Goal: Task Accomplishment & Management: Complete application form

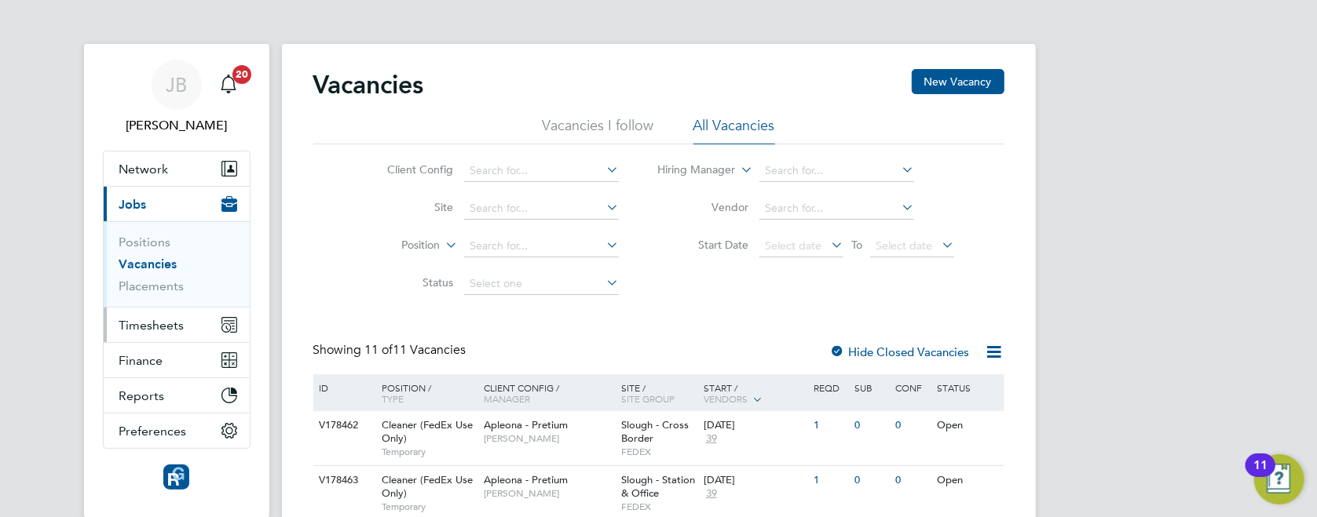
click at [159, 321] on span "Timesheets" at bounding box center [151, 325] width 65 height 15
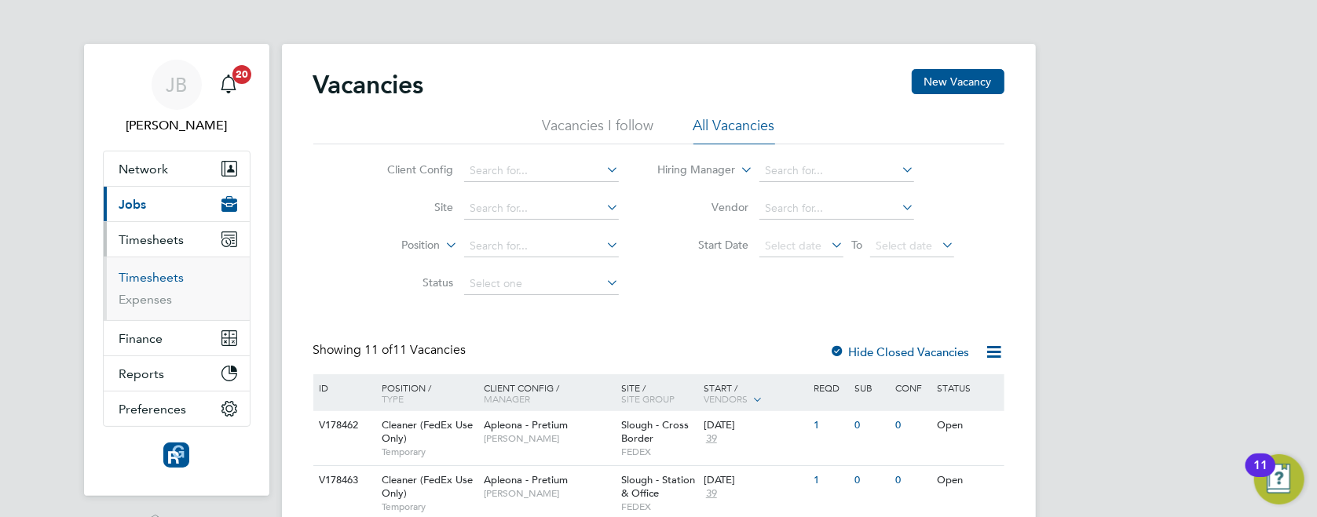
click at [155, 280] on link "Timesheets" at bounding box center [151, 277] width 65 height 15
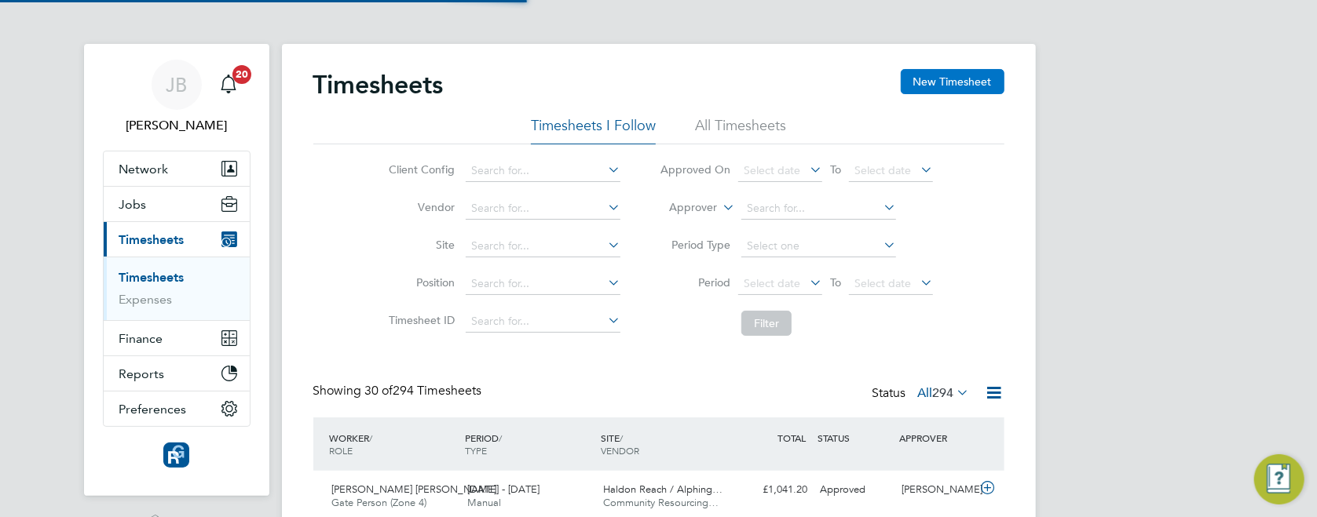
click at [964, 82] on button "New Timesheet" at bounding box center [952, 81] width 104 height 25
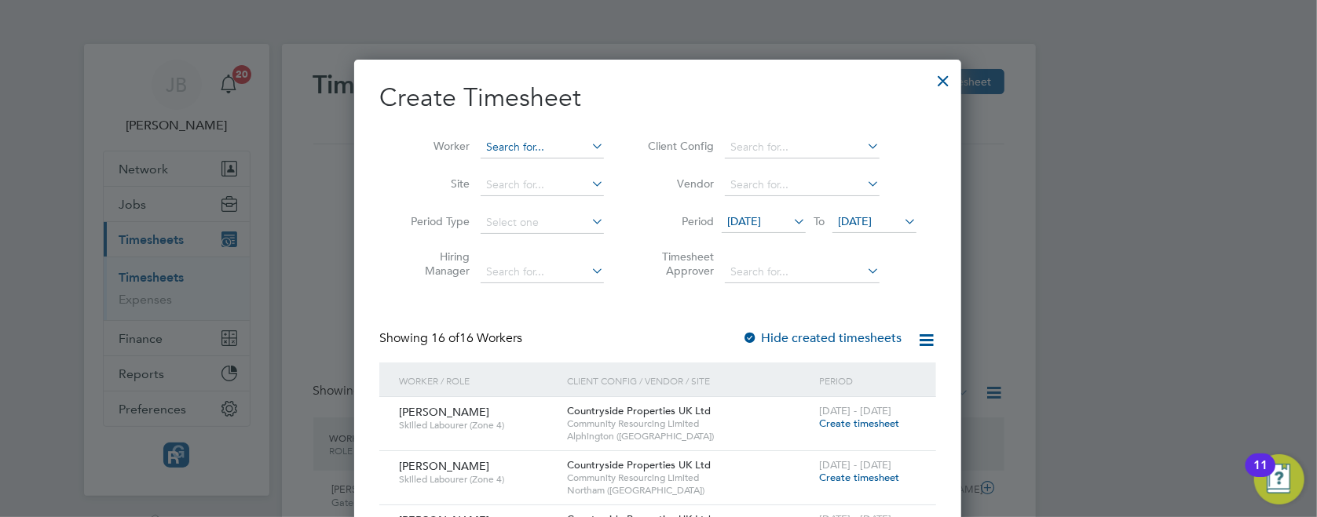
click at [553, 148] on input at bounding box center [541, 148] width 123 height 22
click at [577, 174] on b "[PERSON_NAME]" at bounding box center [622, 168] width 91 height 13
type input "[PERSON_NAME]"
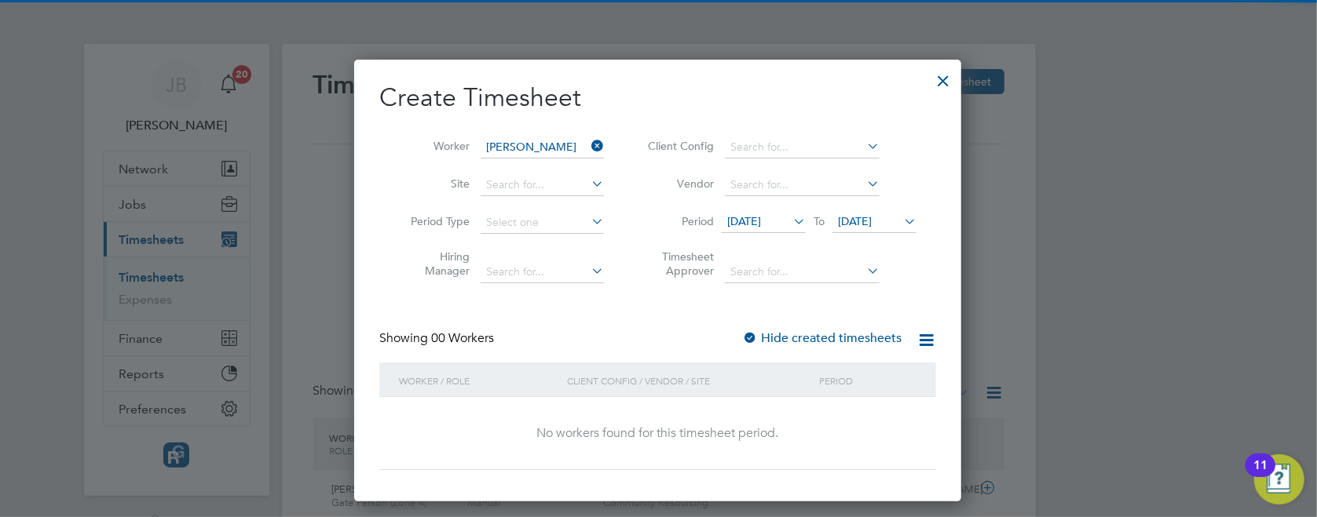
click at [871, 225] on span "[DATE]" at bounding box center [855, 221] width 34 height 14
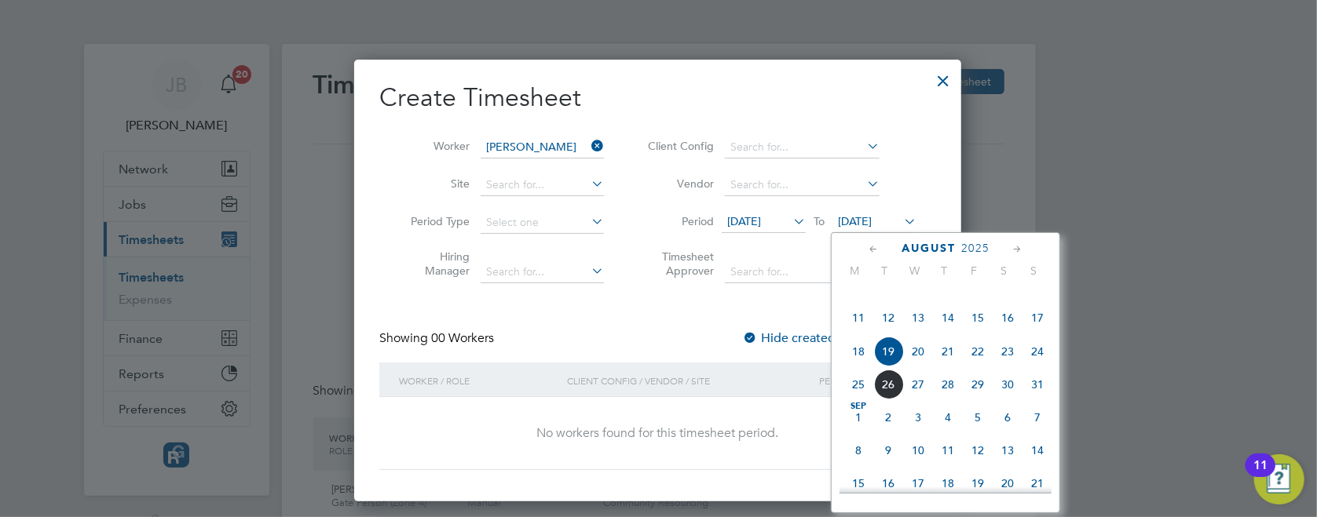
click at [894, 466] on span "9" at bounding box center [888, 451] width 30 height 30
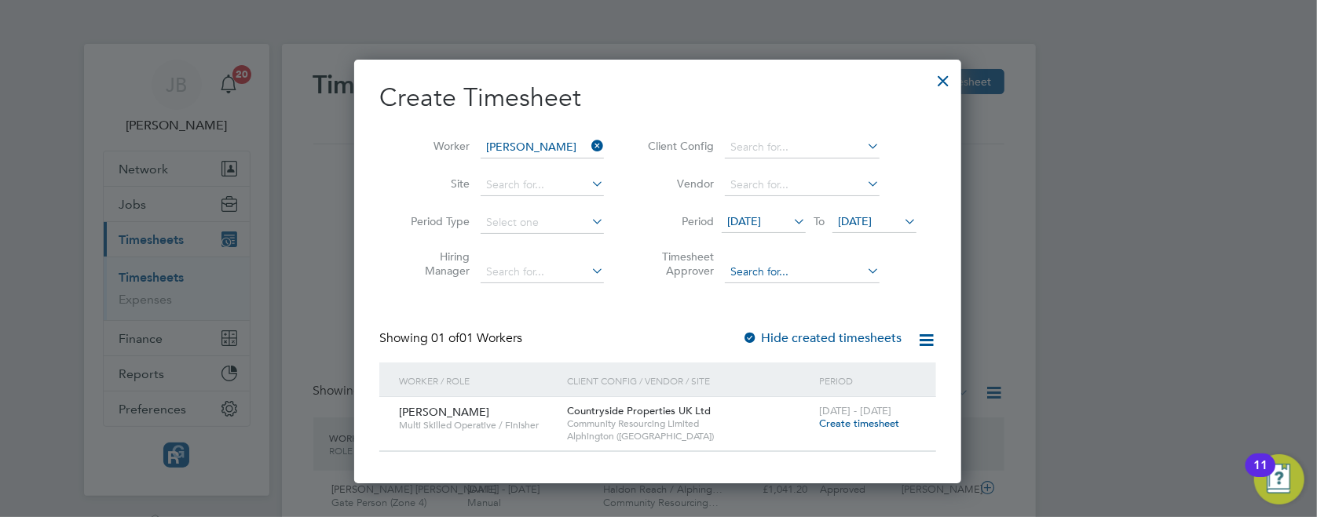
click at [754, 269] on input at bounding box center [802, 272] width 155 height 22
click at [666, 331] on div "Showing 01 of 01 Workers Hide created timesheets" at bounding box center [657, 347] width 557 height 32
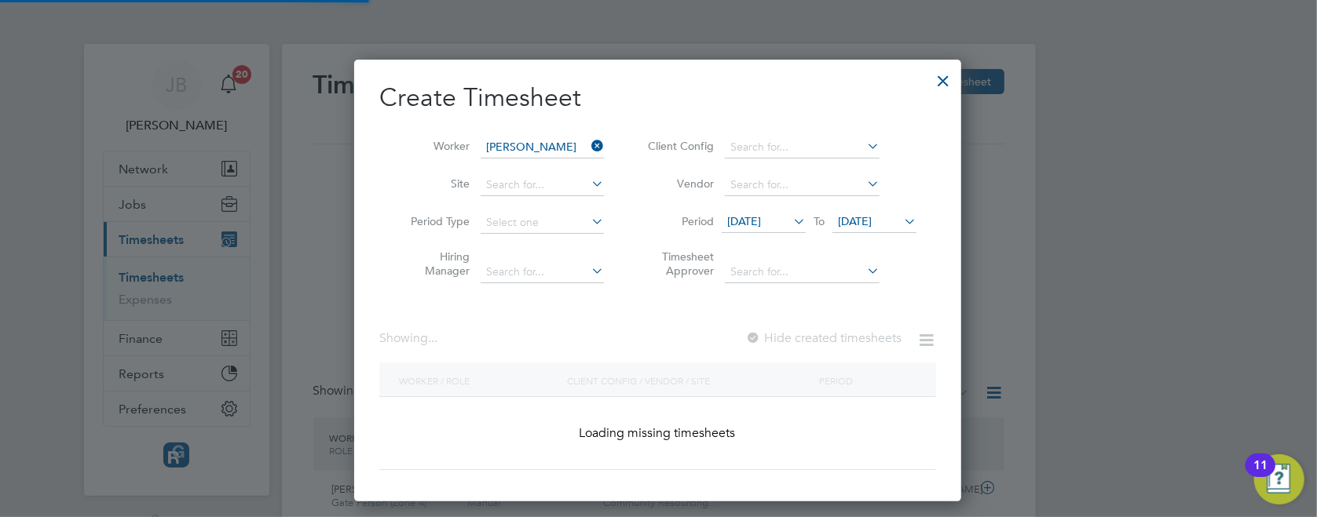
click at [851, 335] on label "Hide created timesheets" at bounding box center [823, 339] width 156 height 16
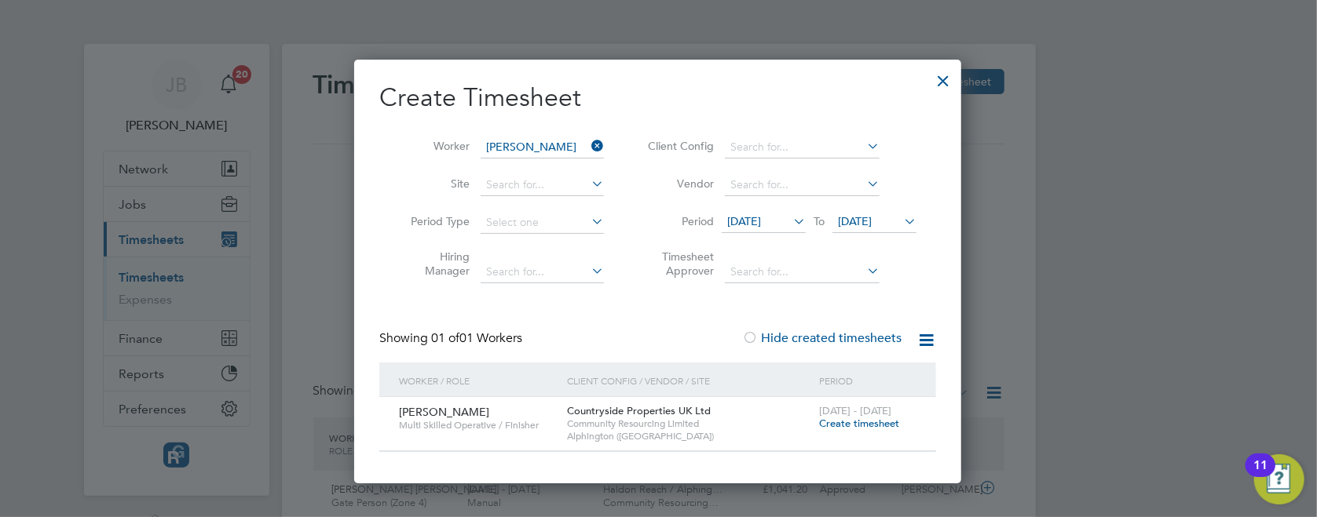
click at [824, 339] on label "Hide created timesheets" at bounding box center [821, 339] width 159 height 16
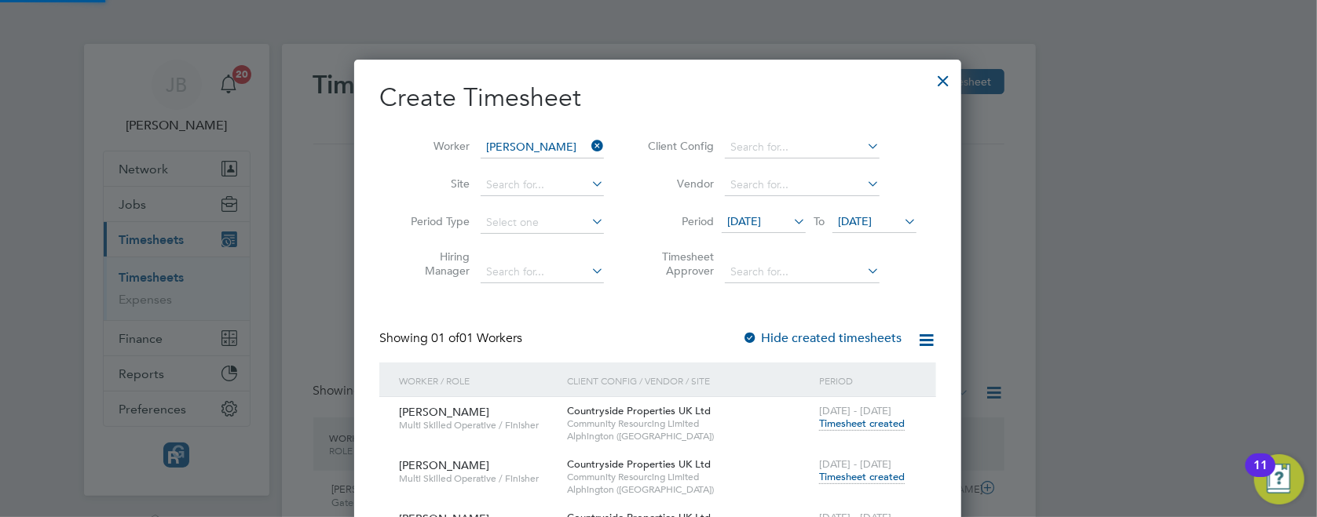
click at [824, 339] on label "Hide created timesheets" at bounding box center [821, 339] width 159 height 16
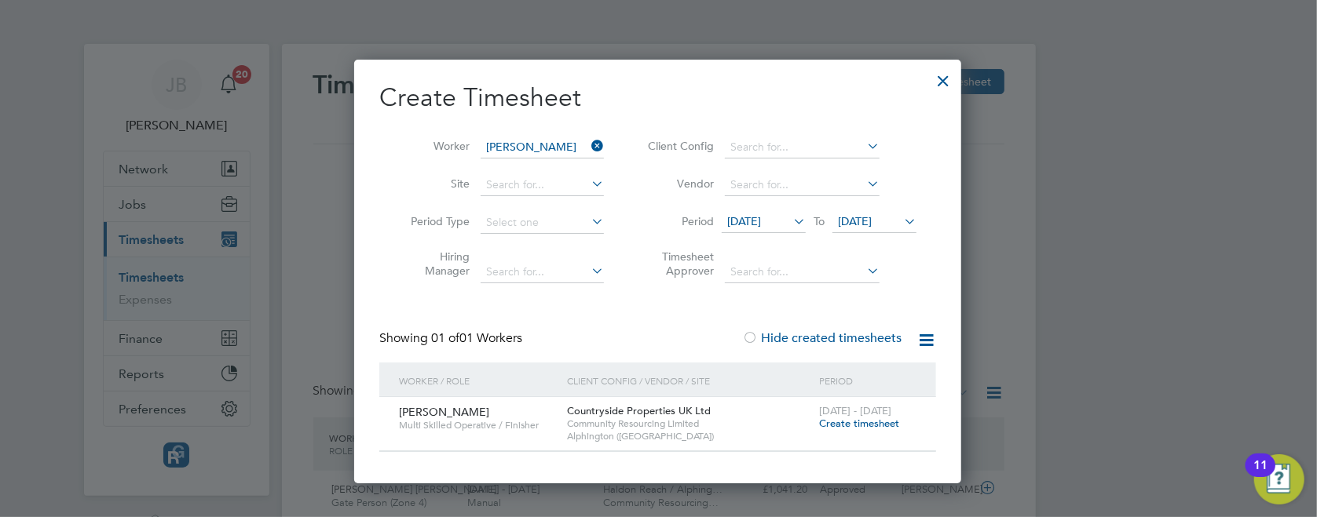
click at [824, 339] on label "Hide created timesheets" at bounding box center [821, 339] width 159 height 16
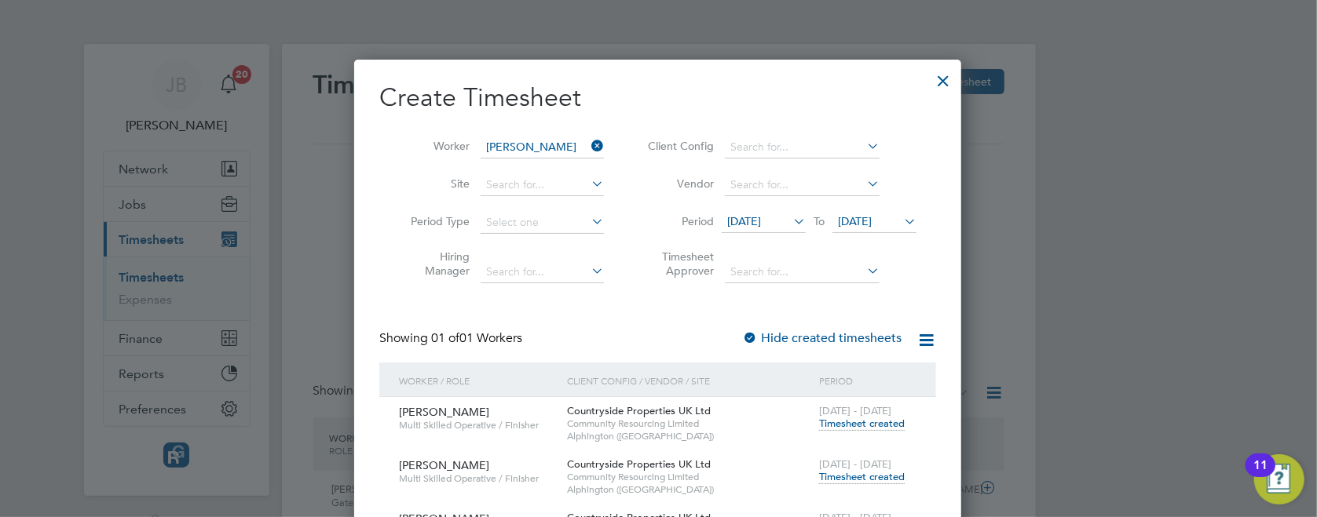
click at [841, 469] on span "[DATE] - [DATE]" at bounding box center [855, 464] width 72 height 13
click at [838, 479] on span "Timesheet created" at bounding box center [862, 477] width 86 height 14
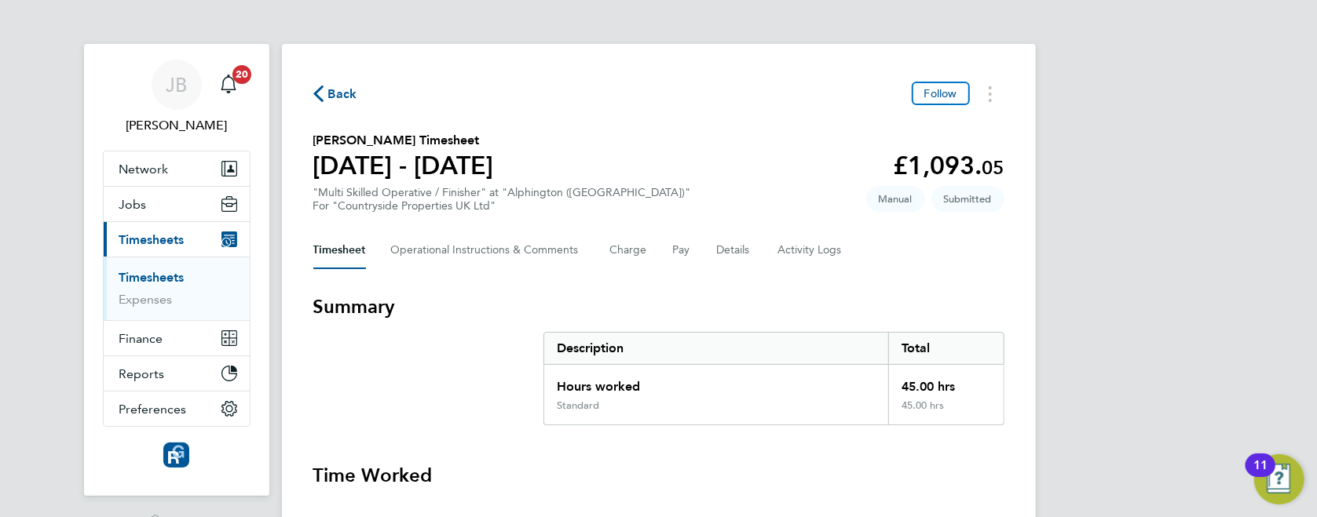
click at [351, 97] on span "Back" at bounding box center [342, 94] width 29 height 19
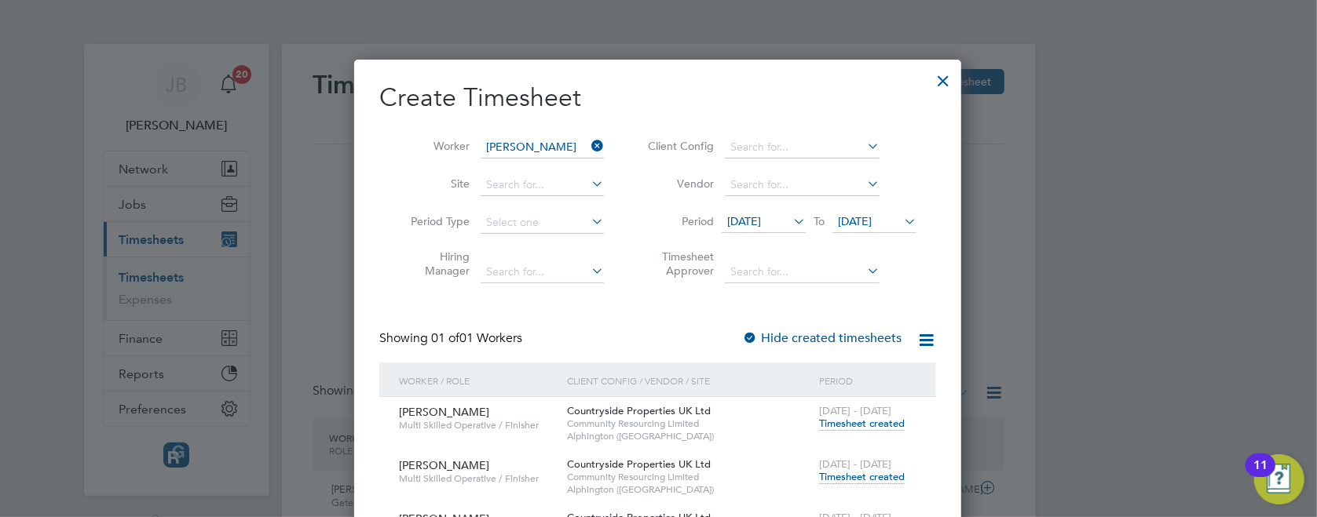
click at [588, 144] on icon at bounding box center [588, 146] width 0 height 22
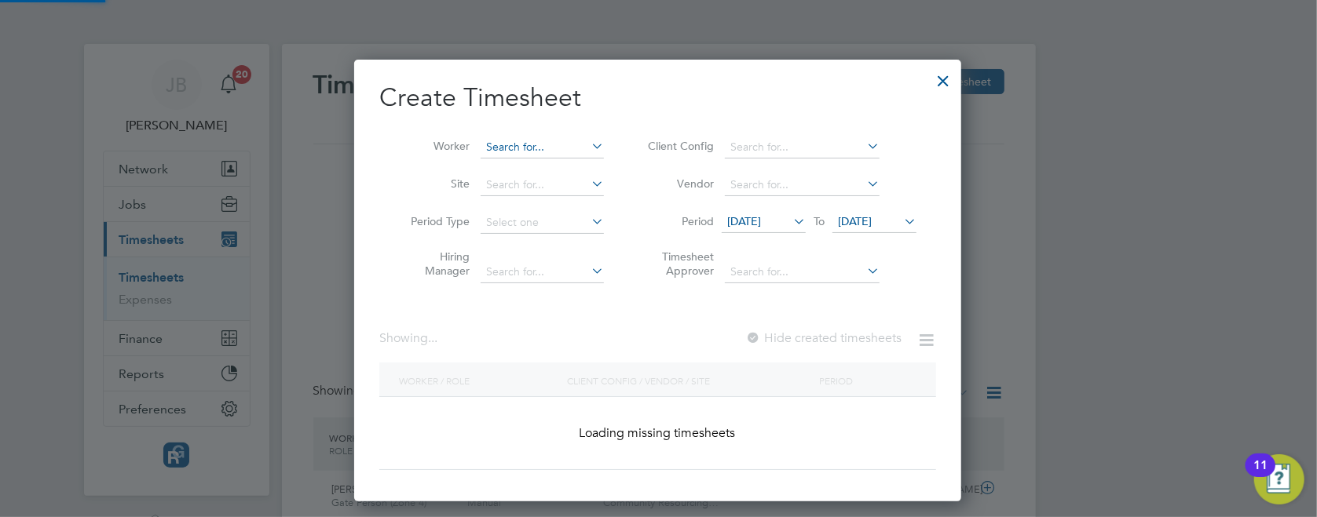
click at [539, 142] on input at bounding box center [541, 148] width 123 height 22
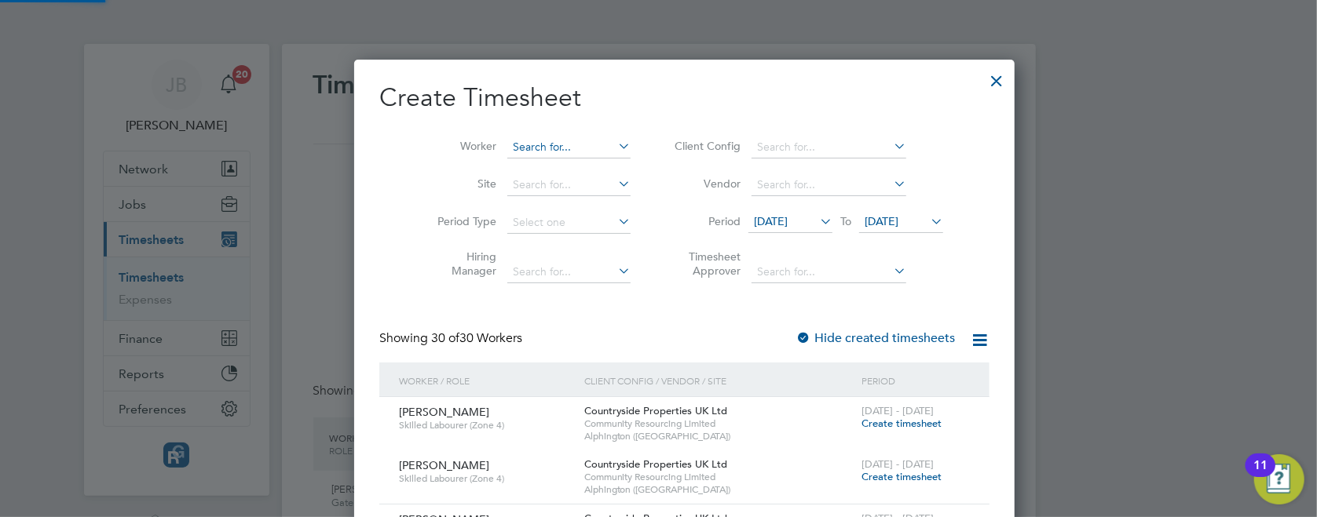
scroll to position [4933, 608]
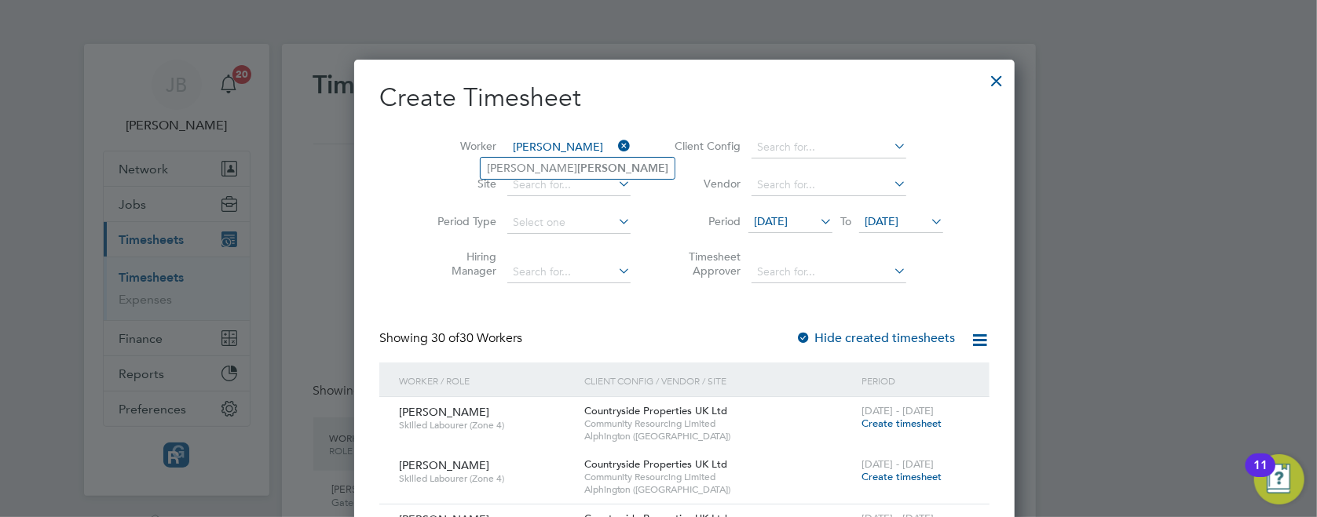
type input "[PERSON_NAME]"
click at [861, 426] on span "Create timesheet" at bounding box center [901, 423] width 80 height 13
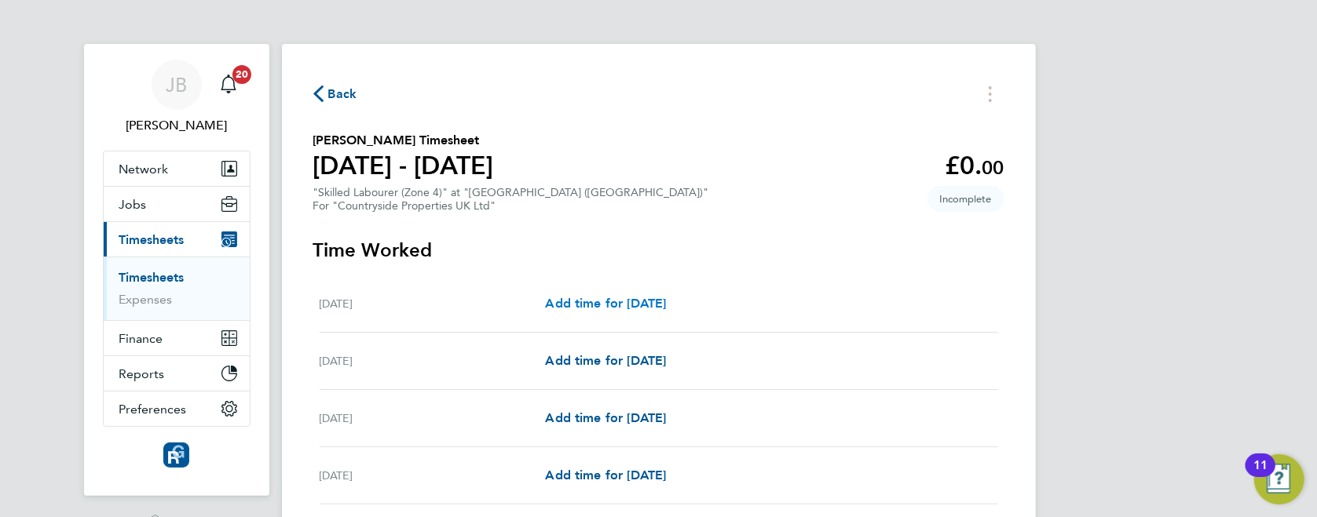
click at [605, 305] on span "Add time for [DATE]" at bounding box center [605, 303] width 121 height 15
select select "30"
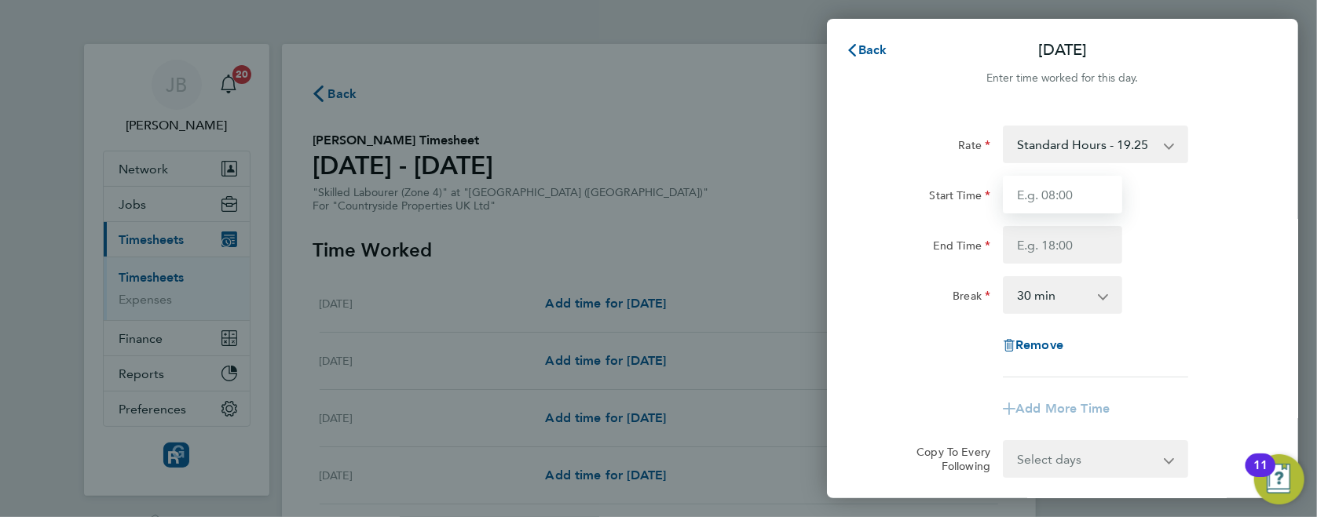
click at [1061, 188] on input "Start Time" at bounding box center [1062, 195] width 119 height 38
type input "07:00"
type input "17:30"
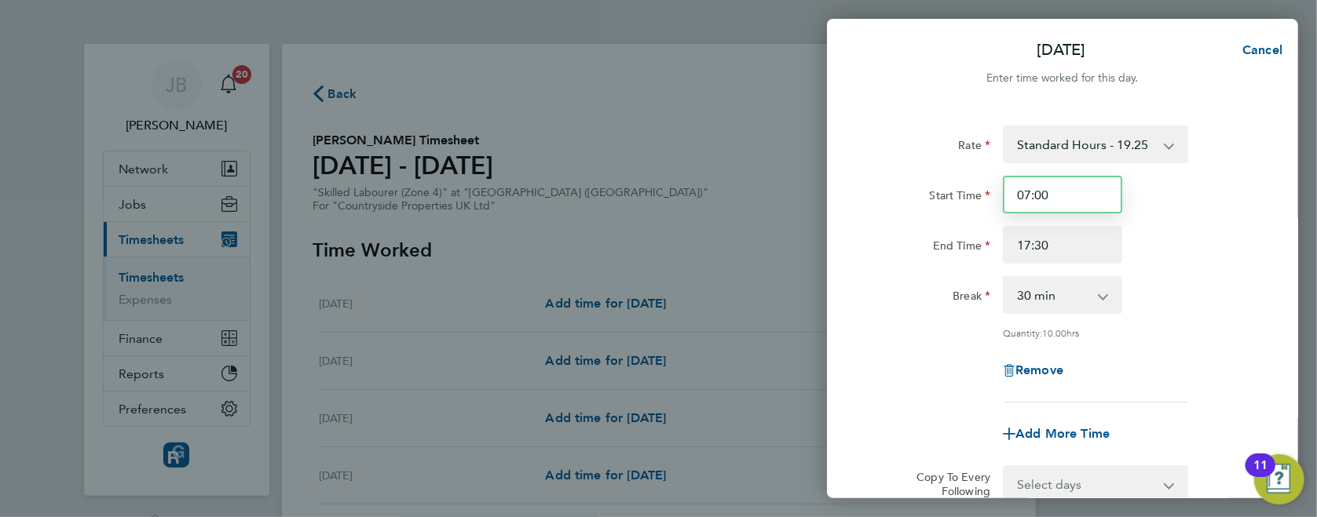
scroll to position [104, 0]
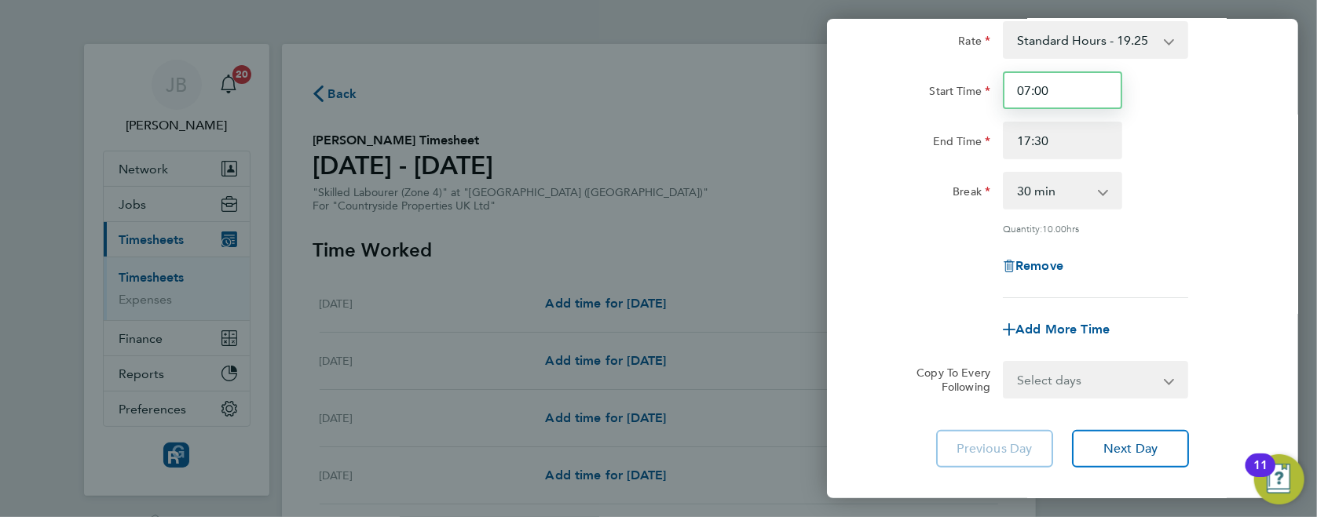
click at [1039, 94] on input "07:00" at bounding box center [1062, 90] width 119 height 38
type input "07:30"
click at [1040, 138] on input "17:30" at bounding box center [1062, 141] width 119 height 38
type input "17:00"
click at [1268, 253] on div "Rate Standard Hours - 19.25 Start Time 07:30 End Time 17:00 Break 0 min 15 min …" at bounding box center [1062, 244] width 471 height 484
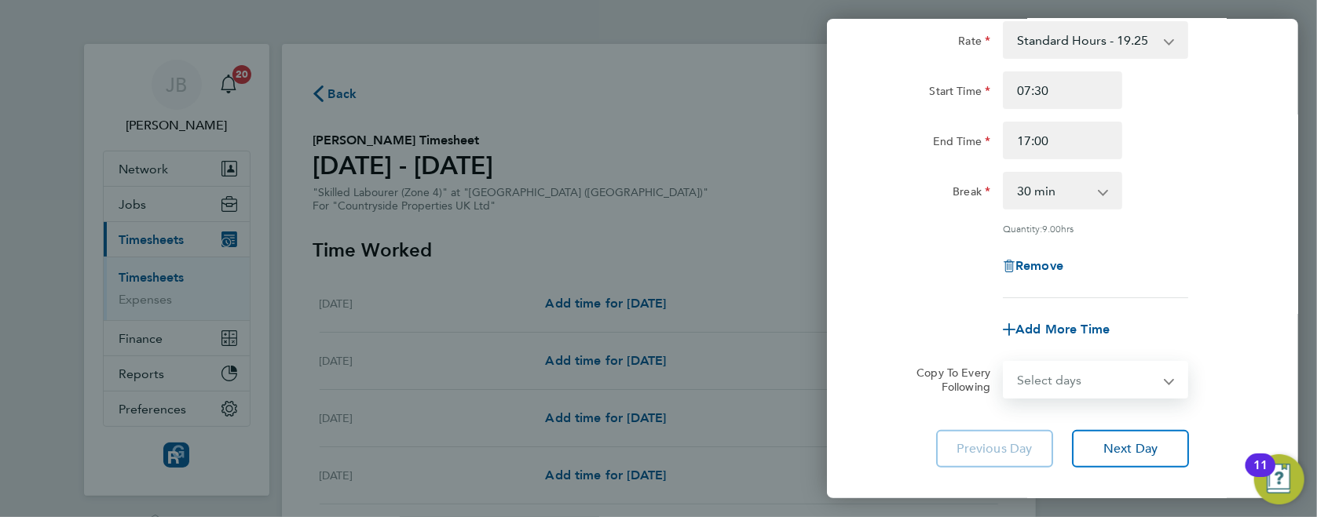
click at [1150, 373] on select "Select days Day Weekday (Mon-Fri) Weekend (Sat-Sun) [DATE] [DATE] [DATE] [DATE]…" at bounding box center [1086, 380] width 165 height 35
select select "WEEKDAY"
click at [1004, 363] on select "Select days Day Weekday (Mon-Fri) Weekend (Sat-Sun) [DATE] [DATE] [DATE] [DATE]…" at bounding box center [1086, 380] width 165 height 35
select select "[DATE]"
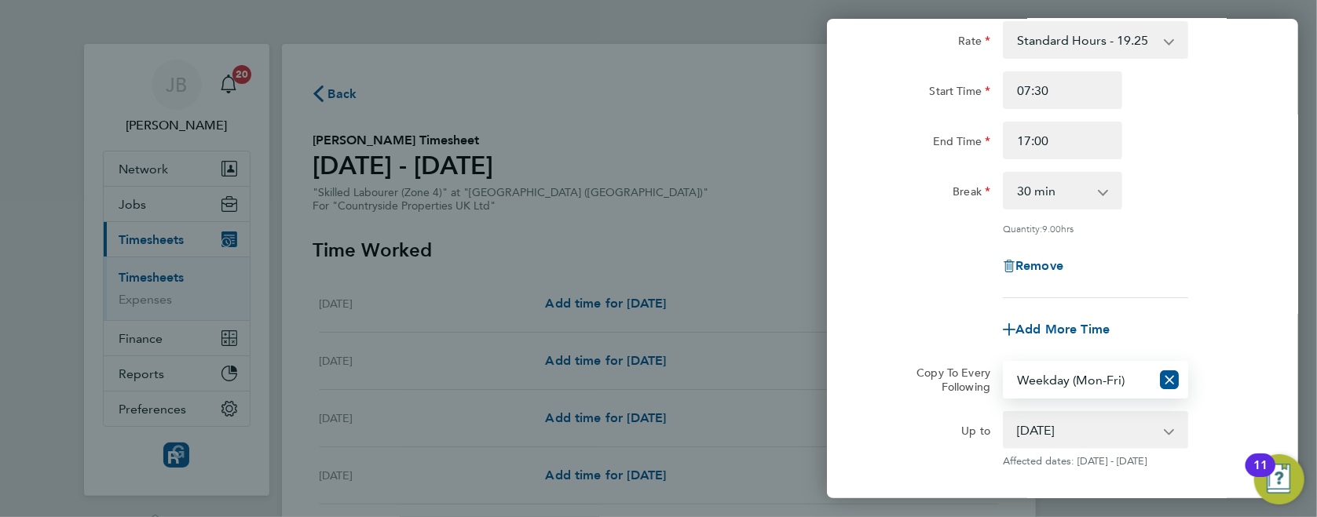
scroll to position [261, 0]
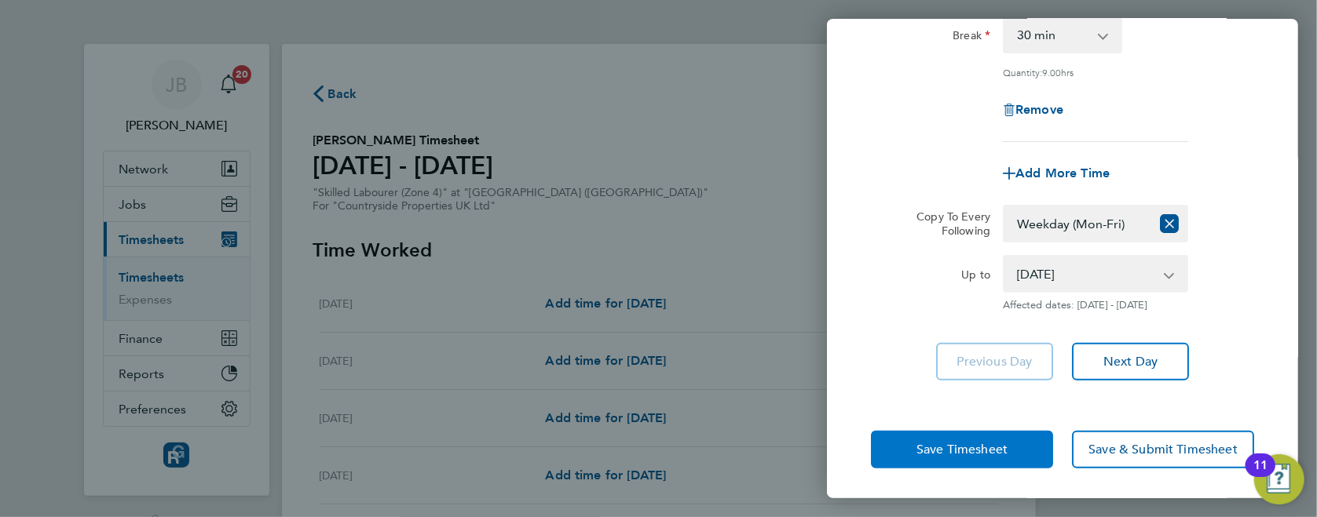
click at [977, 456] on button "Save Timesheet" at bounding box center [962, 450] width 182 height 38
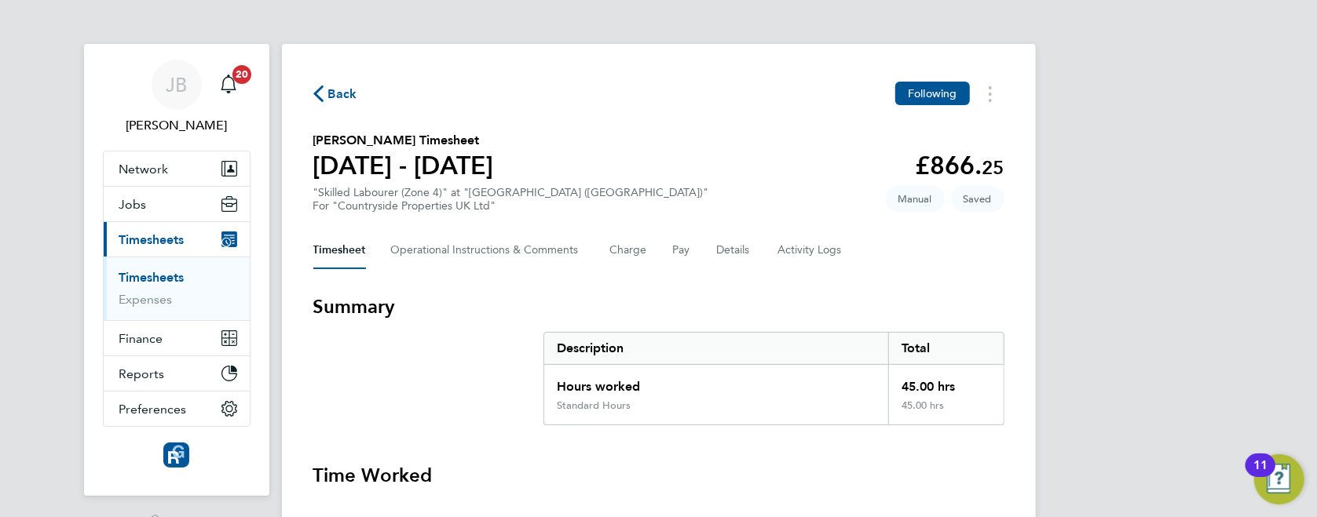
scroll to position [616, 0]
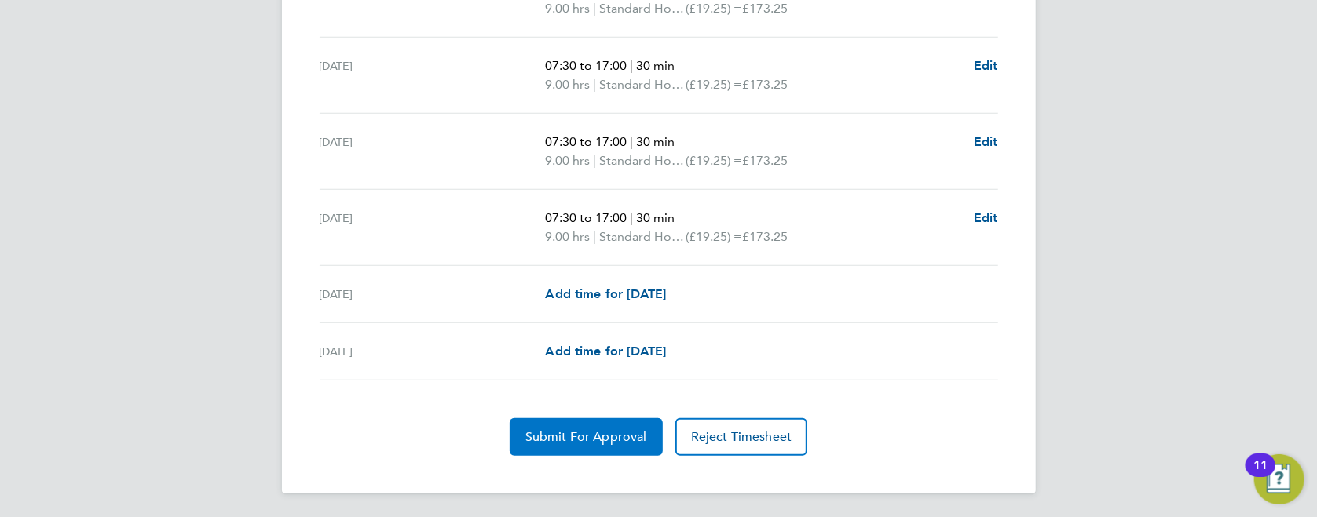
click at [587, 440] on span "Submit For Approval" at bounding box center [586, 437] width 122 height 16
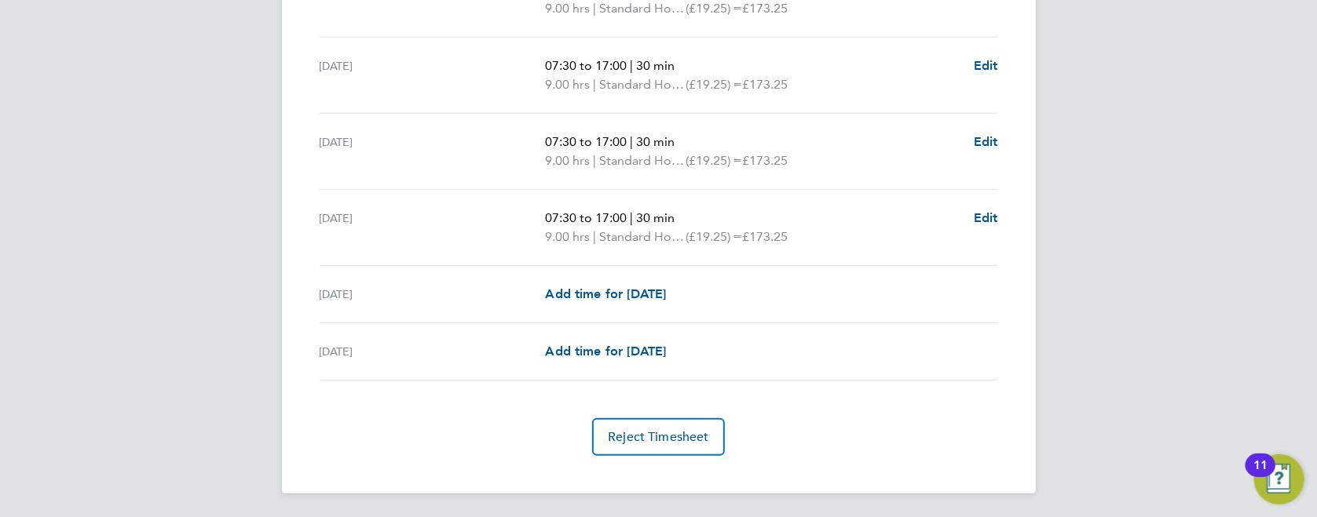
scroll to position [0, 0]
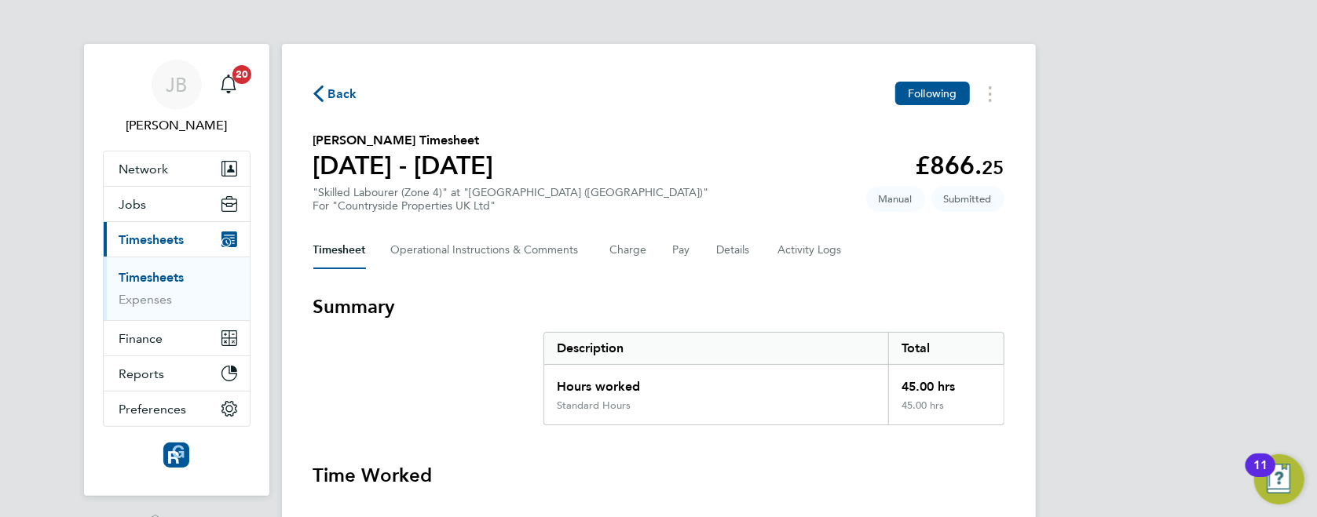
click at [330, 86] on span "Back" at bounding box center [342, 94] width 29 height 19
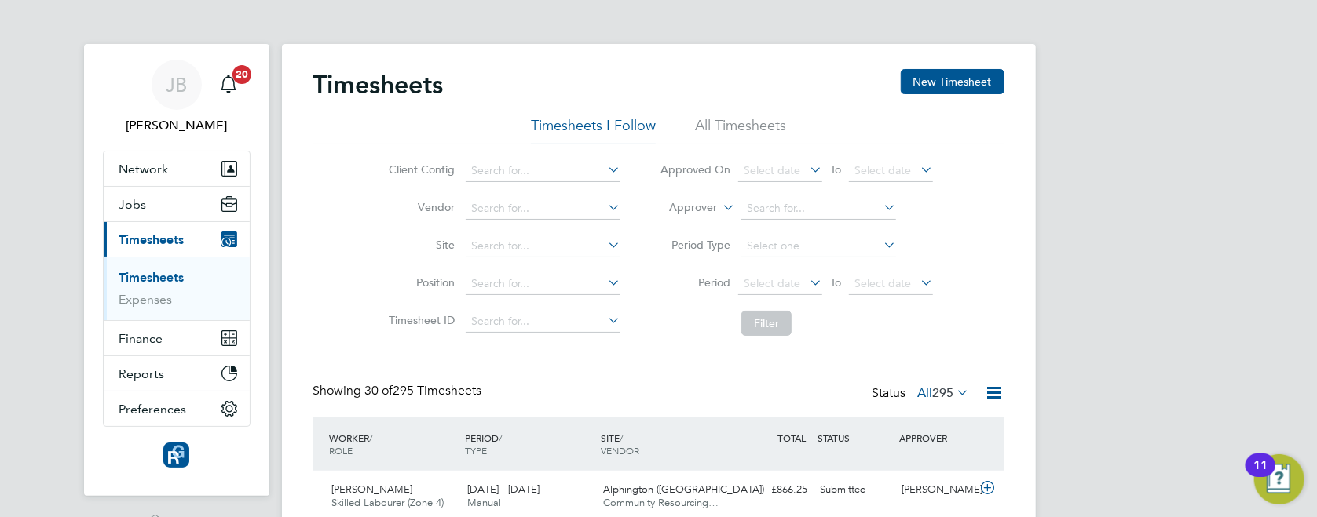
scroll to position [39, 136]
click at [944, 82] on button "New Timesheet" at bounding box center [952, 81] width 104 height 25
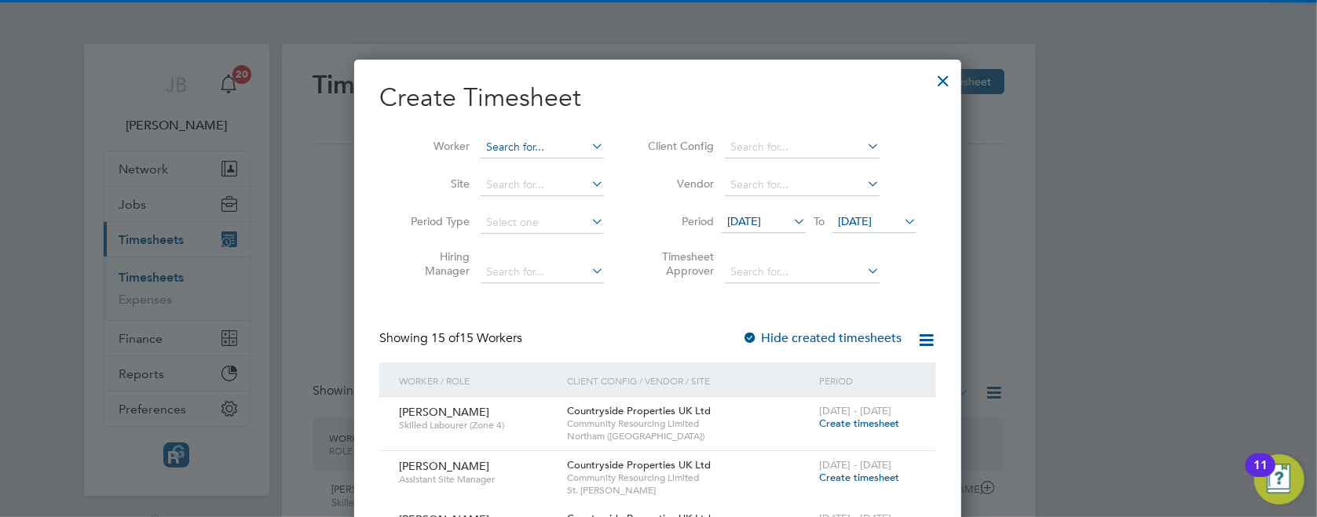
click at [532, 146] on input at bounding box center [541, 148] width 123 height 22
type input "farne"
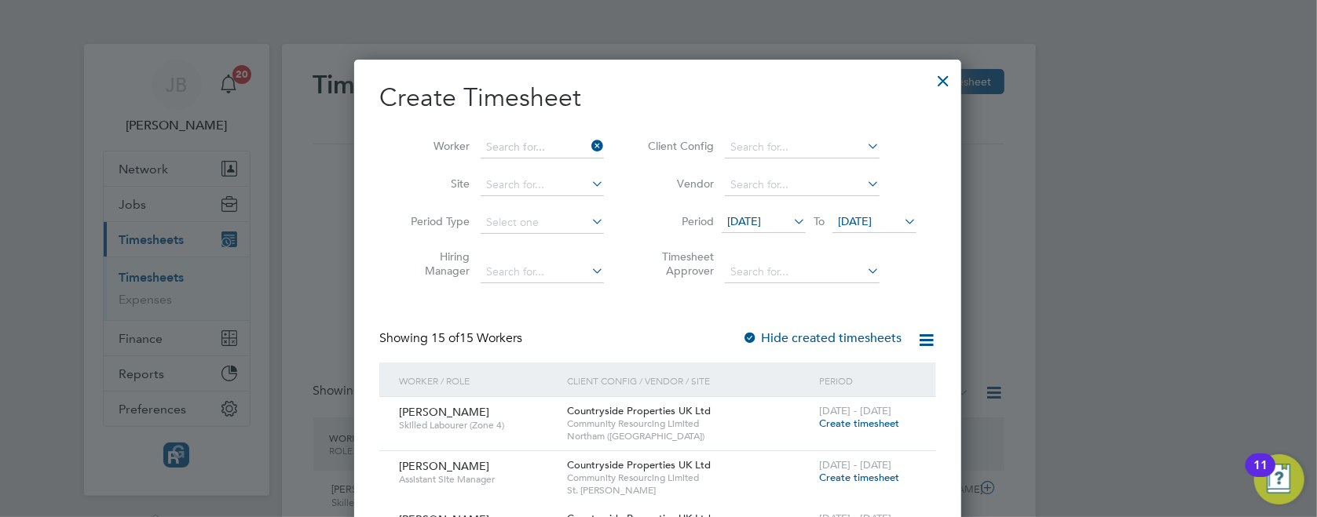
click at [847, 423] on span "Create timesheet" at bounding box center [859, 423] width 80 height 13
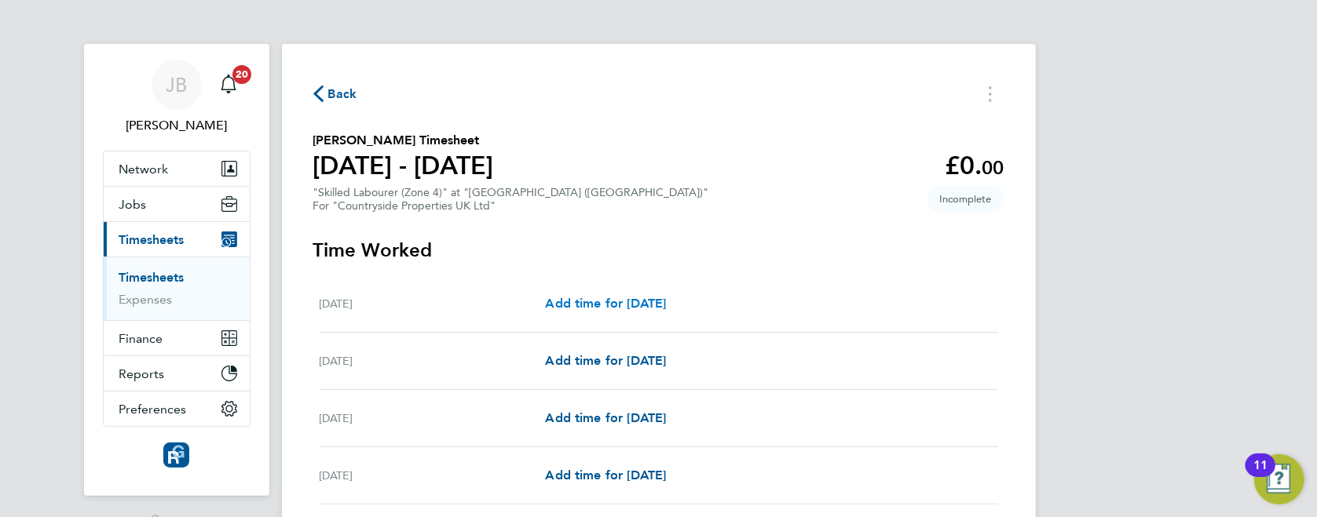
click at [638, 305] on span "Add time for [DATE]" at bounding box center [605, 303] width 121 height 15
select select "30"
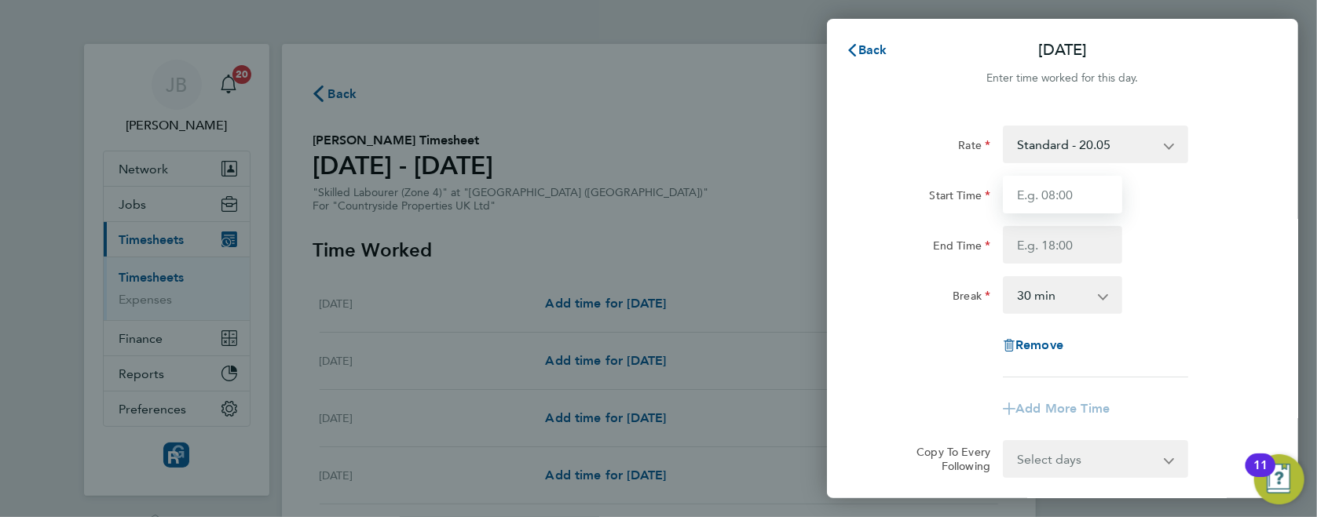
click at [1049, 193] on input "Start Time" at bounding box center [1062, 195] width 119 height 38
type input "07:30"
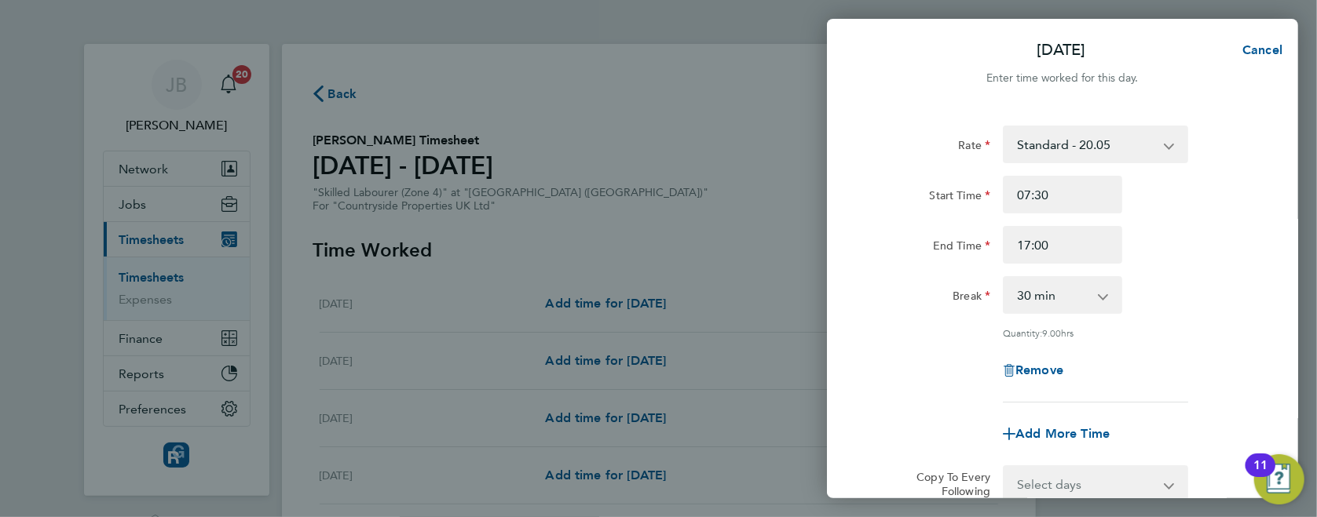
click at [1048, 244] on input "17:00" at bounding box center [1062, 245] width 119 height 38
type input "1"
type input "16:30"
click at [1177, 298] on div "Break 0 min 15 min 30 min 45 min 60 min 75 min 90 min" at bounding box center [1062, 295] width 396 height 38
click at [1105, 480] on select "Select days Day Weekday (Mon-Fri) Weekend (Sat-Sun) [DATE] [DATE] [DATE] [DATE]…" at bounding box center [1086, 484] width 165 height 35
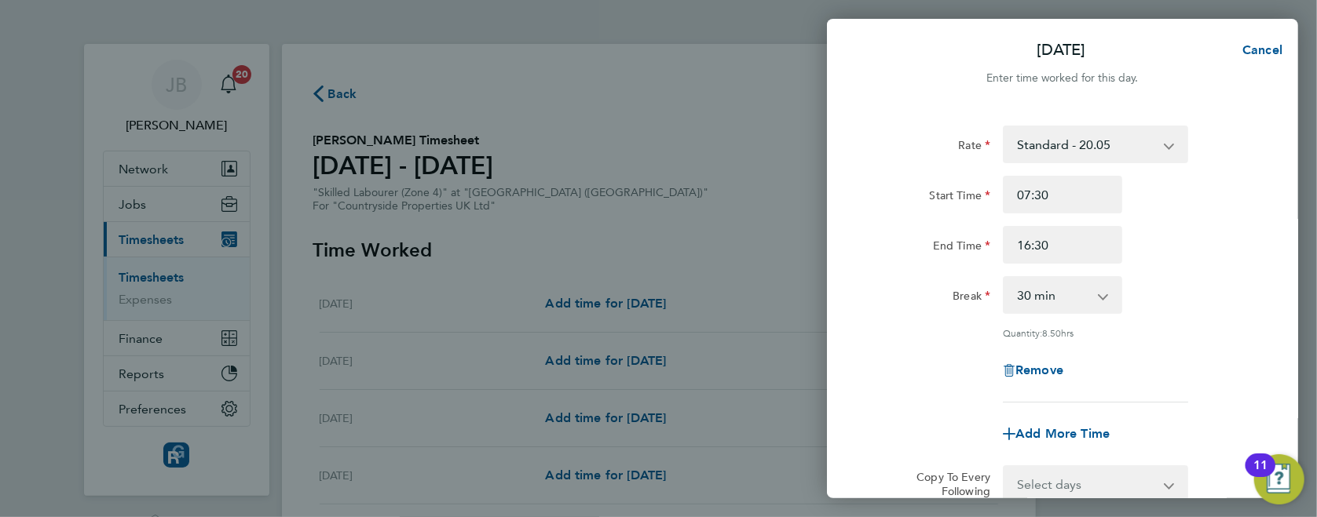
scroll to position [2, 0]
select select "WEEKDAY"
click at [1004, 466] on select "Select days Day Weekday (Mon-Fri) Weekend (Sat-Sun) [DATE] [DATE] [DATE] [DATE]…" at bounding box center [1086, 483] width 165 height 35
select select "[DATE]"
click at [1181, 288] on div "Break 0 min 15 min 30 min 45 min 60 min 75 min 90 min" at bounding box center [1062, 294] width 396 height 38
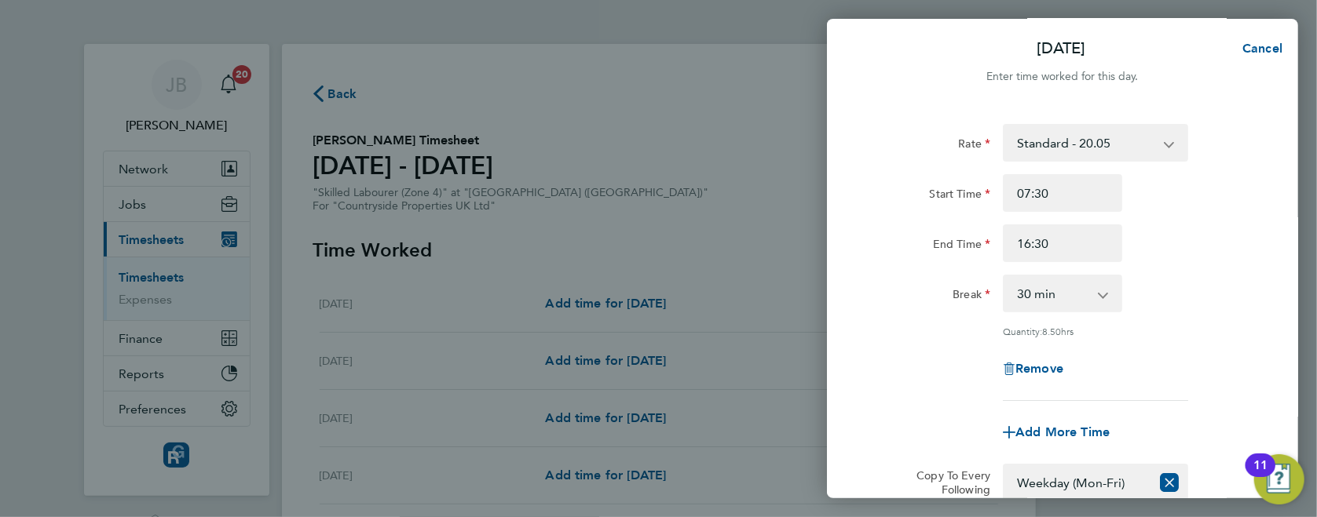
scroll to position [211, 0]
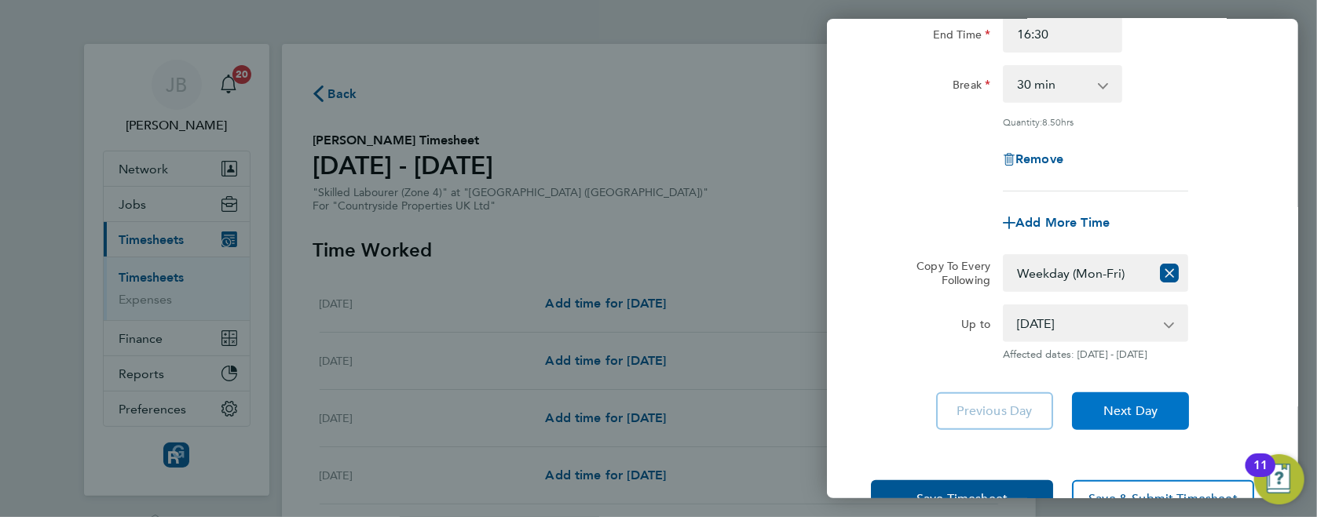
click at [1133, 407] on span "Next Day" at bounding box center [1130, 412] width 54 height 16
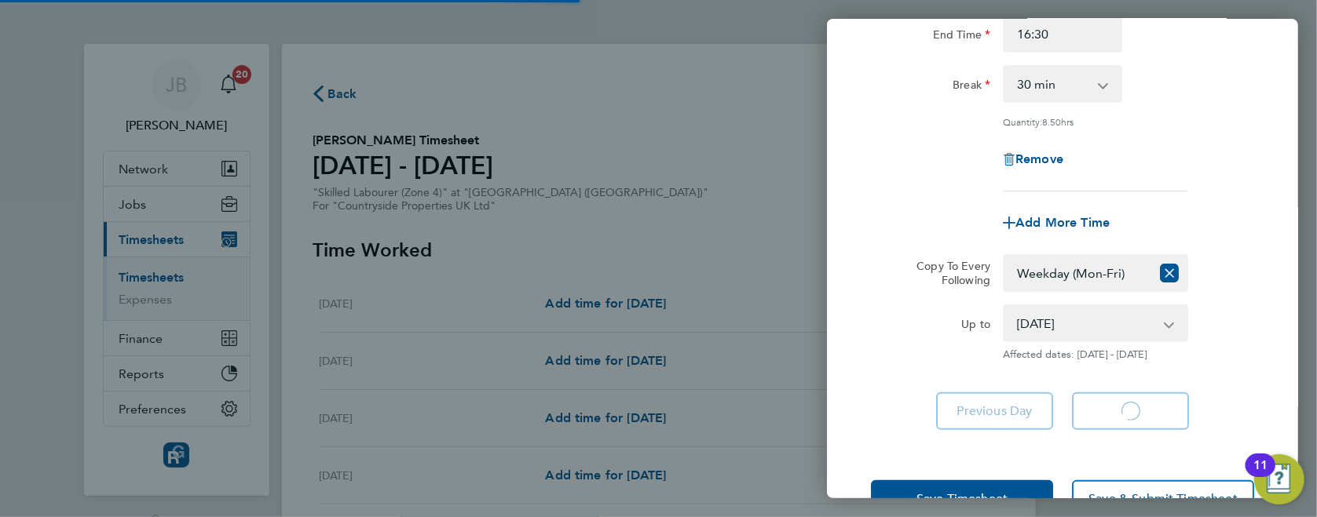
select select "30"
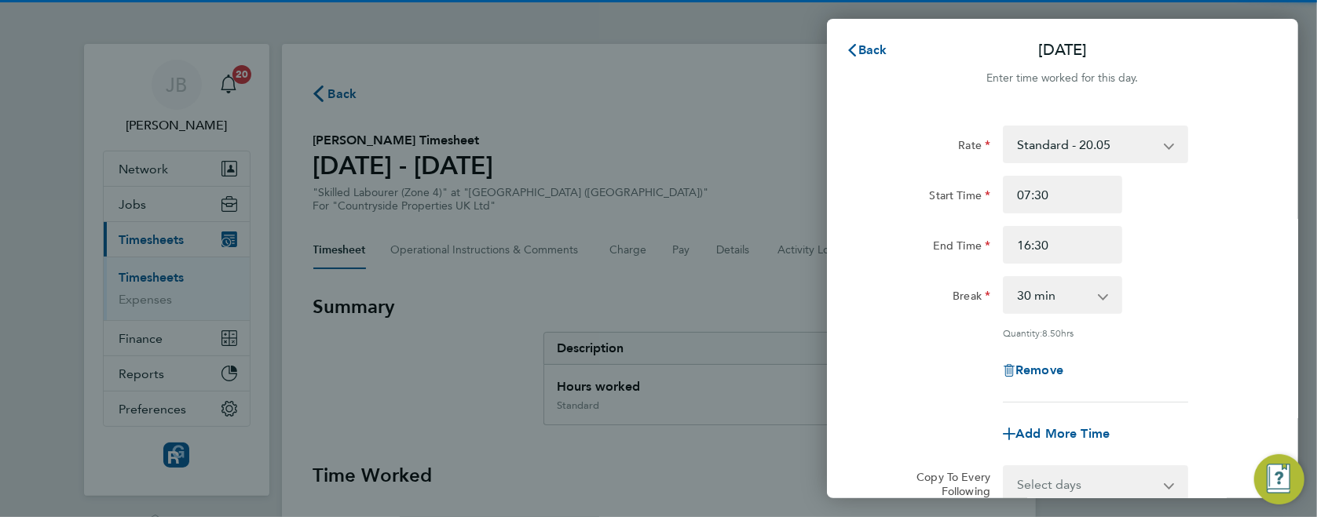
scroll to position [192, 0]
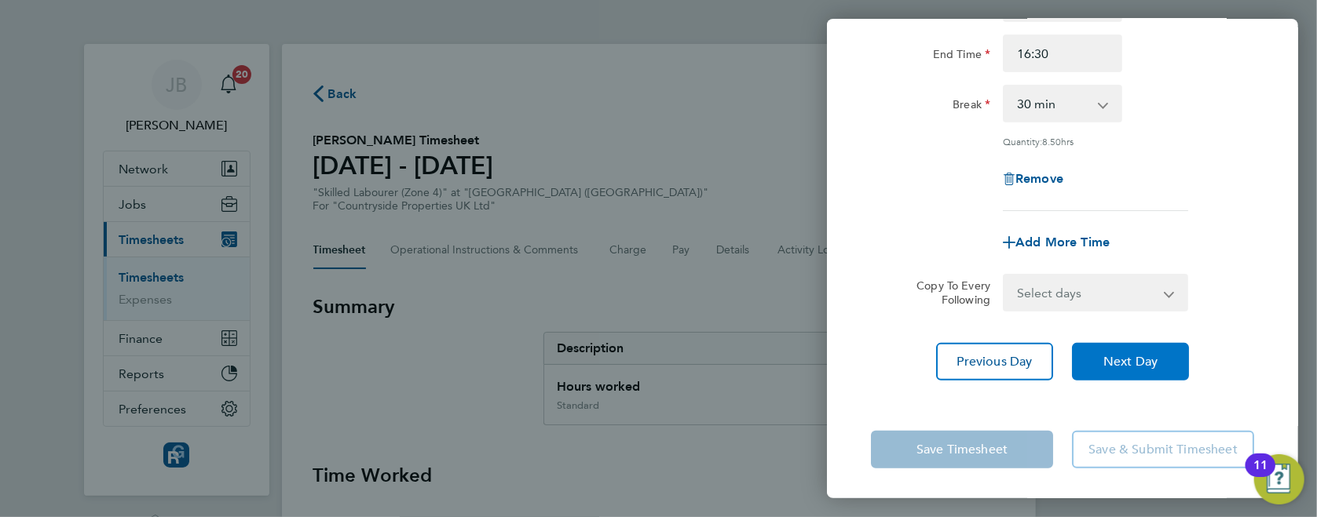
click at [1132, 363] on span "Next Day" at bounding box center [1130, 362] width 54 height 16
select select "30"
click at [1132, 363] on span "Next Day" at bounding box center [1130, 362] width 54 height 16
select select "30"
click at [1132, 363] on span "Next Day" at bounding box center [1130, 362] width 54 height 16
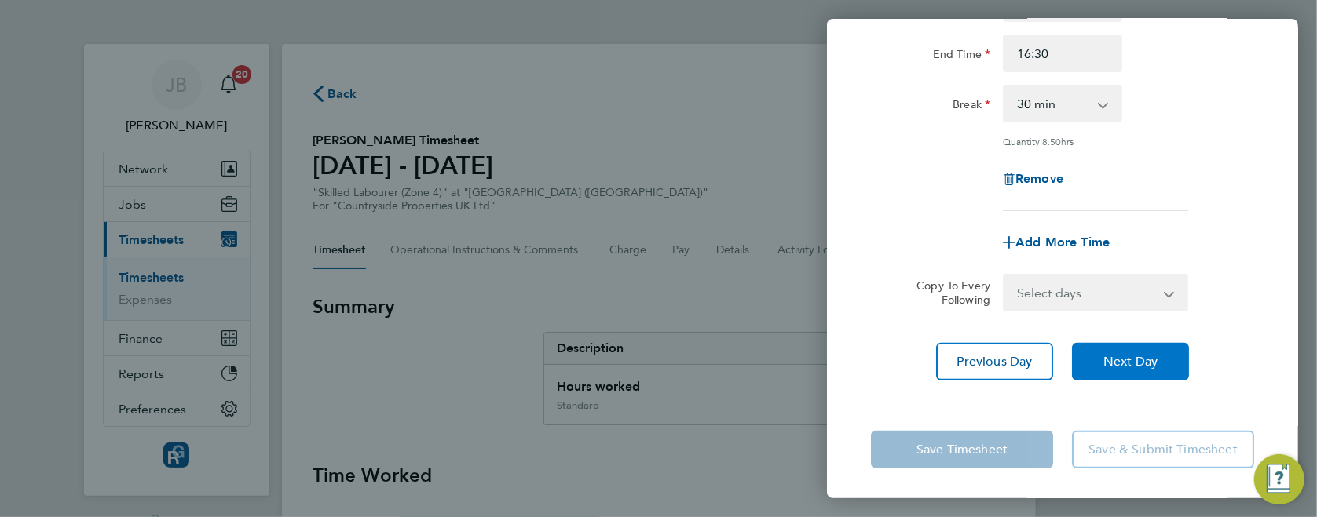
click at [1132, 363] on span "Next Day" at bounding box center [1130, 362] width 54 height 16
select select "30"
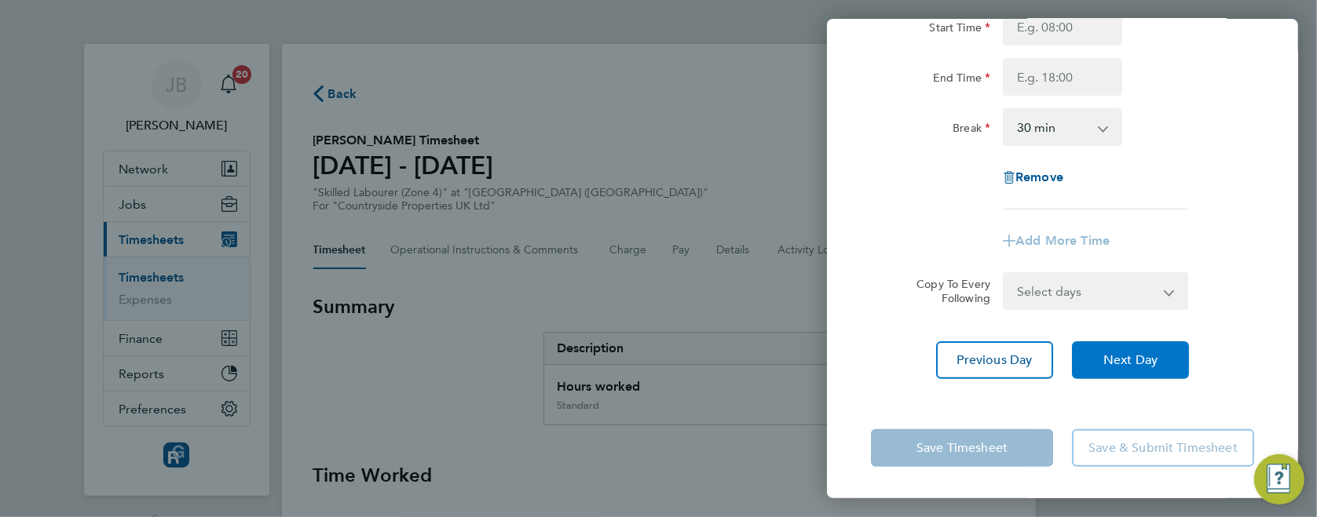
click at [1132, 363] on span "Next Day" at bounding box center [1130, 361] width 54 height 16
select select "30"
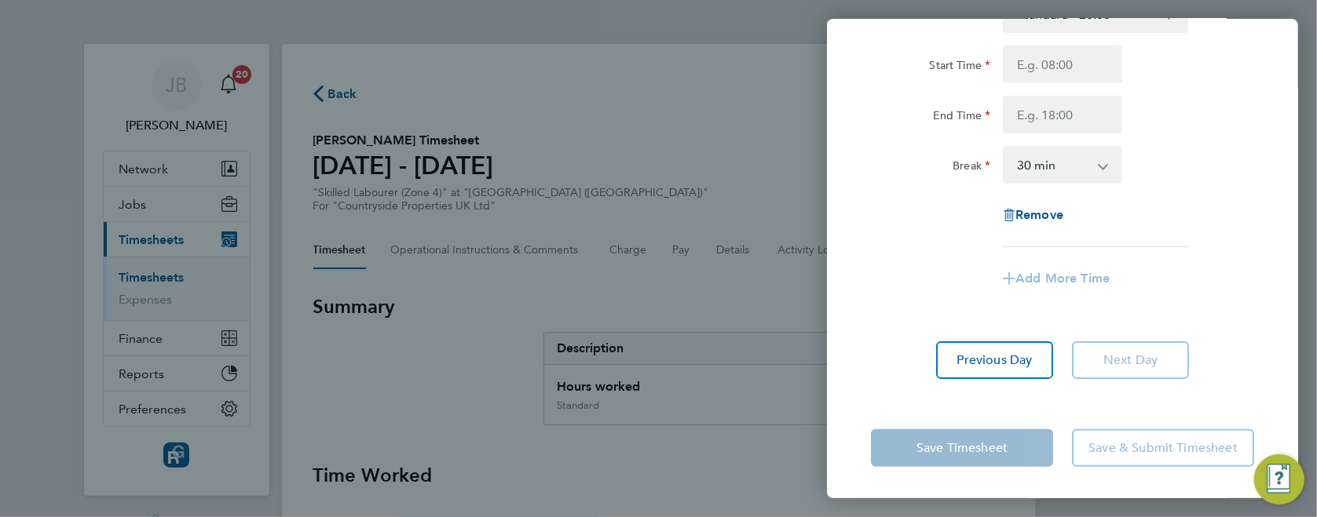
scroll to position [130, 0]
click at [1132, 363] on app-form-button "Next Day" at bounding box center [1125, 361] width 126 height 38
click at [963, 369] on button "Previous Day" at bounding box center [994, 361] width 117 height 38
select select "30"
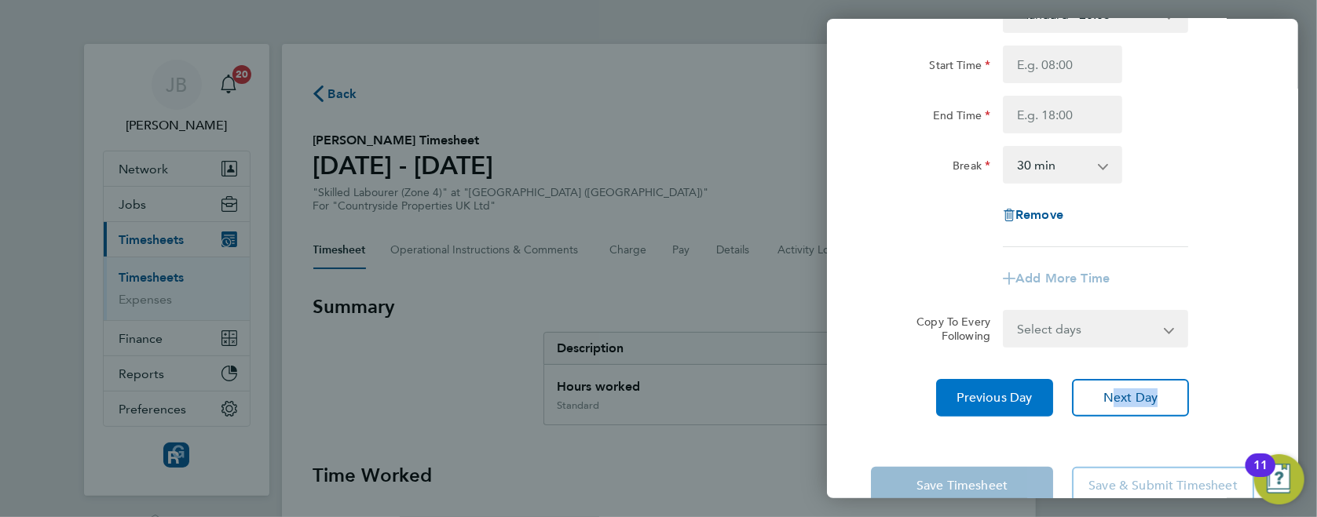
click at [963, 369] on div "Rate Standard - 20.05 Start Time End Time Break 0 min 15 min 30 min 45 min 60 m…" at bounding box center [1062, 205] width 471 height 459
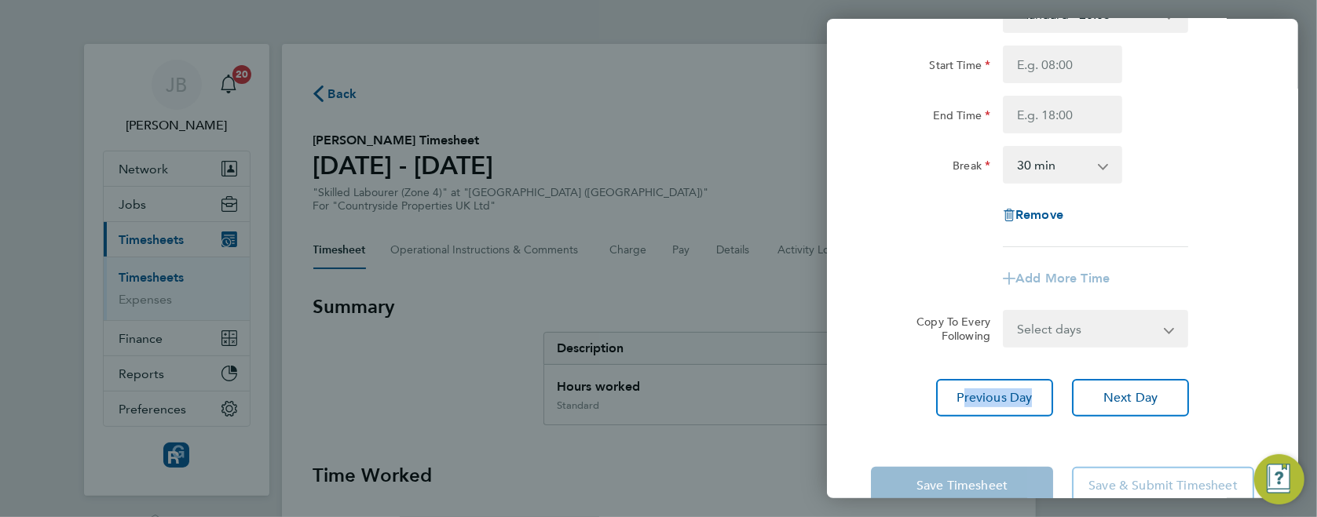
click at [962, 369] on div "Rate Standard - 20.05 Start Time End Time Break 0 min 15 min 30 min 45 min 60 m…" at bounding box center [1062, 205] width 471 height 459
click at [966, 398] on span "Previous Day" at bounding box center [994, 398] width 75 height 16
select select "30"
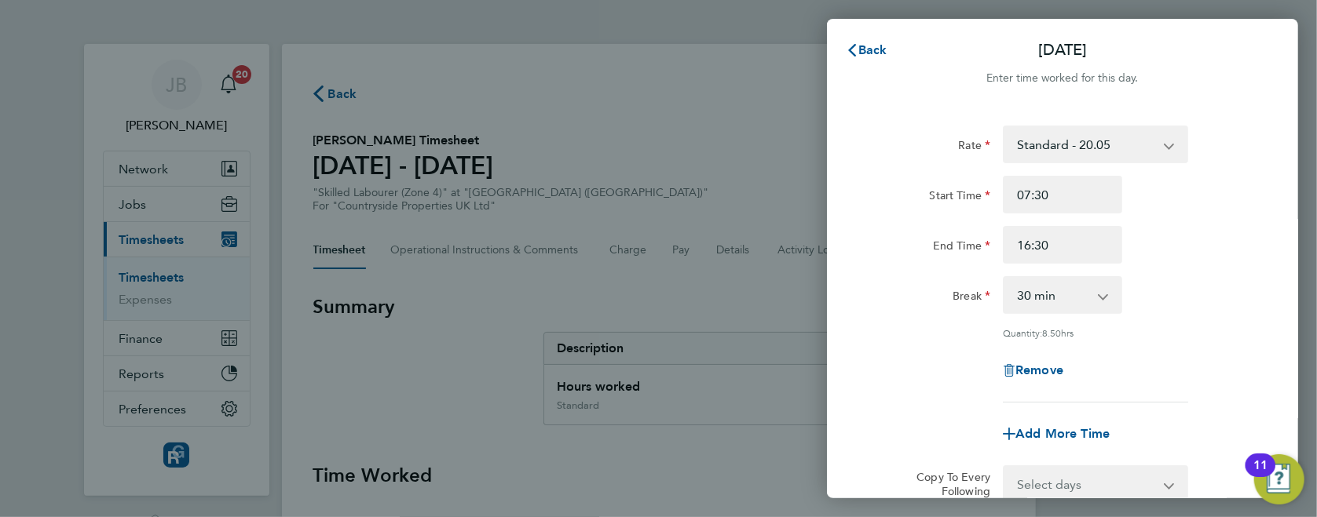
scroll to position [192, 0]
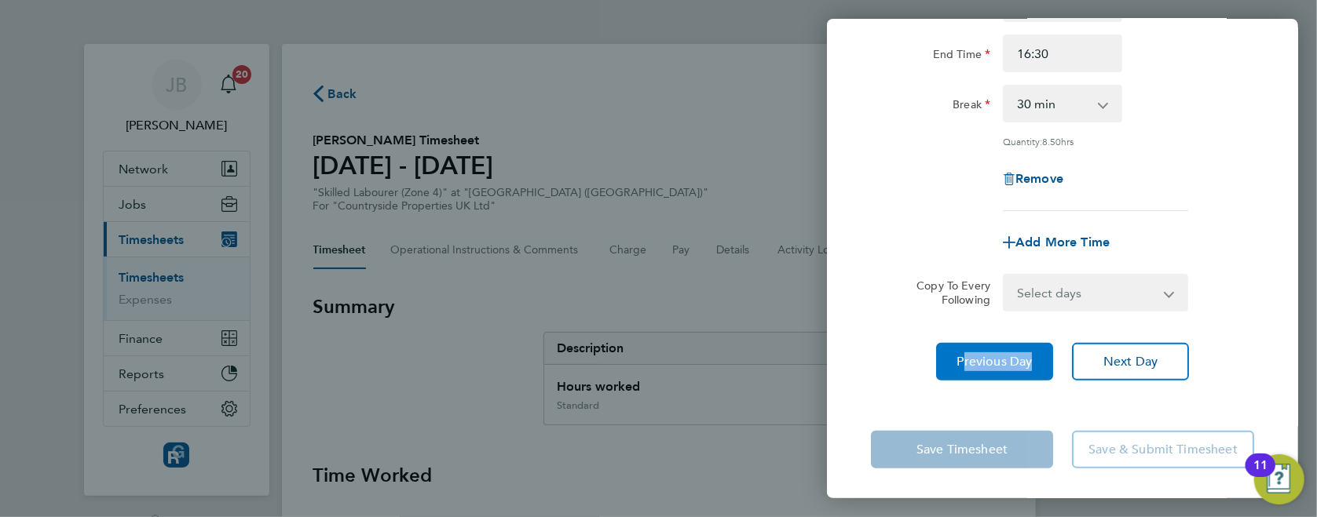
click at [998, 361] on span "Previous Day" at bounding box center [994, 362] width 75 height 16
select select "30"
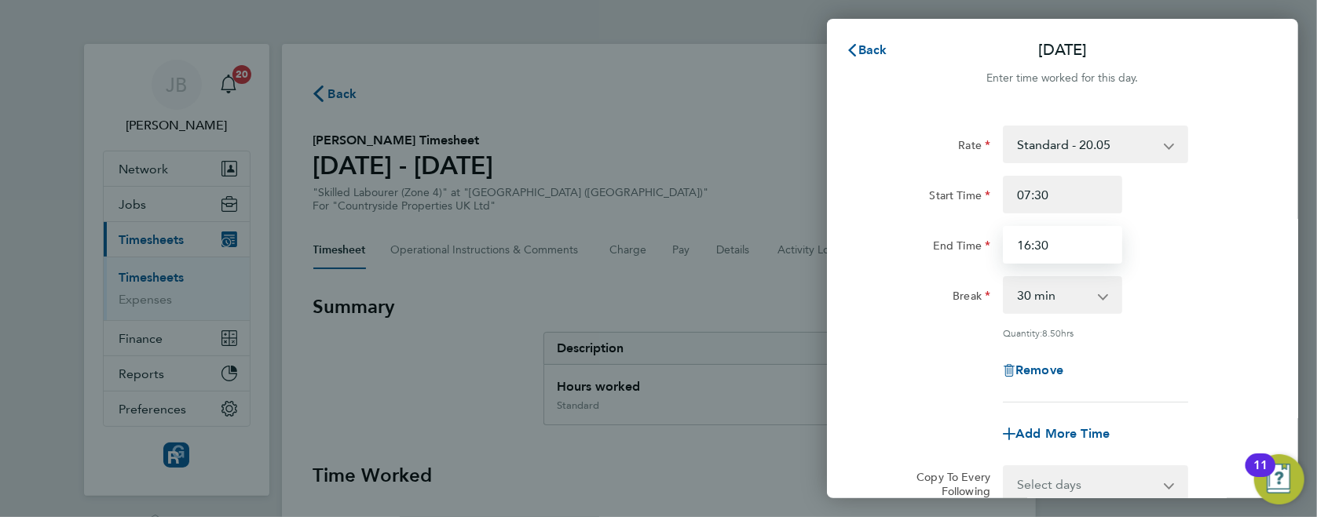
drag, startPoint x: 1046, startPoint y: 247, endPoint x: 1078, endPoint y: 254, distance: 33.0
click at [1045, 247] on input "16:30" at bounding box center [1062, 245] width 119 height 38
type input "16:00"
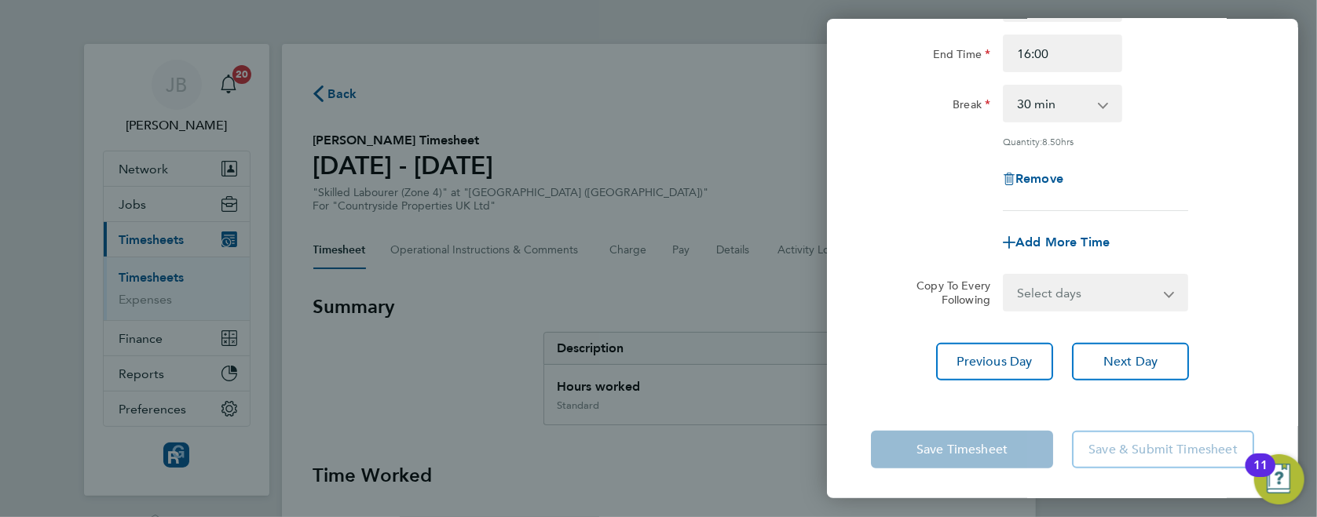
click at [922, 455] on app-form-button "Save Timesheet" at bounding box center [967, 450] width 192 height 38
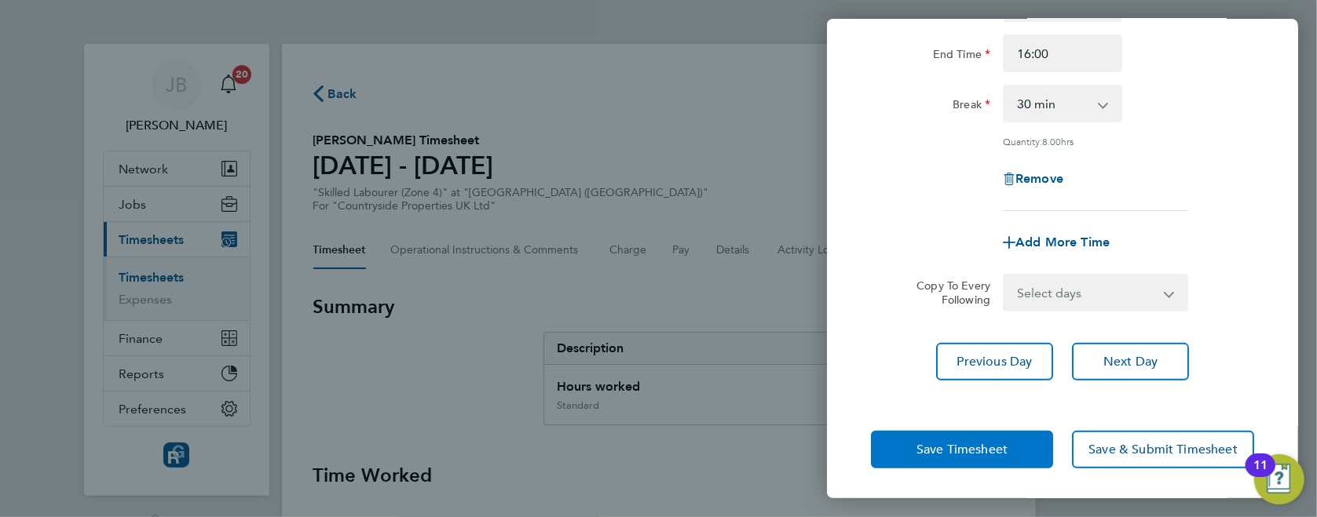
click at [911, 203] on div "Rate Standard - 20.05 Start Time 07:30 End Time 16:00 Break 0 min 15 min 30 min…" at bounding box center [1062, 72] width 383 height 277
click at [959, 452] on span "Save Timesheet" at bounding box center [961, 450] width 91 height 16
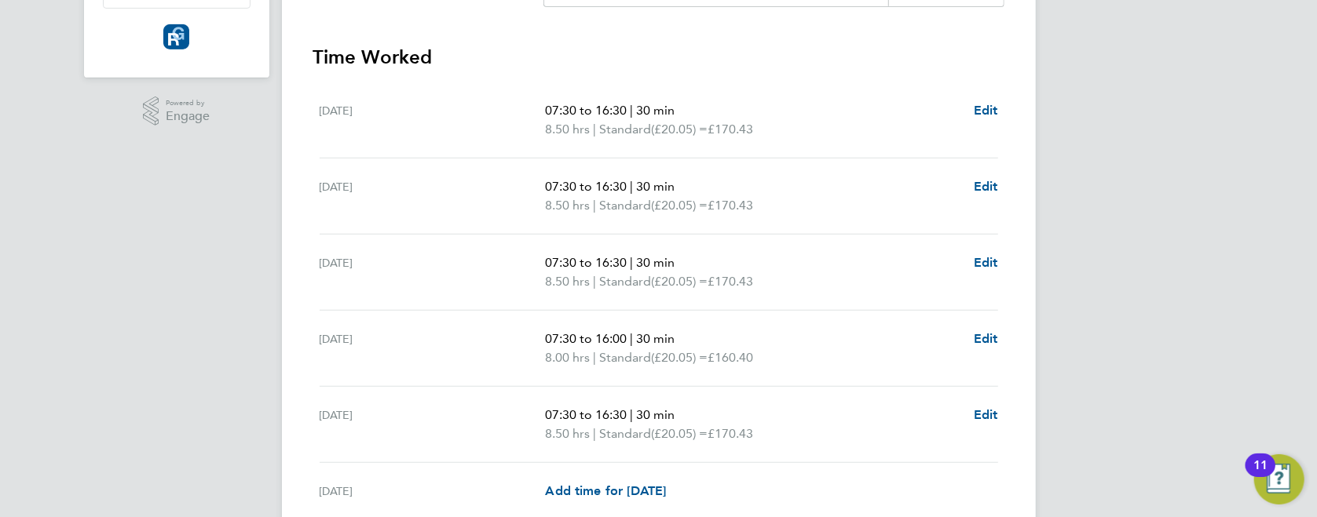
scroll to position [616, 0]
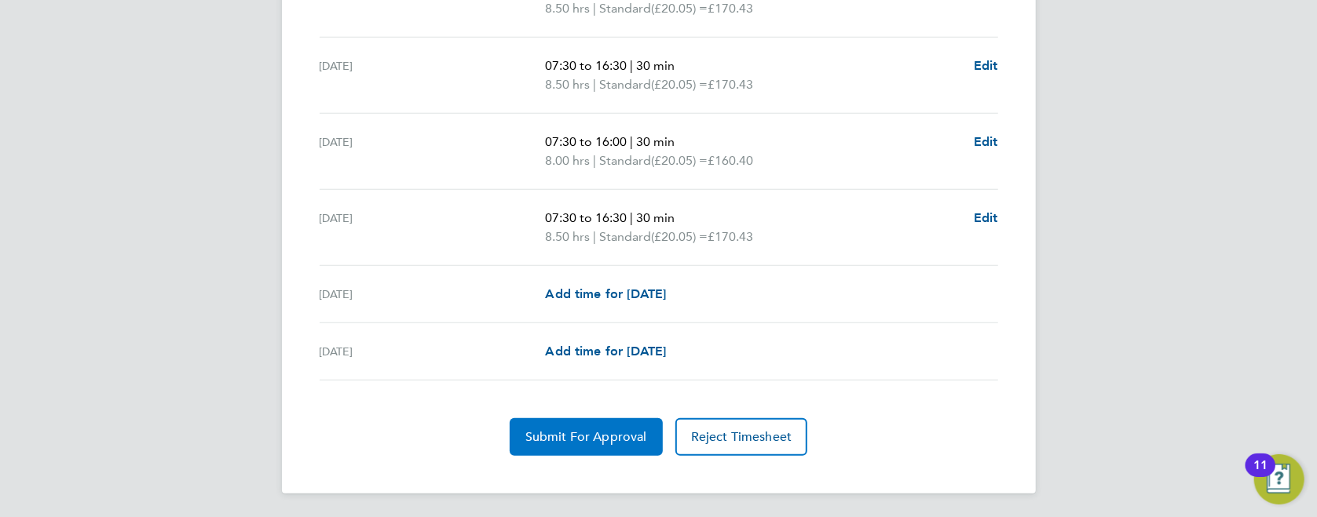
click at [550, 441] on span "Submit For Approval" at bounding box center [586, 437] width 122 height 16
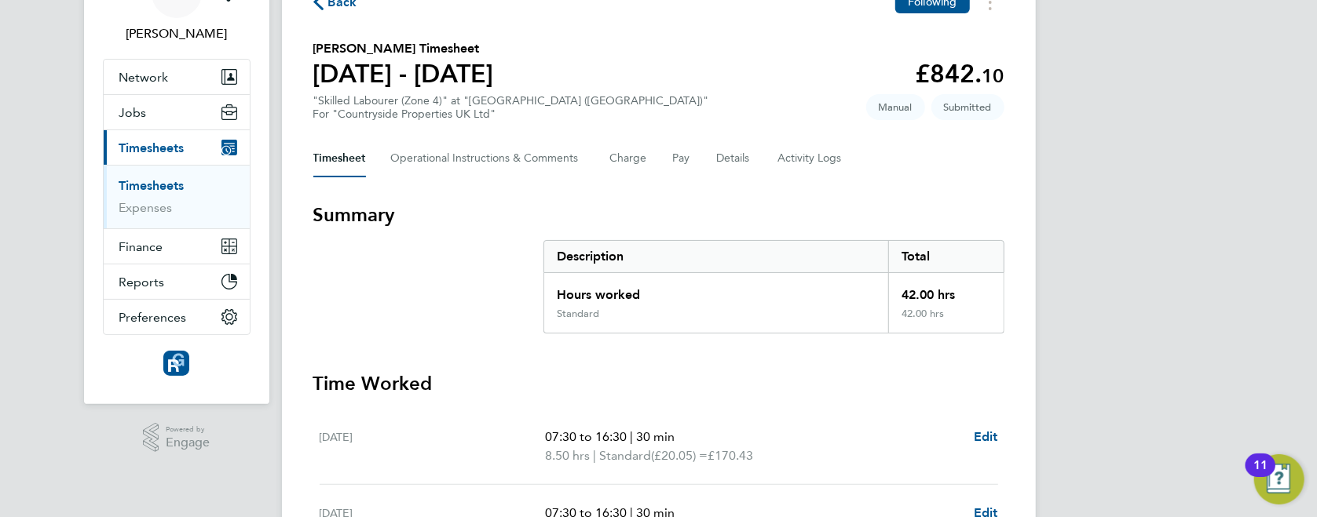
scroll to position [0, 0]
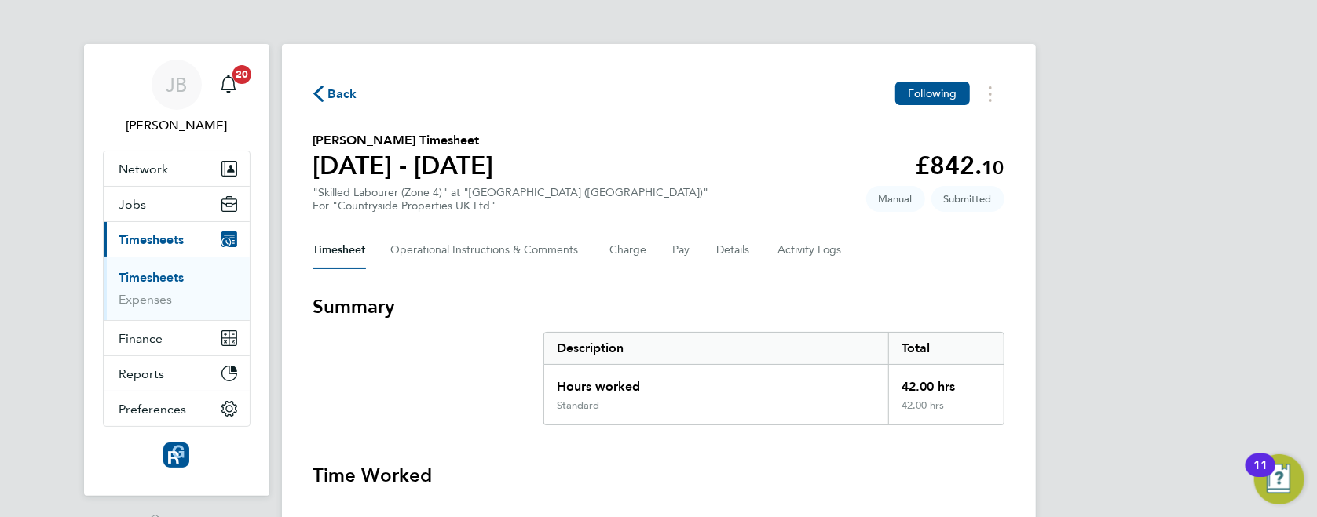
click at [333, 97] on span "Back" at bounding box center [342, 94] width 29 height 19
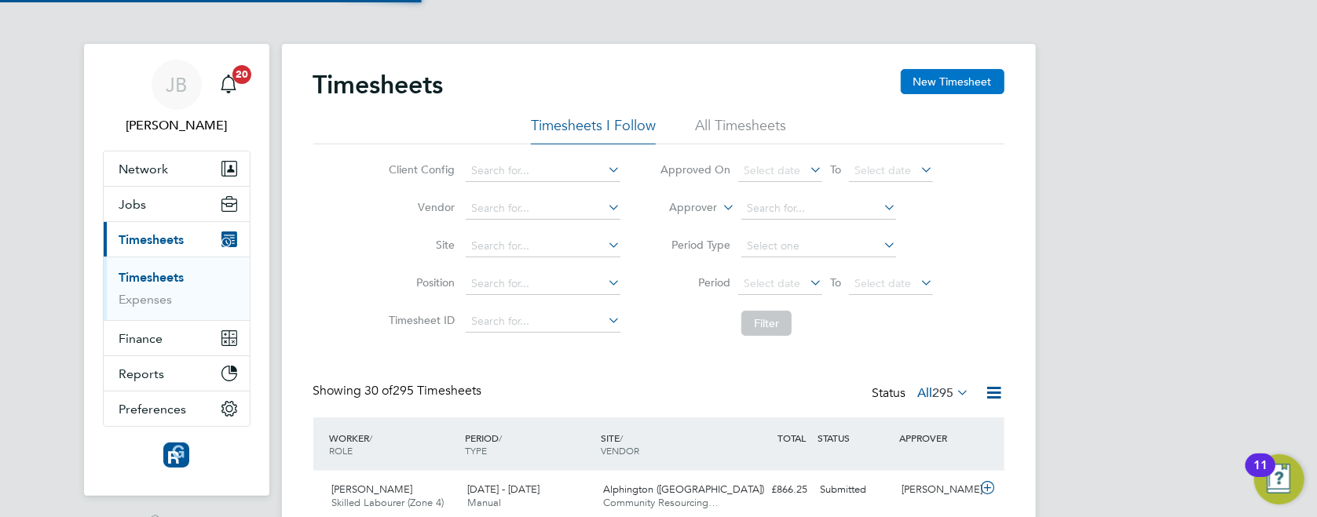
click at [942, 87] on button "New Timesheet" at bounding box center [952, 81] width 104 height 25
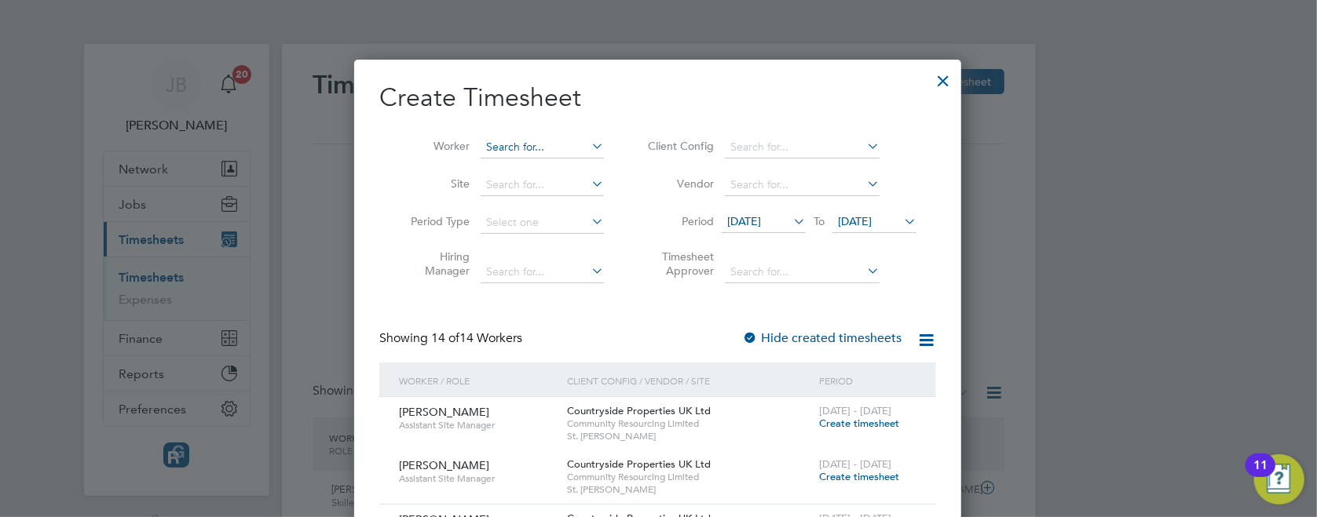
click at [538, 154] on input at bounding box center [541, 148] width 123 height 22
type input "[PERSON_NAME]"
click at [542, 142] on input at bounding box center [541, 148] width 123 height 22
click at [577, 170] on b "[PERSON_NAME]" at bounding box center [622, 168] width 91 height 13
type input "[PERSON_NAME]"
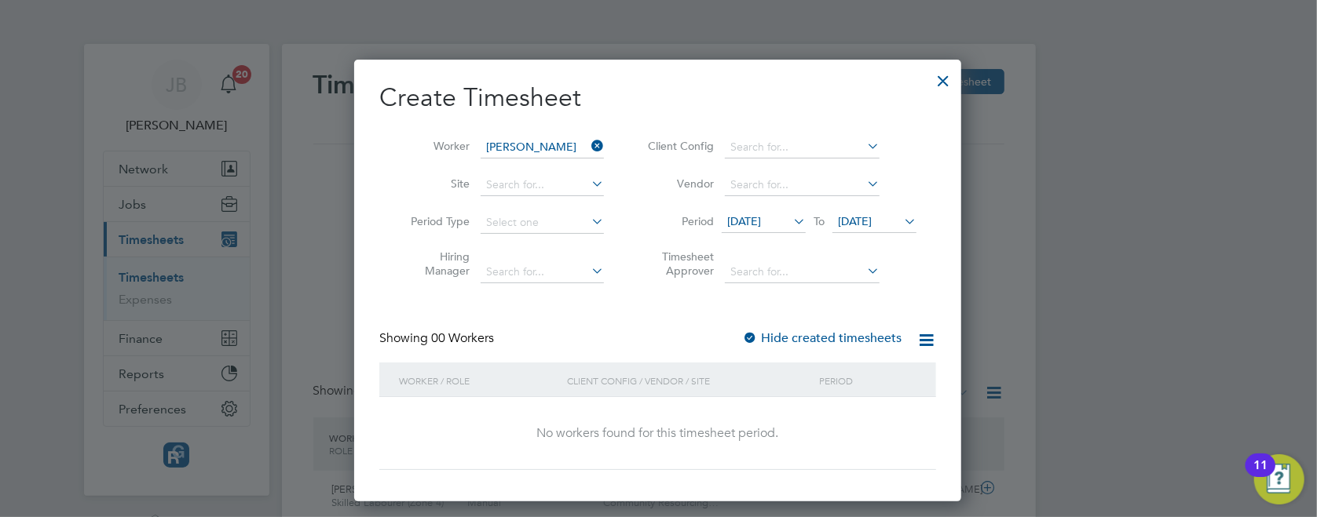
click at [798, 336] on label "Hide created timesheets" at bounding box center [821, 339] width 159 height 16
click at [810, 335] on label "Hide created timesheets" at bounding box center [821, 339] width 159 height 16
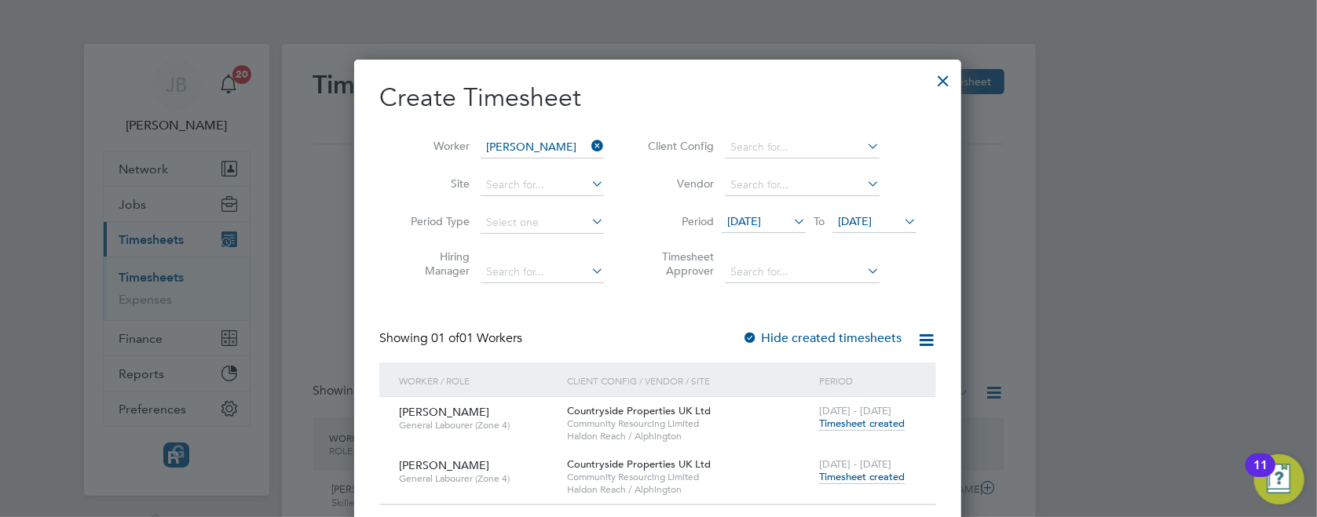
click at [870, 478] on span "Timesheet created" at bounding box center [862, 477] width 86 height 14
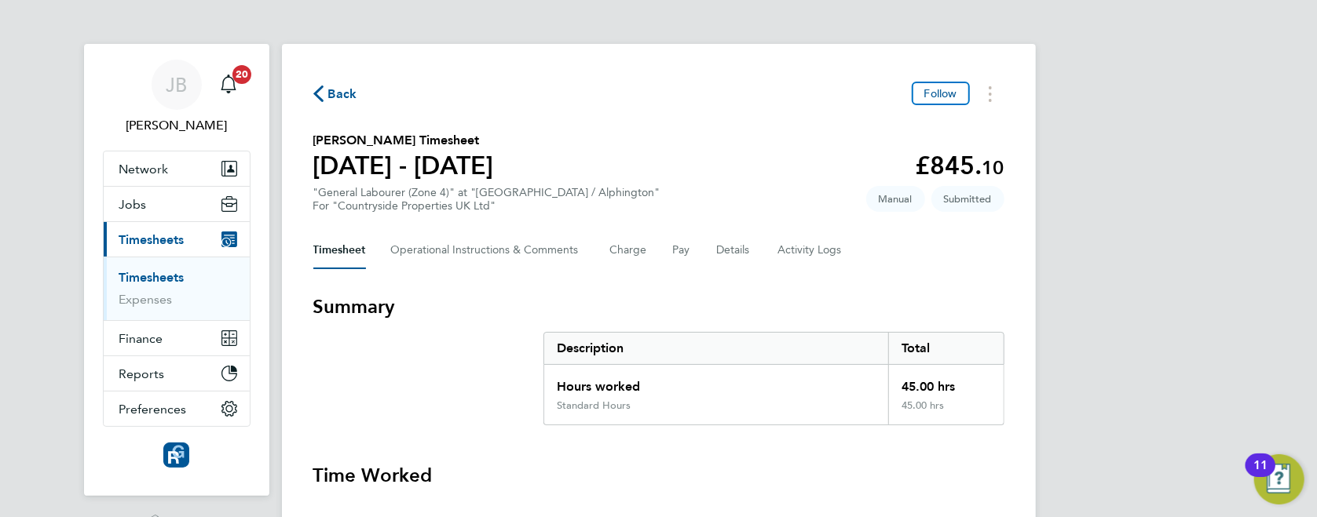
drag, startPoint x: 329, startPoint y: 88, endPoint x: 339, endPoint y: 91, distance: 10.7
click at [328, 88] on span "Back" at bounding box center [342, 94] width 29 height 19
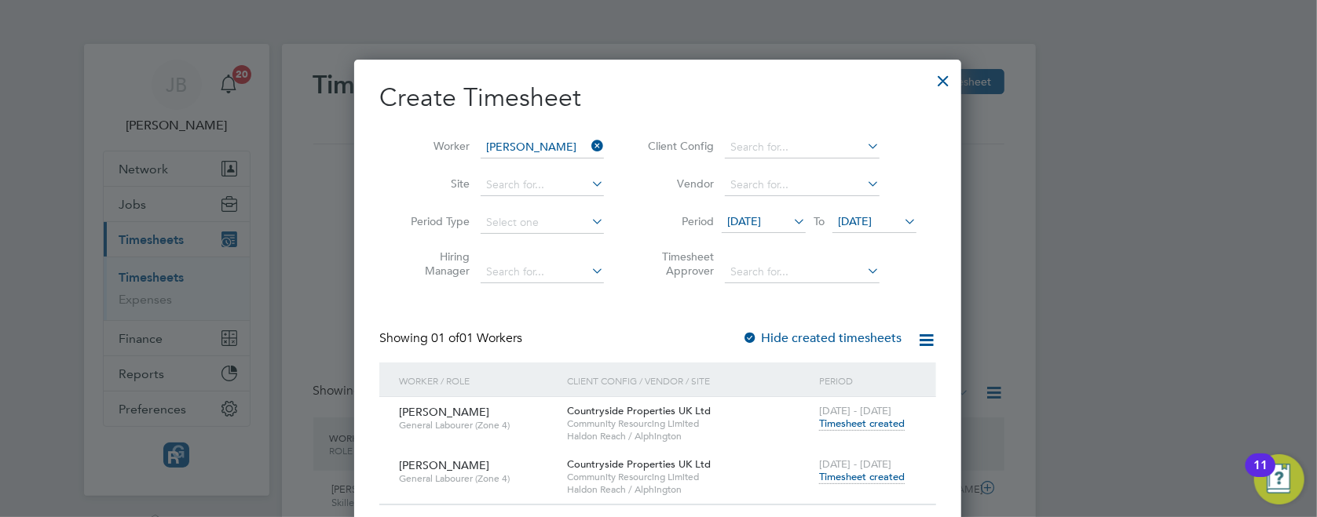
click at [588, 143] on icon at bounding box center [588, 146] width 0 height 22
click at [553, 146] on input at bounding box center [541, 148] width 123 height 22
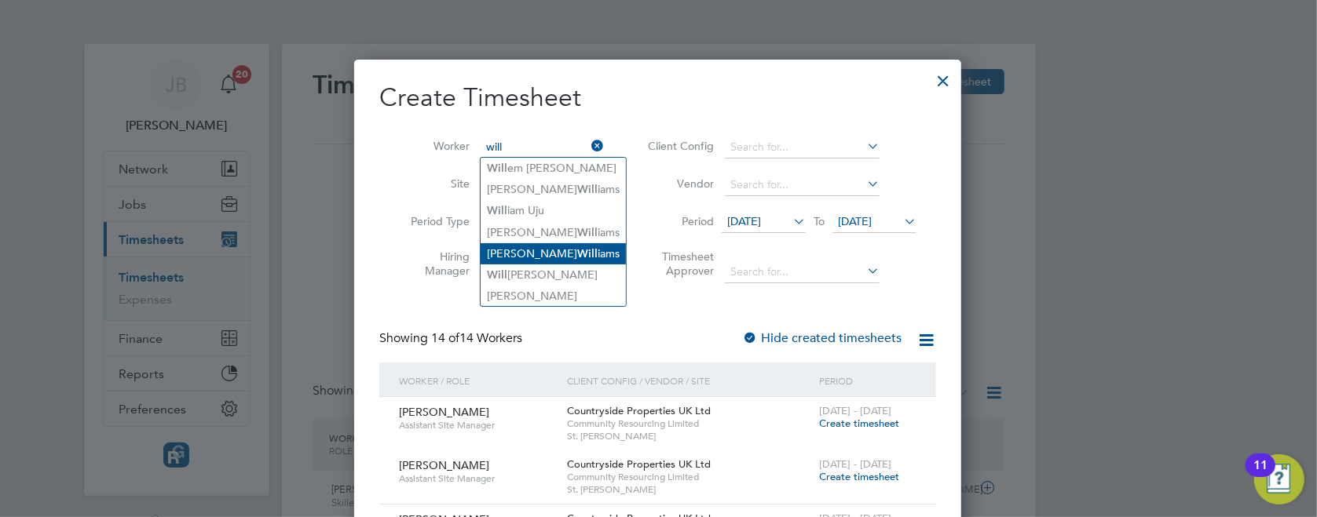
click at [543, 243] on li "[PERSON_NAME] iams" at bounding box center [552, 253] width 145 height 21
type input "[PERSON_NAME]"
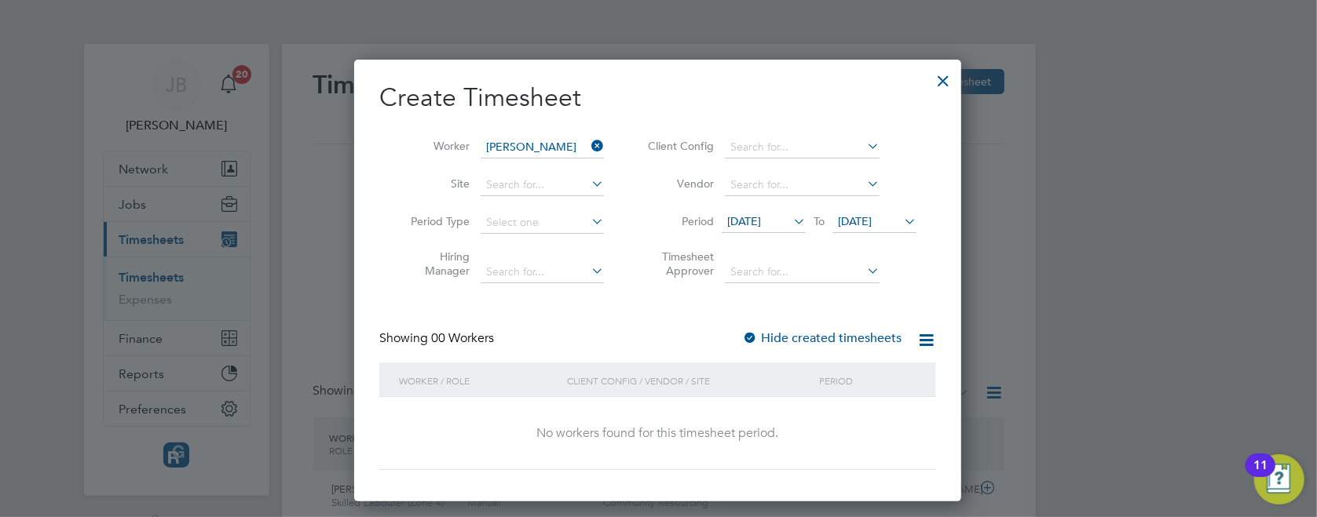
click at [805, 335] on label "Hide created timesheets" at bounding box center [821, 339] width 159 height 16
click at [791, 339] on label "Hide created timesheets" at bounding box center [821, 339] width 159 height 16
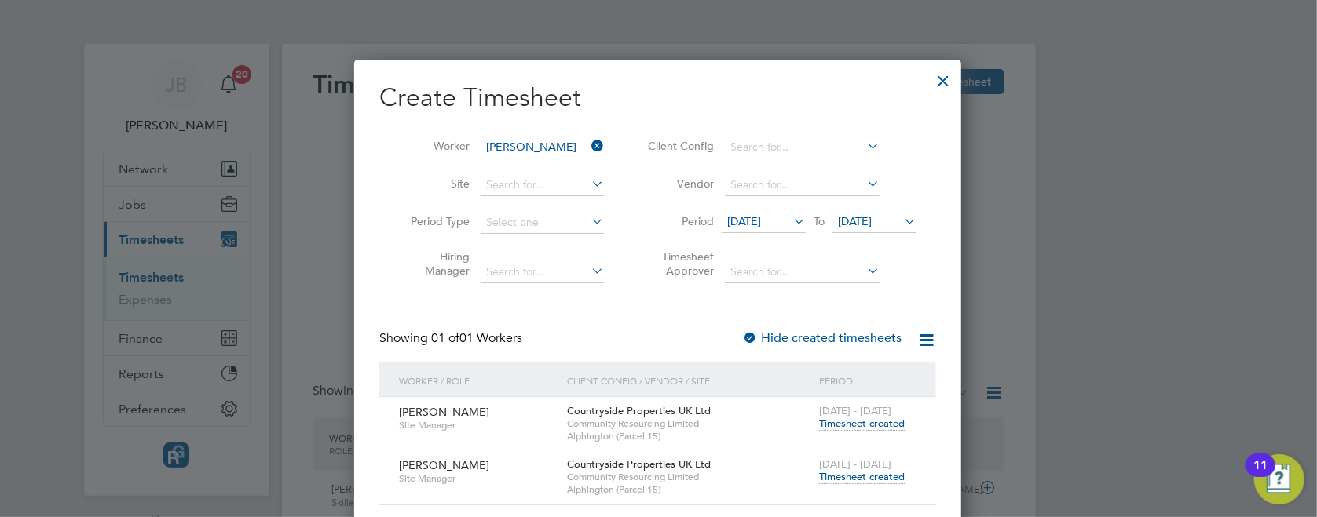
click at [857, 474] on span "Timesheet created" at bounding box center [862, 477] width 86 height 14
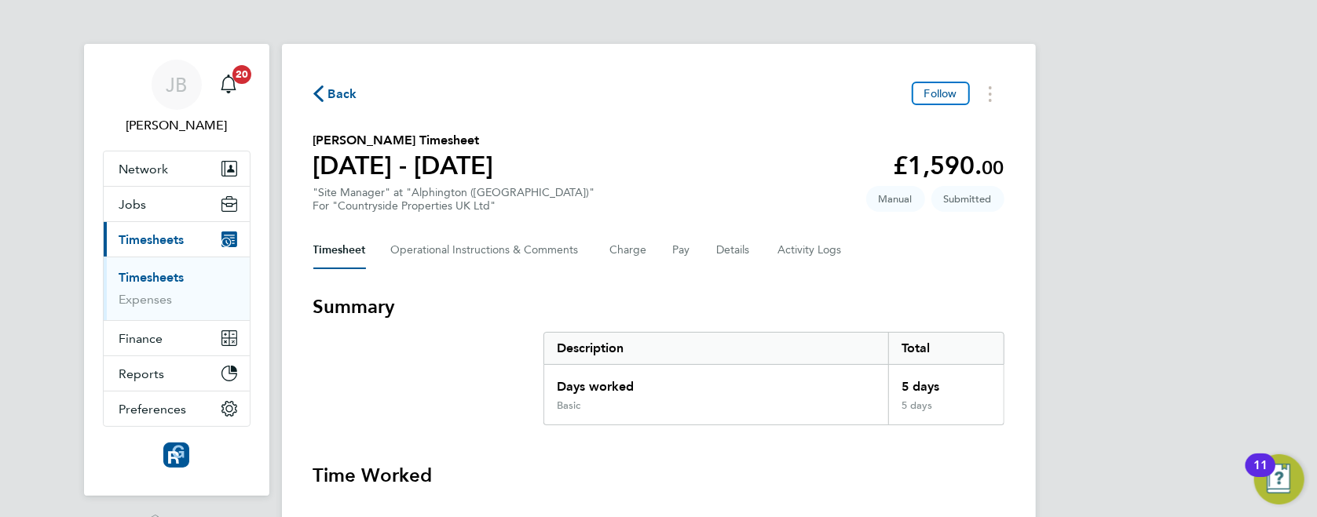
click at [339, 91] on span "Back" at bounding box center [342, 94] width 29 height 19
click at [0, 0] on div at bounding box center [0, 0] width 0 height 0
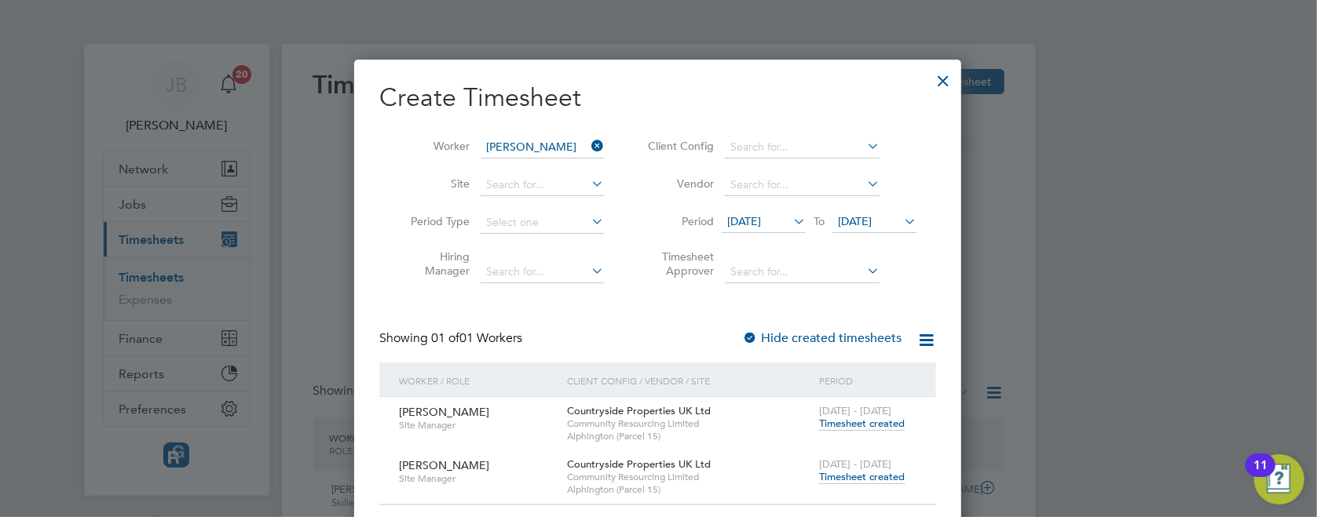
click at [588, 148] on icon at bounding box center [588, 146] width 0 height 22
click at [553, 143] on input at bounding box center [541, 148] width 123 height 22
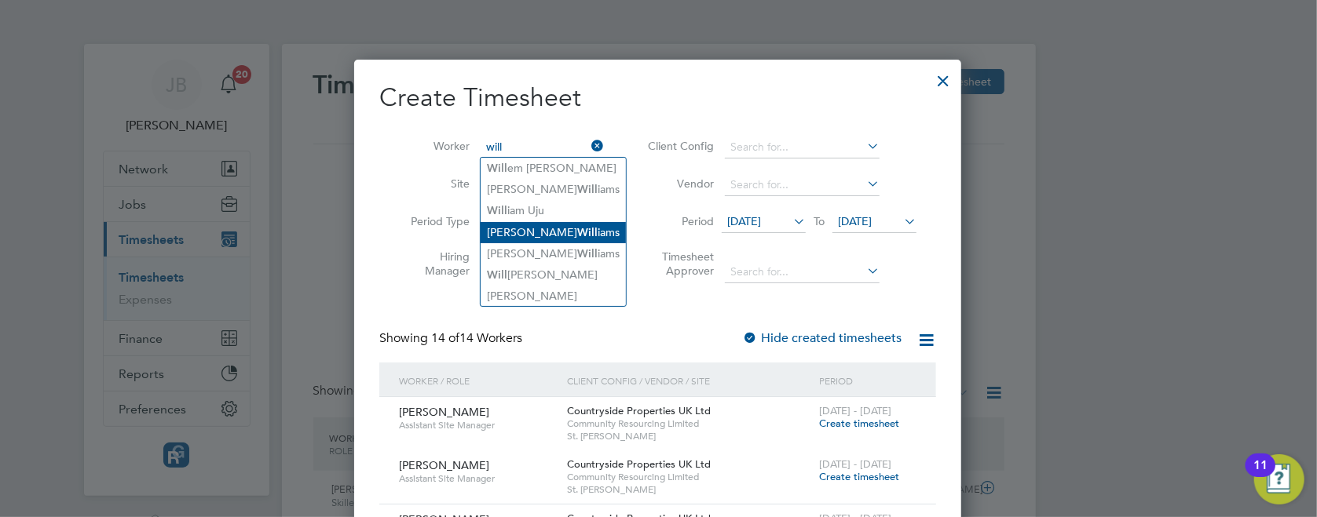
click at [559, 232] on li "[PERSON_NAME] iams" at bounding box center [552, 232] width 145 height 21
type input "[PERSON_NAME]"
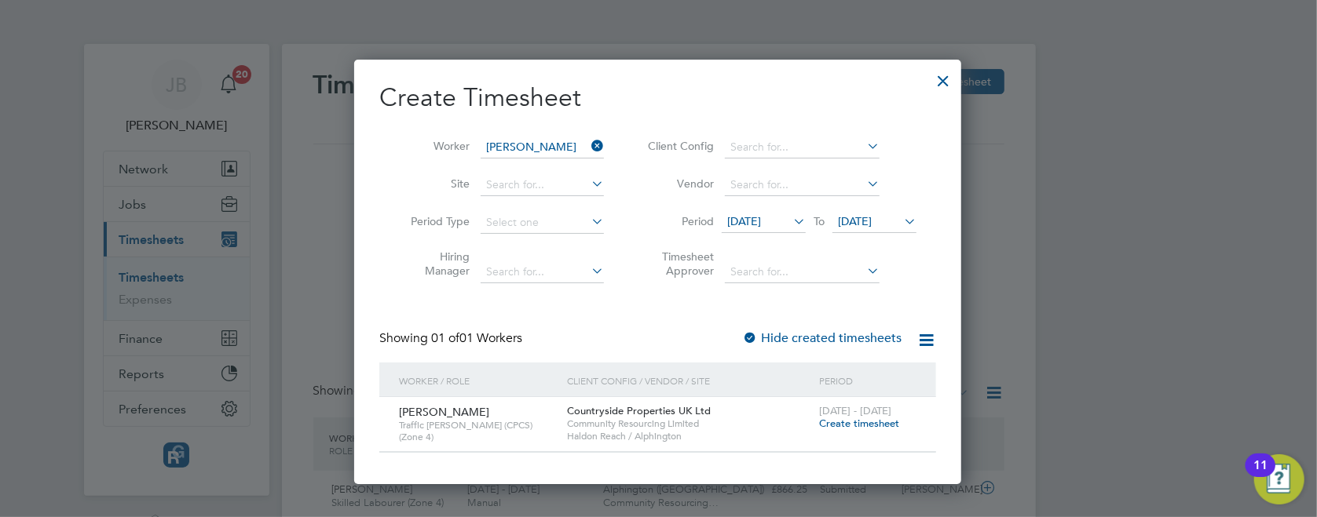
click at [838, 415] on span "[DATE] - [DATE]" at bounding box center [855, 410] width 72 height 13
click at [840, 421] on span "Create timesheet" at bounding box center [859, 423] width 80 height 13
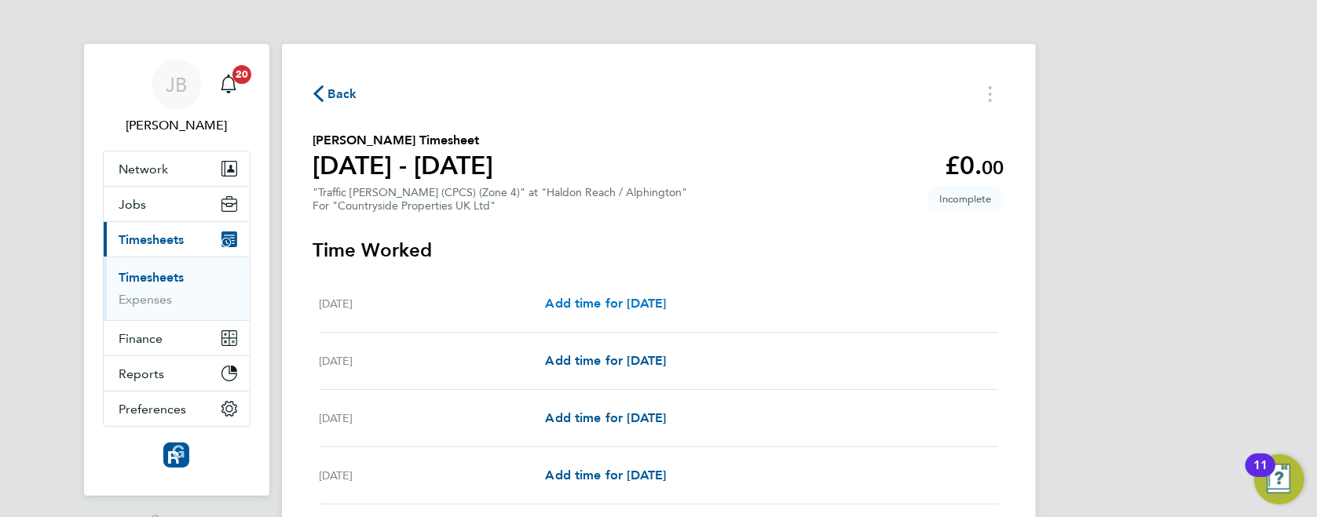
click at [590, 299] on span "Add time for [DATE]" at bounding box center [605, 303] width 121 height 15
select select "30"
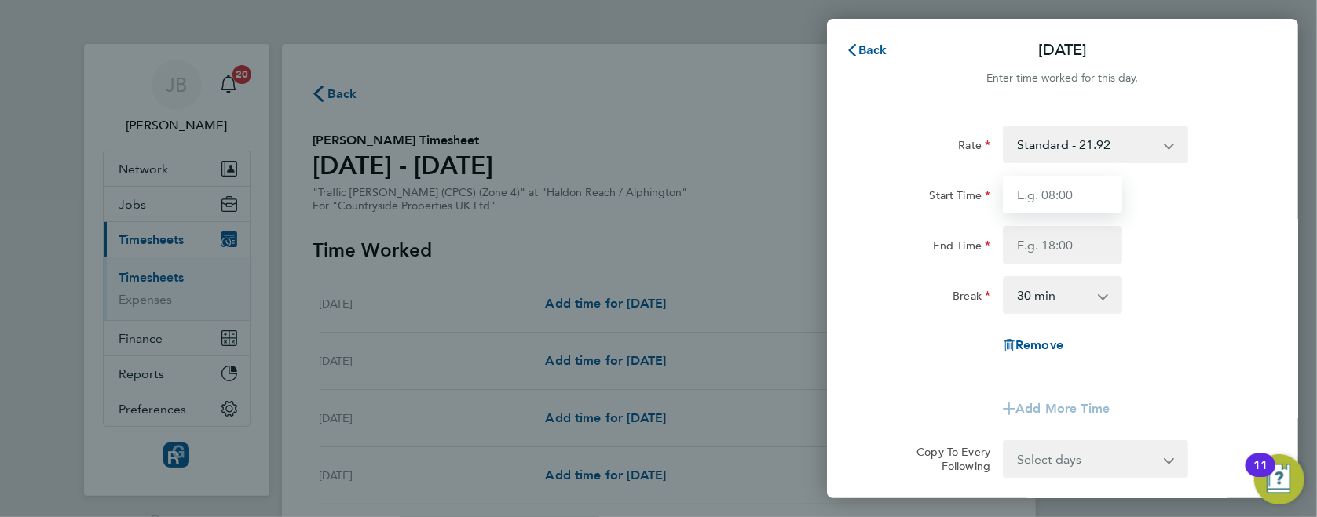
click at [1055, 201] on input "Start Time" at bounding box center [1062, 195] width 119 height 38
type input "07:30"
click at [1042, 246] on input "End Time" at bounding box center [1062, 245] width 119 height 38
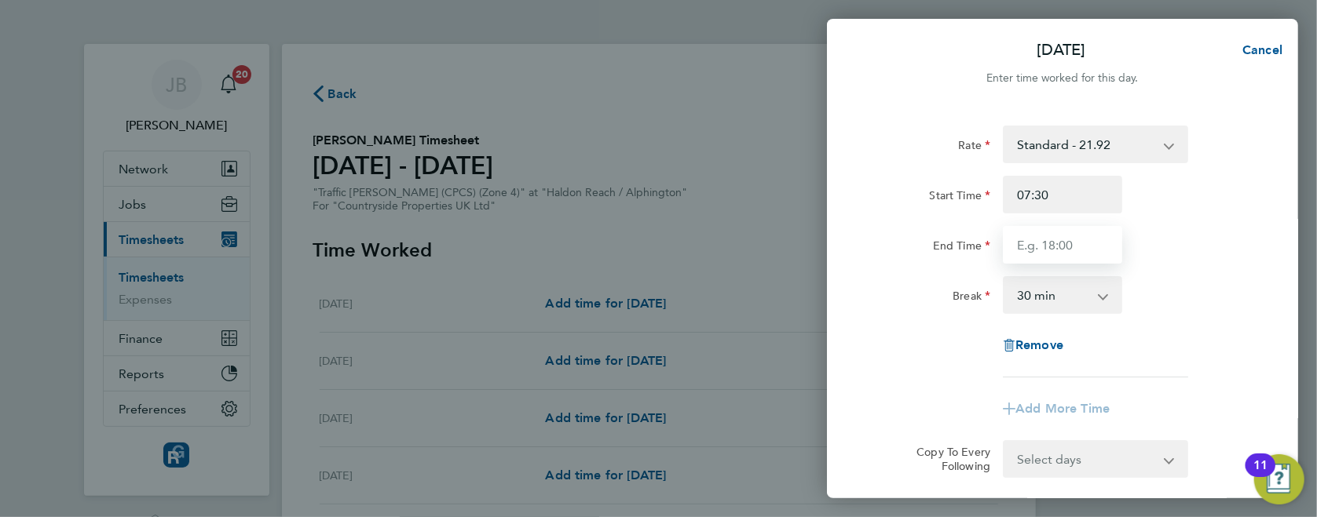
type input "17:00"
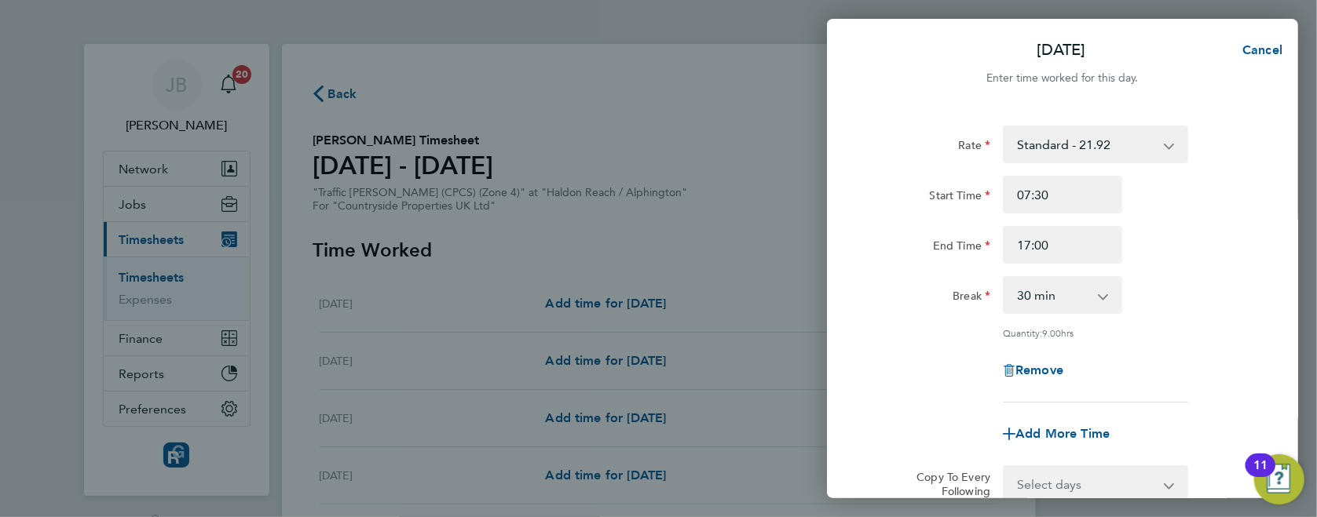
click at [1111, 323] on div "Rate Standard - 21.92 Start Time 07:30 End Time 17:00 Break 0 min 15 min 30 min…" at bounding box center [1062, 264] width 383 height 277
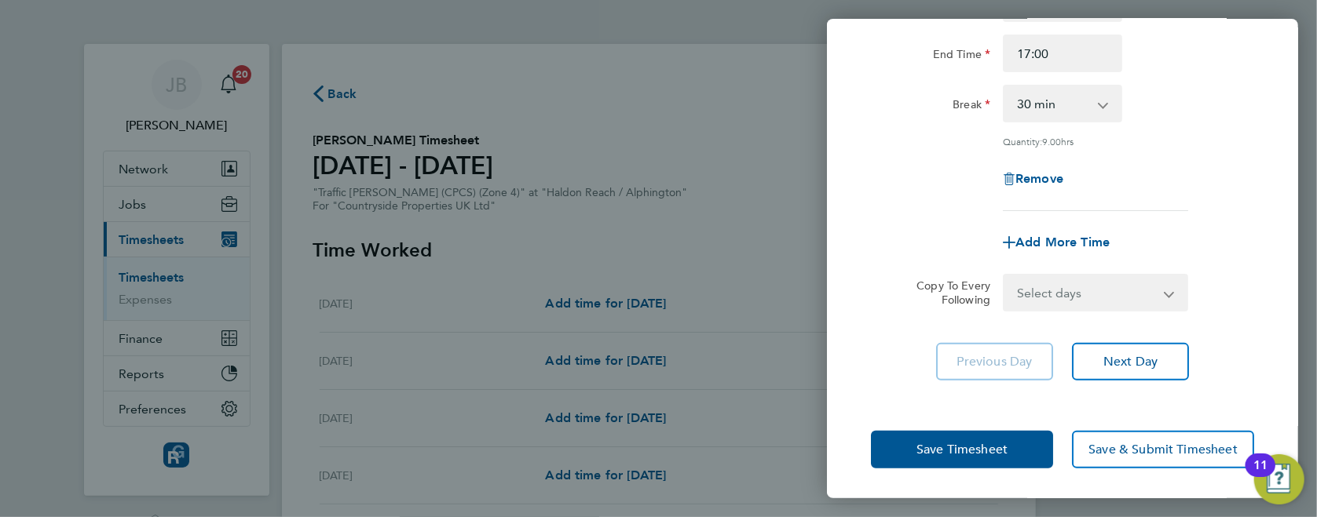
click at [1090, 304] on select "Select days Day Weekday (Mon-Fri) Weekend (Sat-Sun) [DATE] [DATE] [DATE] [DATE]…" at bounding box center [1086, 293] width 165 height 35
select select "WEEKDAY"
click at [1004, 276] on select "Select days Day Weekday (Mon-Fri) Weekend (Sat-Sun) [DATE] [DATE] [DATE] [DATE]…" at bounding box center [1086, 293] width 165 height 35
select select "[DATE]"
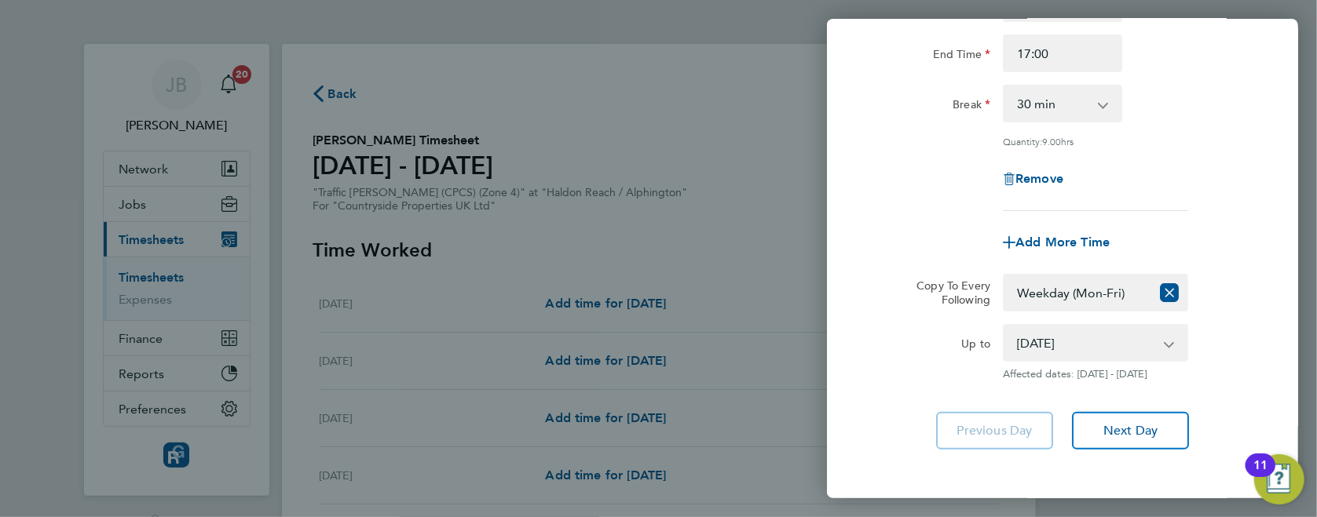
click at [1200, 145] on div "Rate Standard - 21.92 Start Time 07:30 End Time 17:00 Break 0 min 15 min 30 min…" at bounding box center [1062, 72] width 383 height 277
click at [1112, 429] on span "Next Day" at bounding box center [1130, 431] width 54 height 16
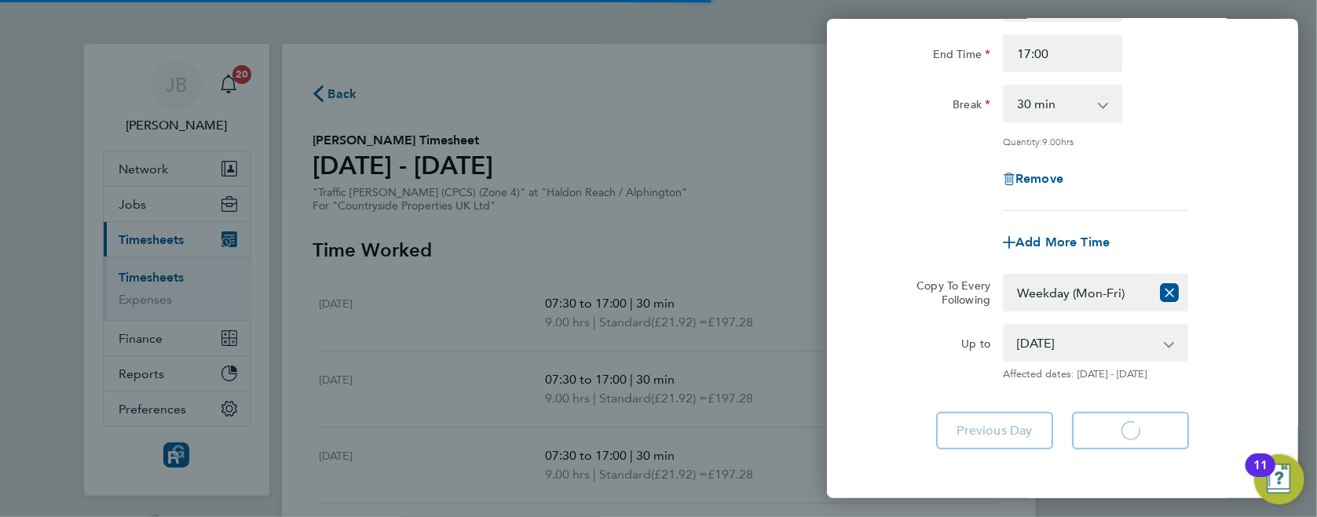
select select "30"
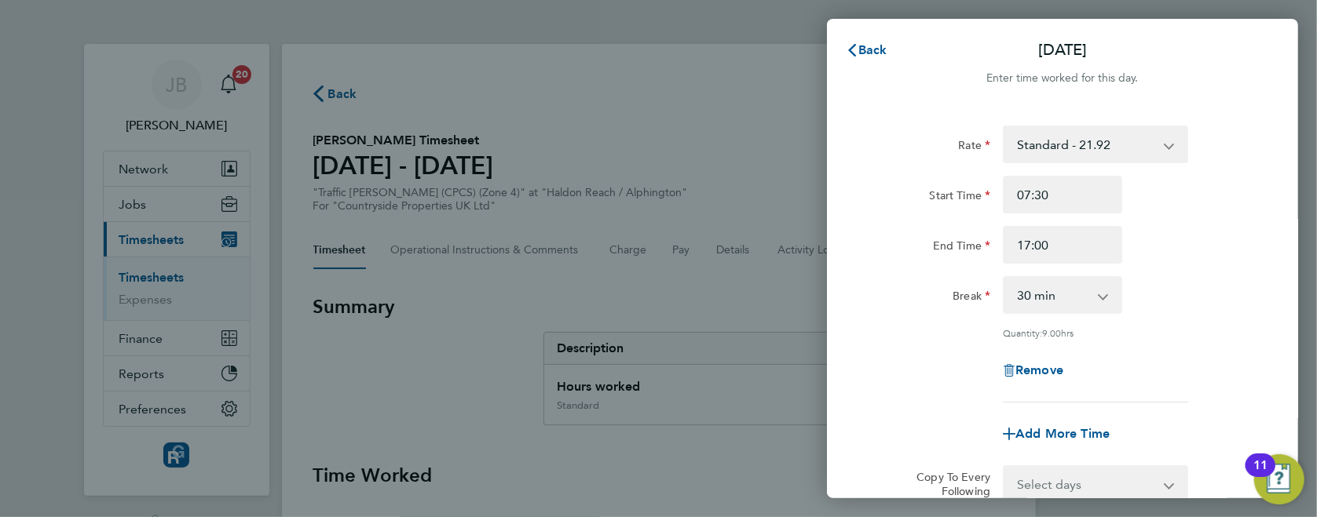
scroll to position [192, 0]
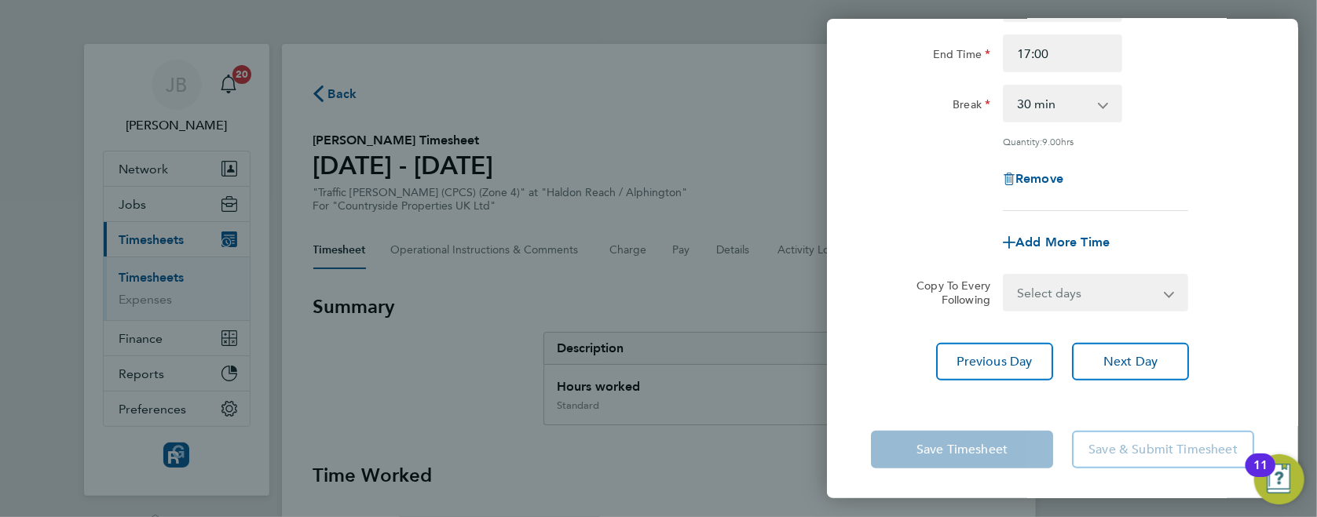
click at [1128, 325] on div "Rate Standard - 21.92 Start Time 07:30 End Time 17:00 Break 0 min 15 min 30 min…" at bounding box center [1062, 157] width 471 height 484
click at [1138, 371] on button "Next Day" at bounding box center [1130, 362] width 117 height 38
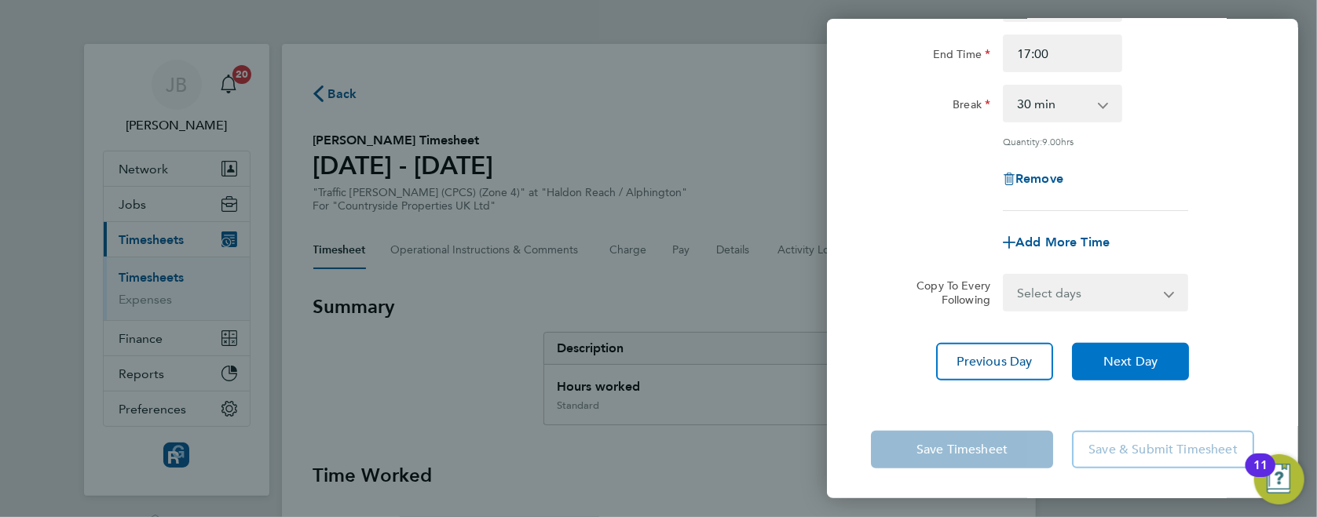
select select "30"
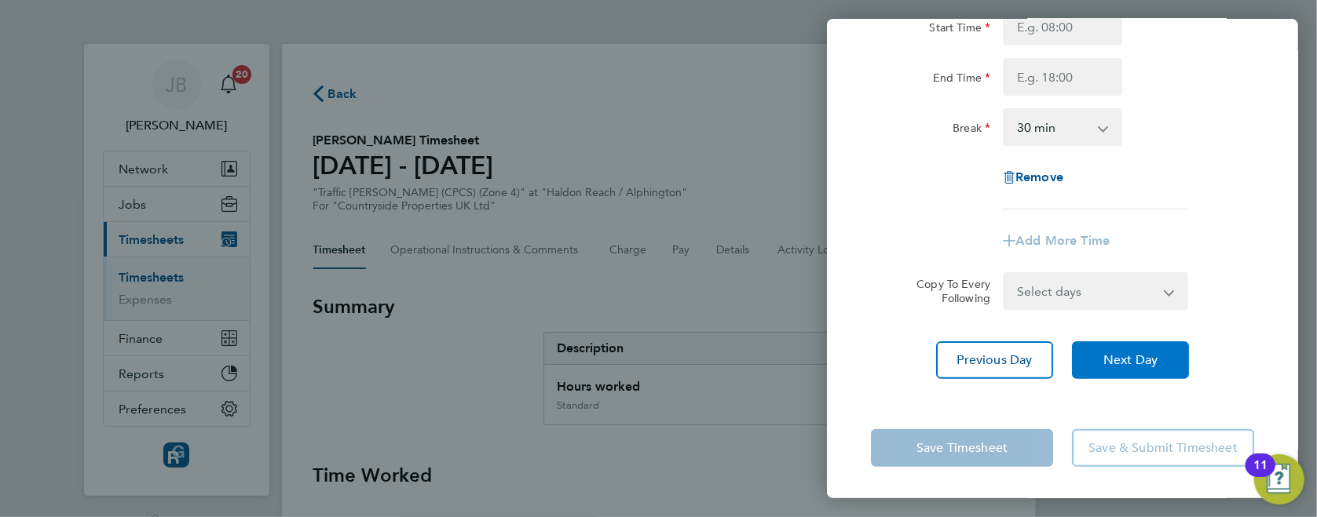
click at [1112, 360] on span "Next Day" at bounding box center [1130, 361] width 54 height 16
select select "30"
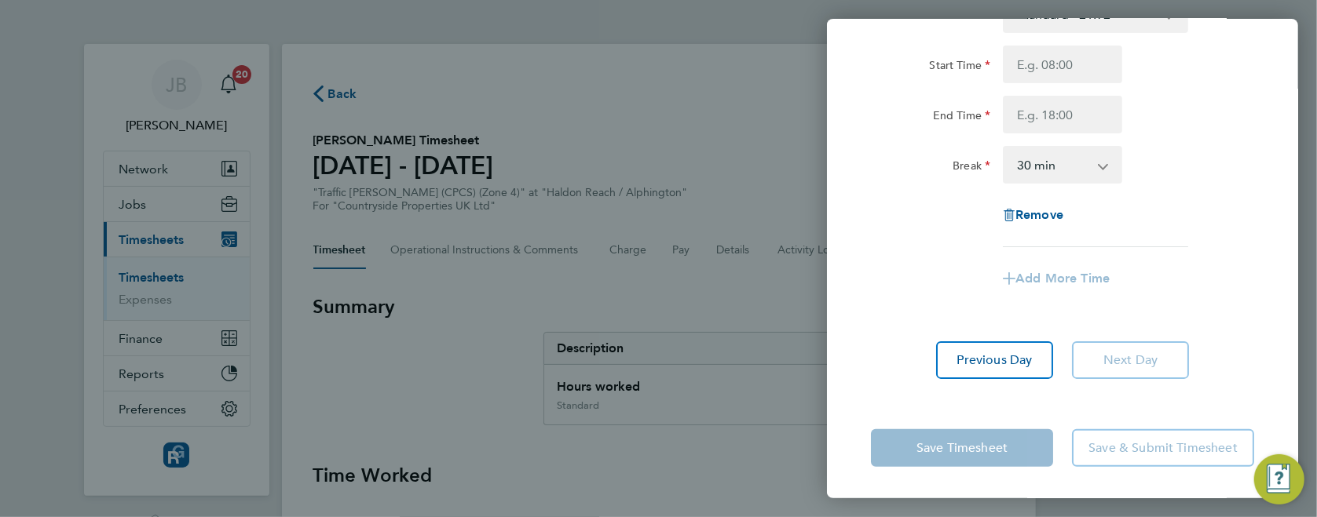
scroll to position [130, 0]
click at [1112, 360] on app-form-button "Next Day" at bounding box center [1125, 361] width 126 height 38
click at [984, 454] on app-form-button "Save Timesheet" at bounding box center [967, 448] width 192 height 38
click at [992, 365] on span "Previous Day" at bounding box center [994, 361] width 75 height 16
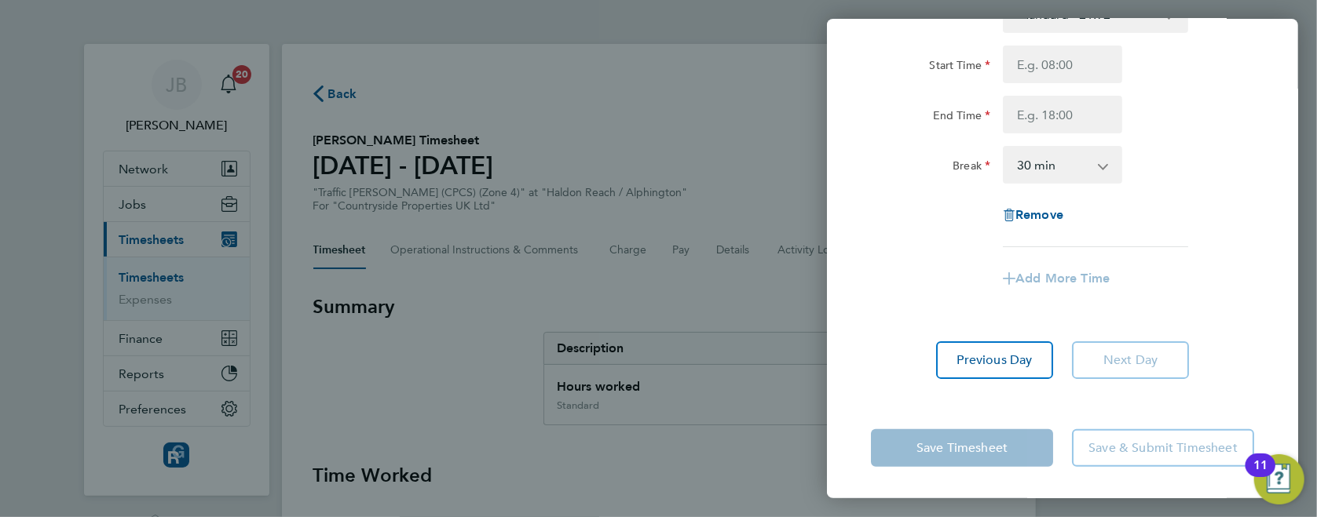
select select "30"
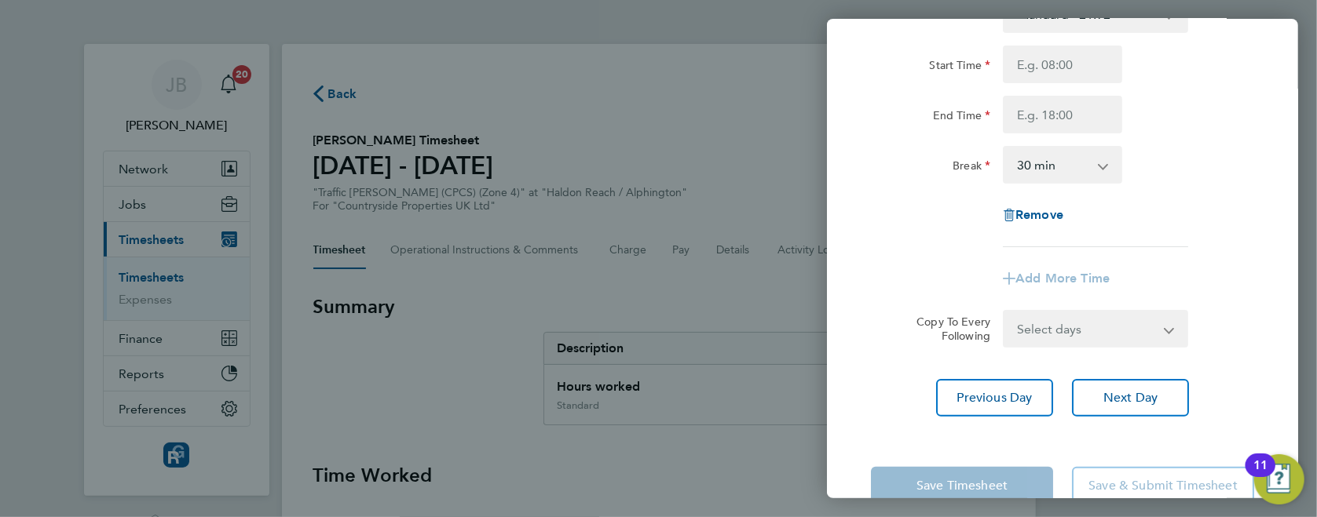
click at [955, 478] on app-form-button "Save Timesheet" at bounding box center [967, 486] width 192 height 38
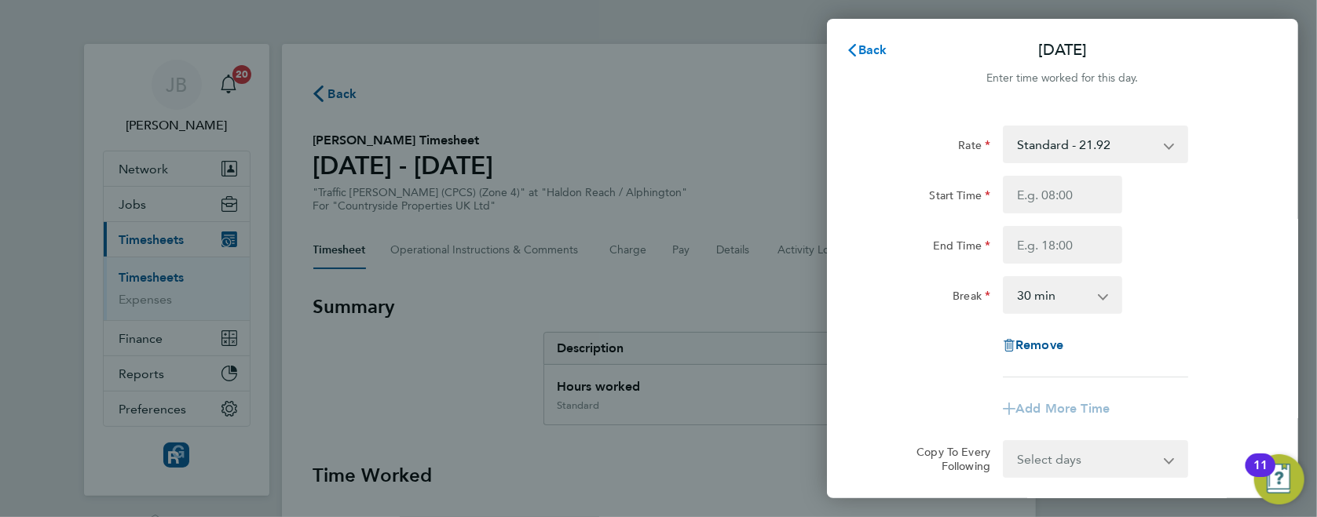
click at [861, 47] on span "Back" at bounding box center [872, 49] width 29 height 15
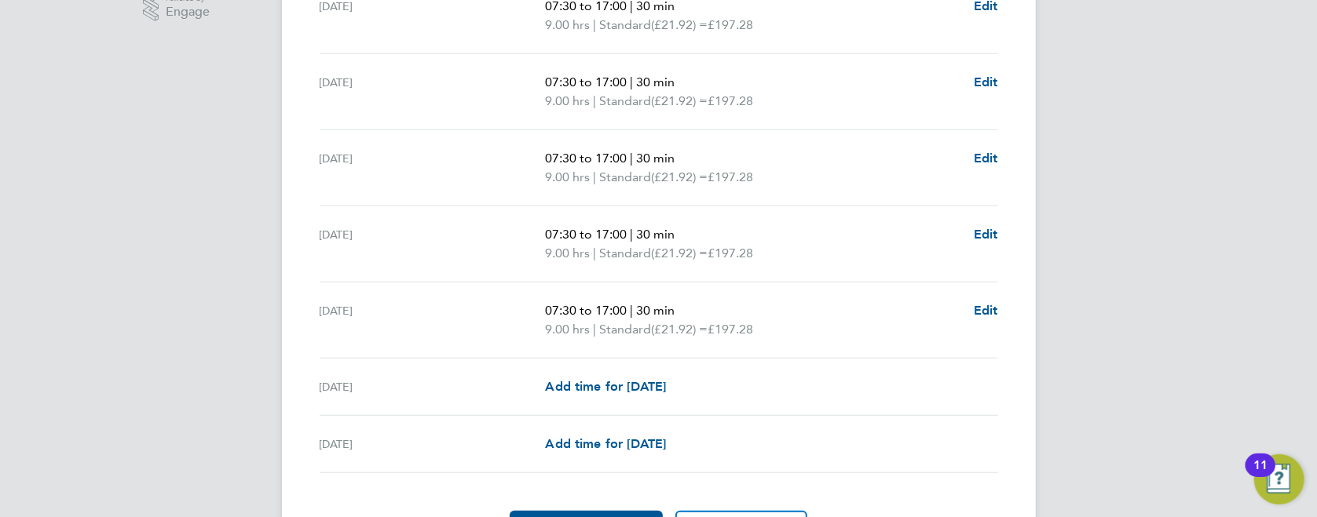
scroll to position [616, 0]
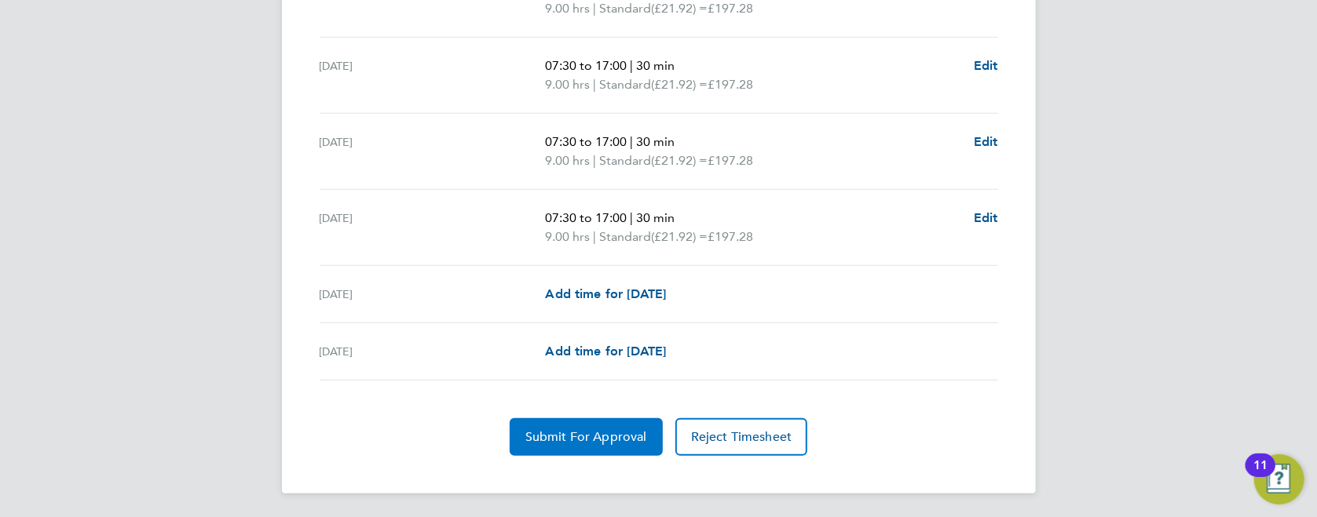
click at [638, 440] on span "Submit For Approval" at bounding box center [586, 437] width 122 height 16
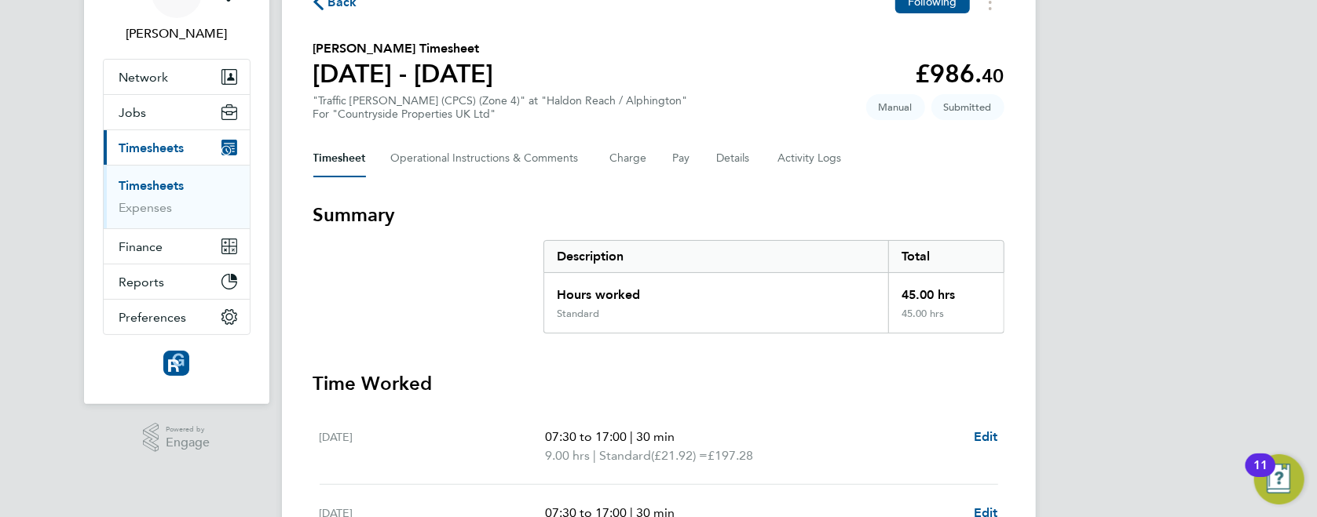
scroll to position [0, 0]
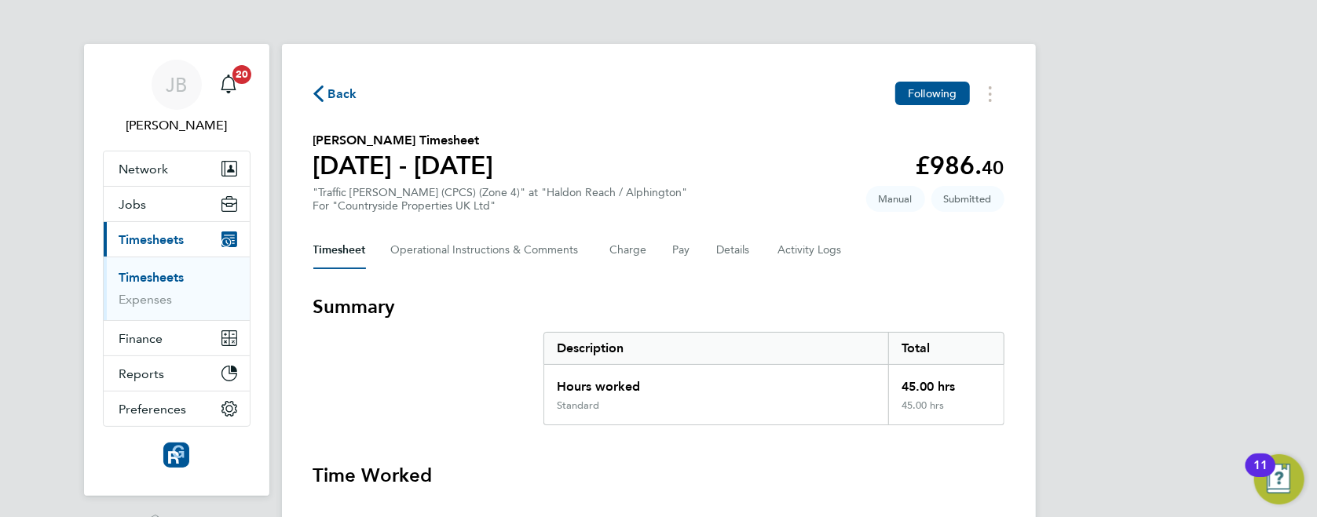
click at [330, 92] on span "Back" at bounding box center [342, 94] width 29 height 19
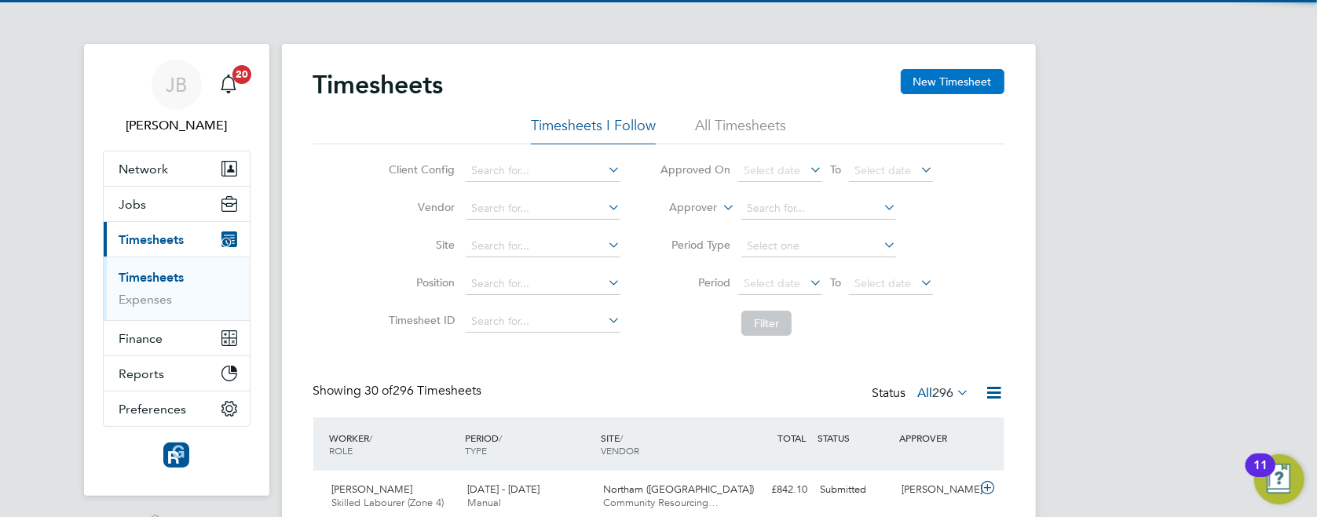
click at [957, 82] on button "New Timesheet" at bounding box center [952, 81] width 104 height 25
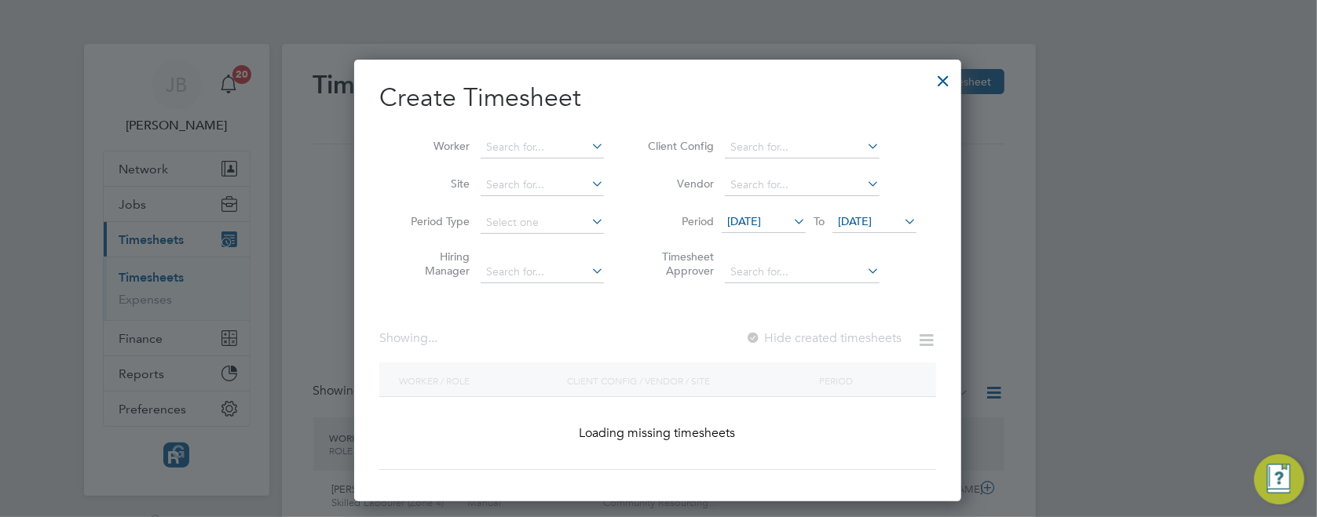
scroll to position [39, 136]
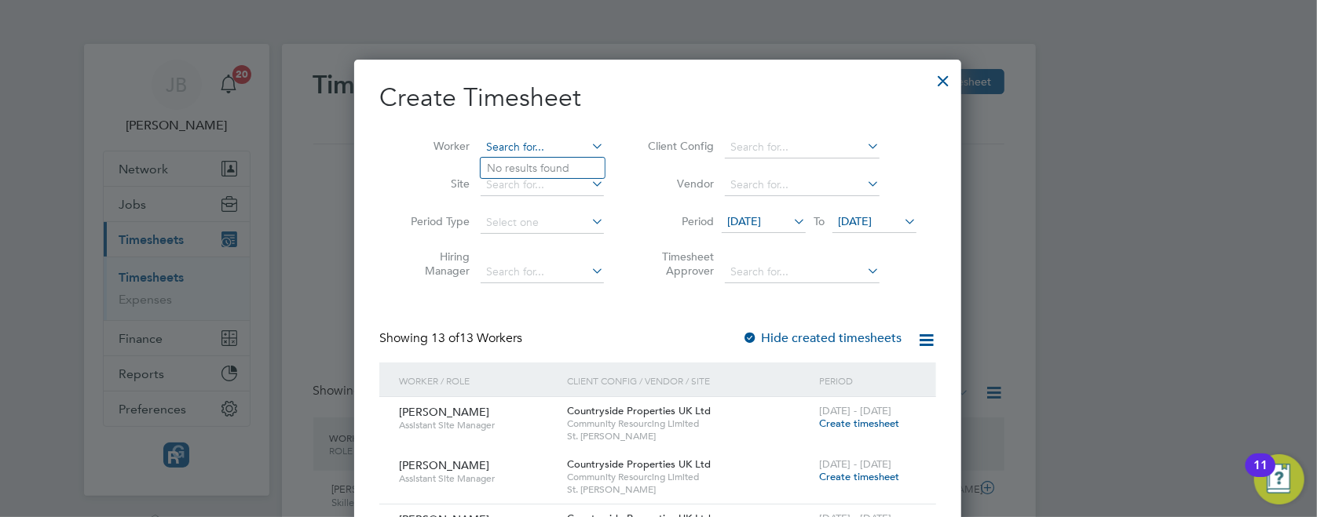
click at [559, 146] on input at bounding box center [541, 148] width 123 height 22
click at [559, 169] on li "[PERSON_NAME] [PERSON_NAME]" at bounding box center [542, 168] width 124 height 21
type input "[PERSON_NAME] [PERSON_NAME]"
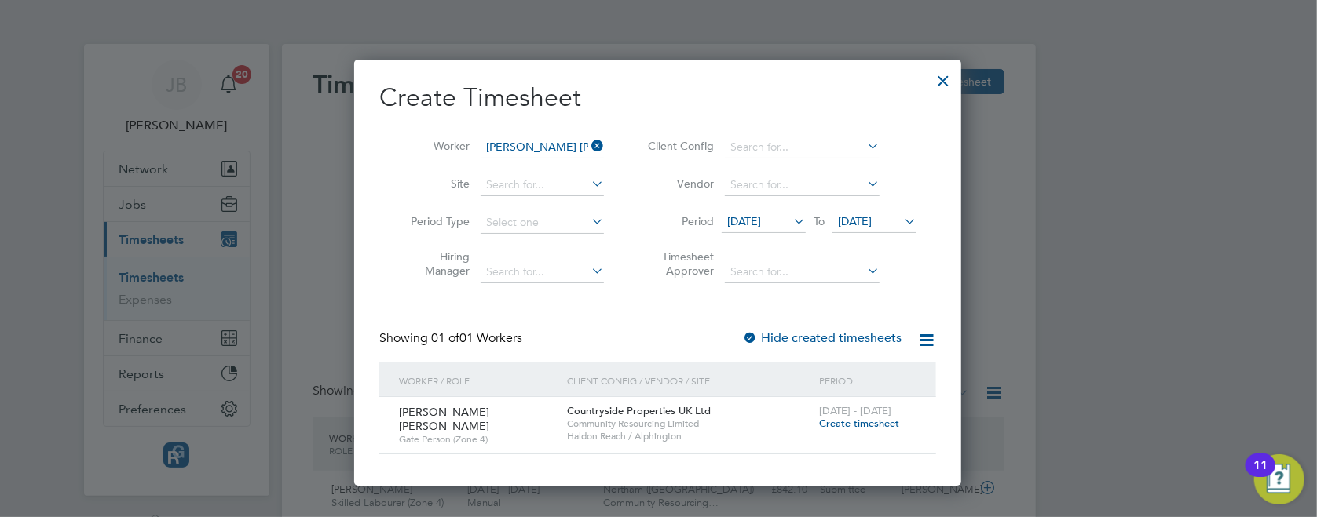
click at [857, 422] on span "Create timesheet" at bounding box center [859, 423] width 80 height 13
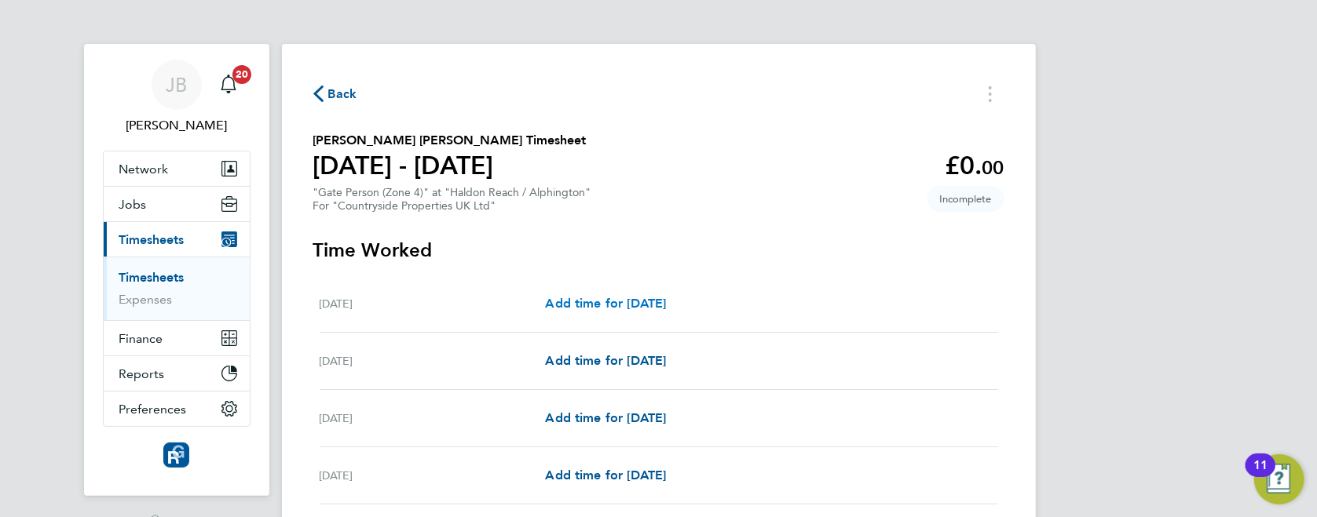
click at [666, 308] on span "Add time for [DATE]" at bounding box center [605, 303] width 121 height 15
select select "30"
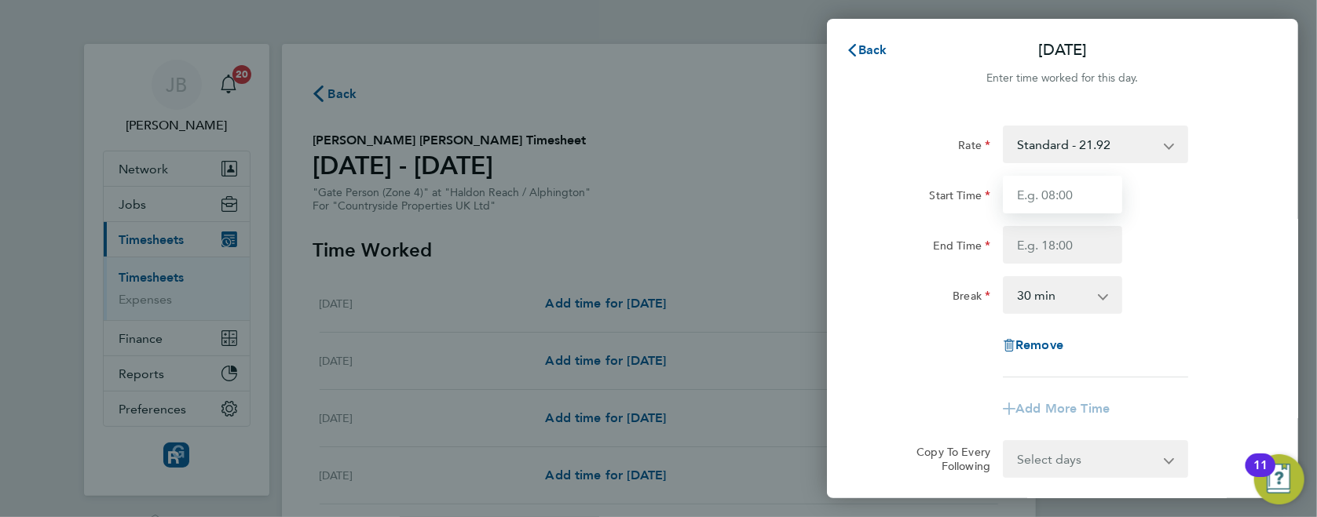
click at [1079, 196] on input "Start Time" at bounding box center [1062, 195] width 119 height 38
type input "07:30"
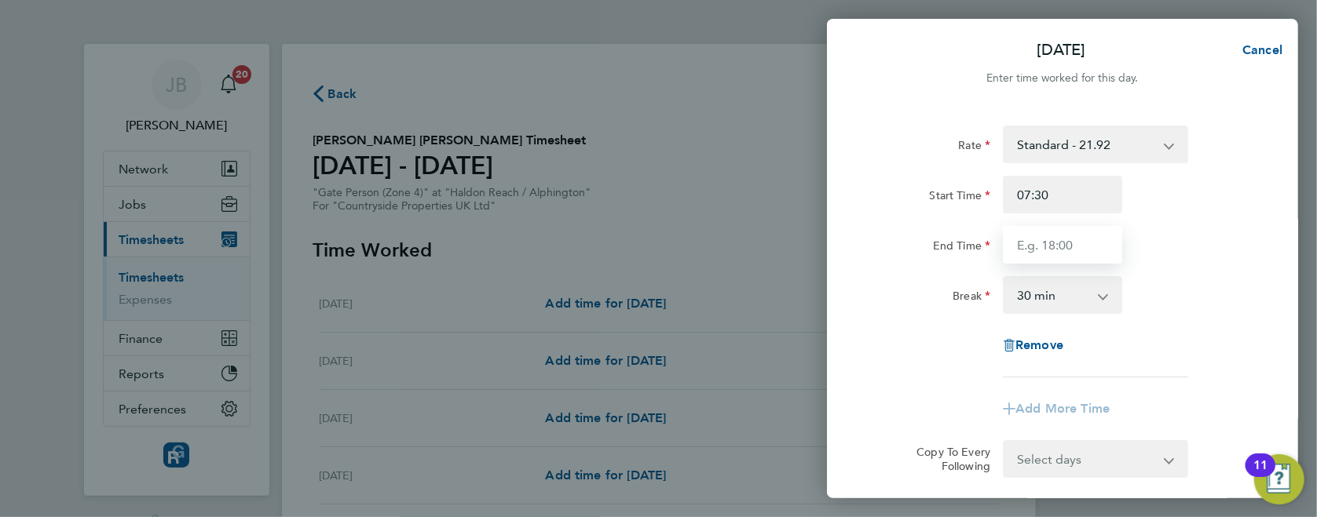
click at [1079, 232] on input "End Time" at bounding box center [1062, 245] width 119 height 38
type input "17:30"
click at [1206, 287] on div "Break 0 min 15 min 30 min 45 min 60 min 75 min 90 min" at bounding box center [1062, 295] width 396 height 38
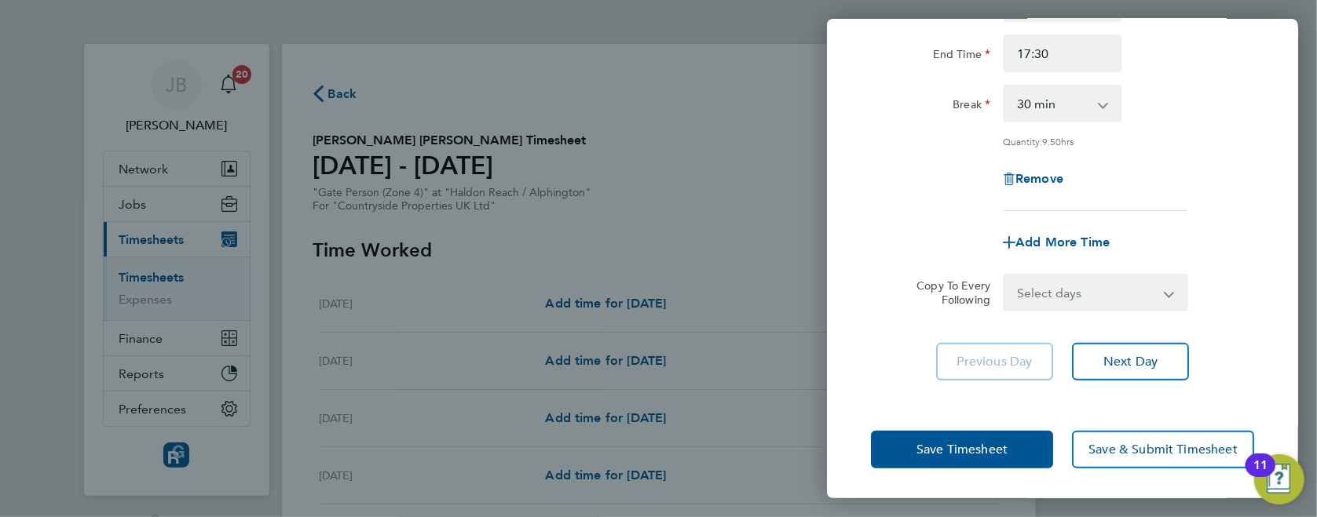
click at [1134, 287] on select "Select days Day Weekday (Mon-Fri) Weekend (Sat-Sun) [DATE] [DATE] [DATE] [DATE]…" at bounding box center [1086, 293] width 165 height 35
select select "WEEKDAY"
click at [1004, 276] on select "Select days Day Weekday (Mon-Fri) Weekend (Sat-Sun) [DATE] [DATE] [DATE] [DATE]…" at bounding box center [1086, 293] width 165 height 35
select select "[DATE]"
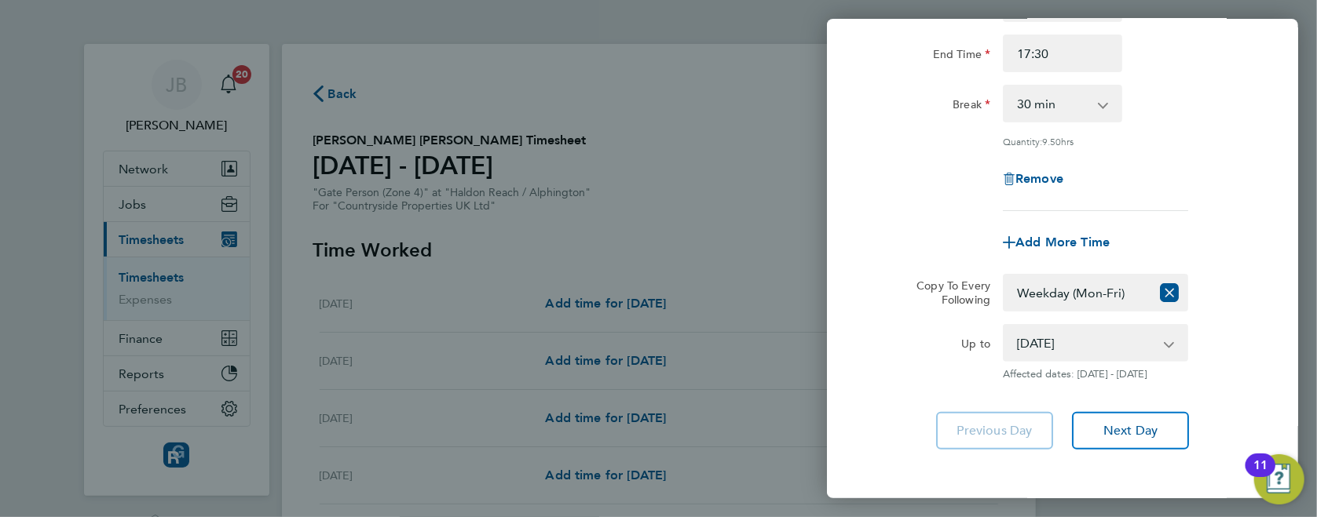
click at [1192, 179] on div "Remove" at bounding box center [1062, 179] width 396 height 38
click at [1174, 416] on button "Next Day" at bounding box center [1130, 431] width 117 height 38
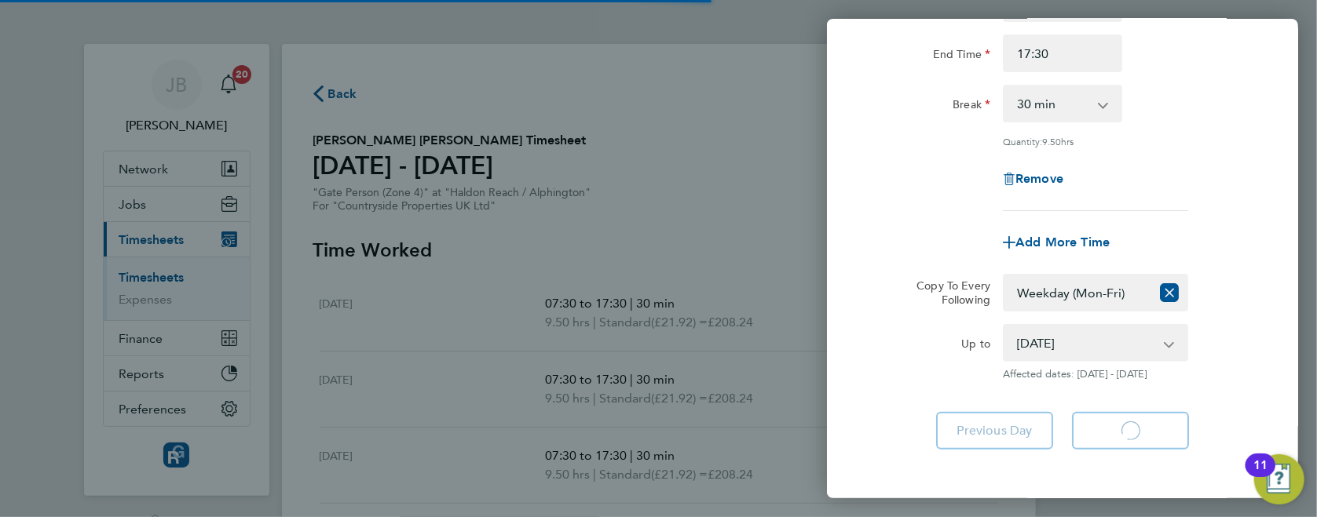
select select "30"
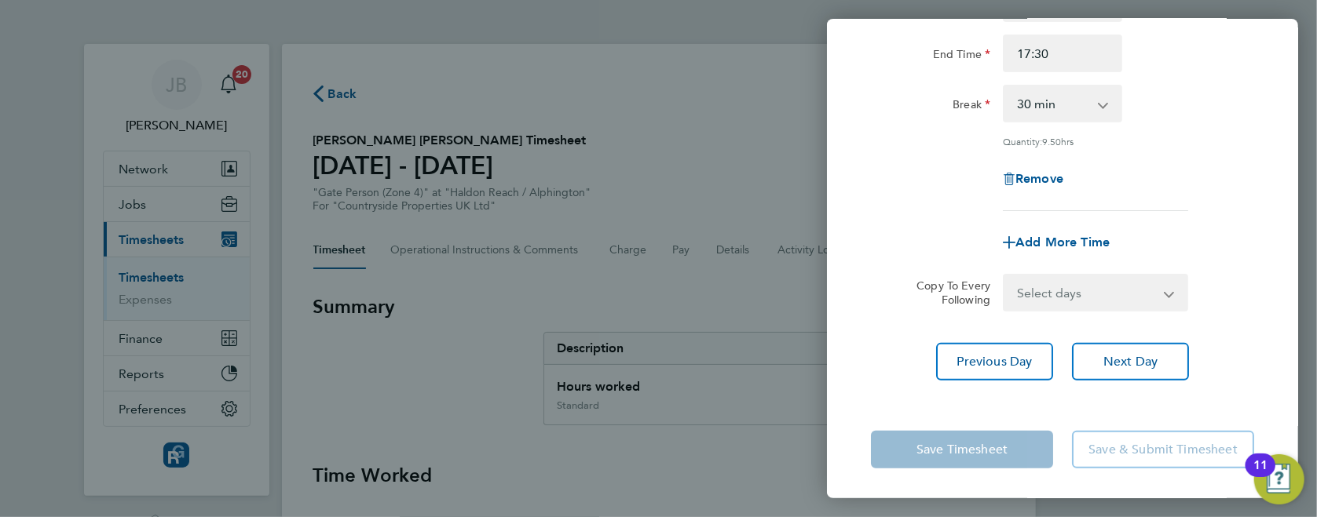
click at [1145, 383] on div "Rate Standard - 21.92 Start Time 07:30 End Time 17:30 Break 0 min 15 min 30 min…" at bounding box center [1062, 157] width 471 height 484
click at [1143, 358] on span "Next Day" at bounding box center [1130, 362] width 54 height 16
select select "30"
click at [1143, 358] on span "Next Day" at bounding box center [1130, 362] width 54 height 16
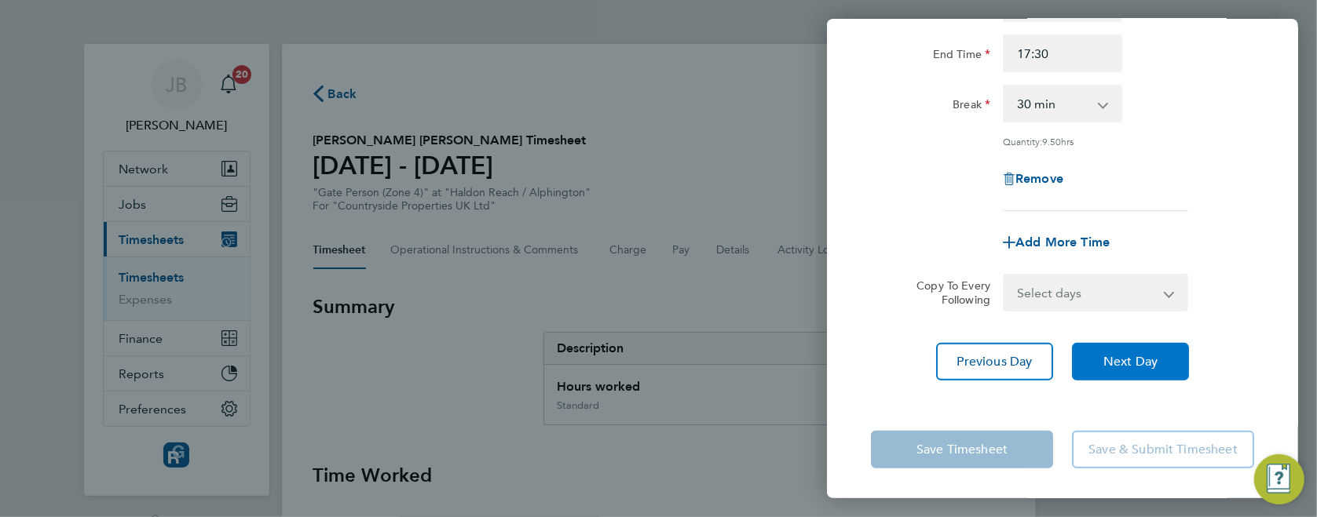
click at [1143, 358] on span "Next Day" at bounding box center [1130, 362] width 54 height 16
select select "30"
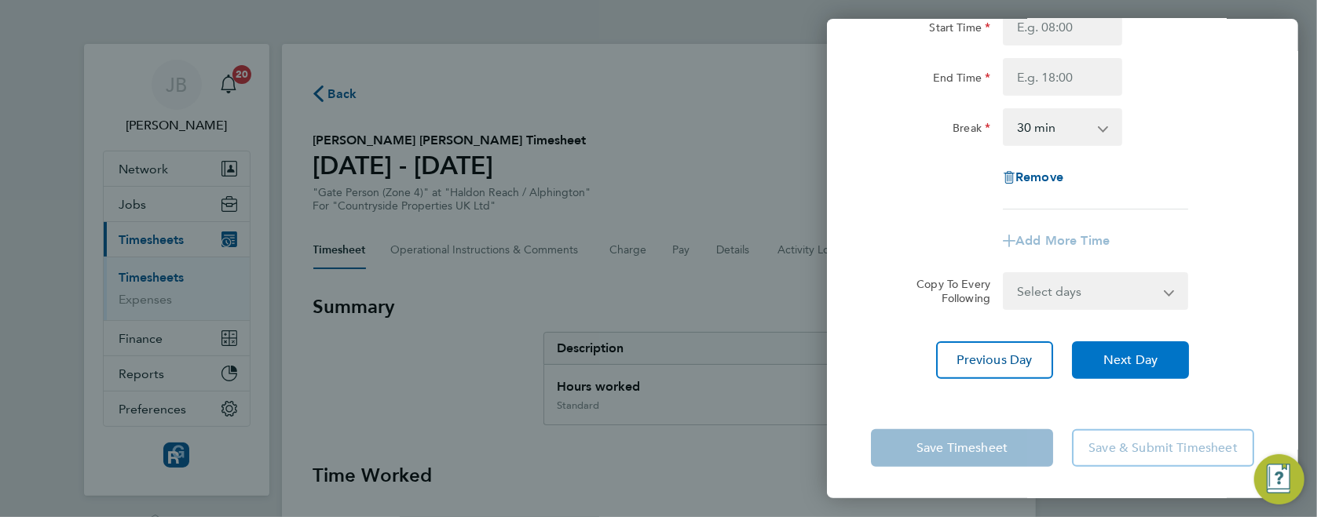
click at [1143, 358] on span "Next Day" at bounding box center [1130, 361] width 54 height 16
select select "30"
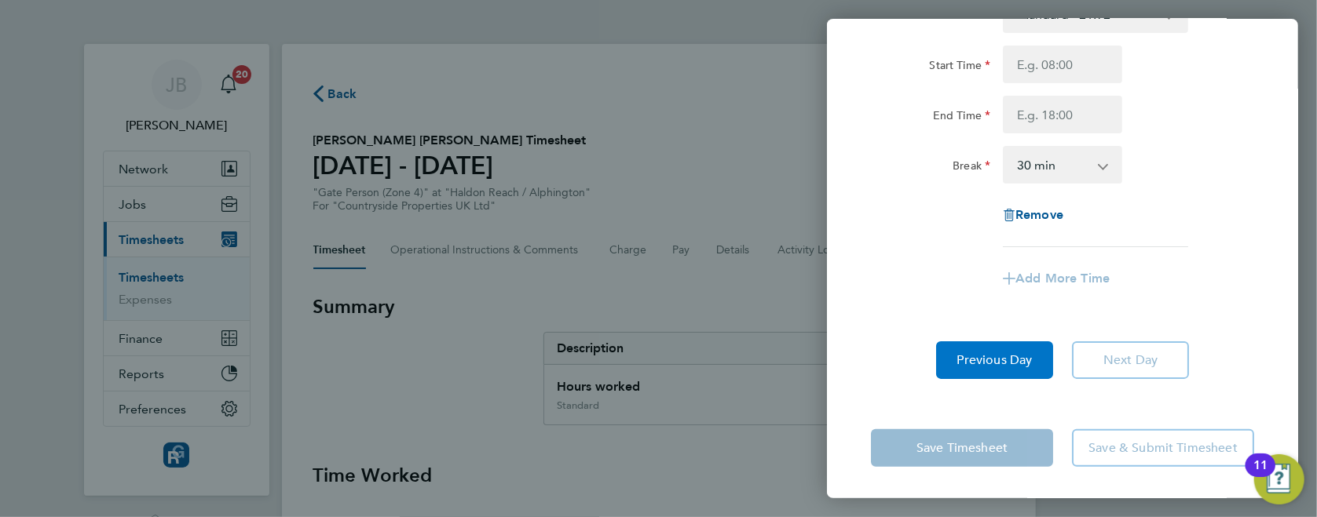
click at [1012, 356] on span "Previous Day" at bounding box center [994, 361] width 75 height 16
select select "30"
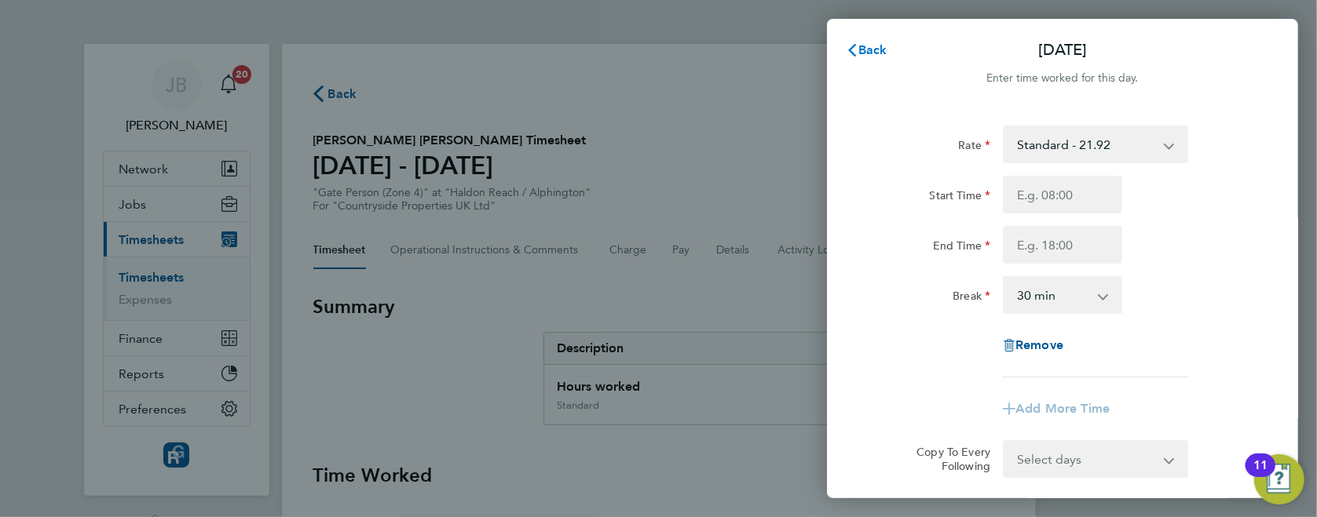
click at [864, 46] on span "Back" at bounding box center [872, 49] width 29 height 15
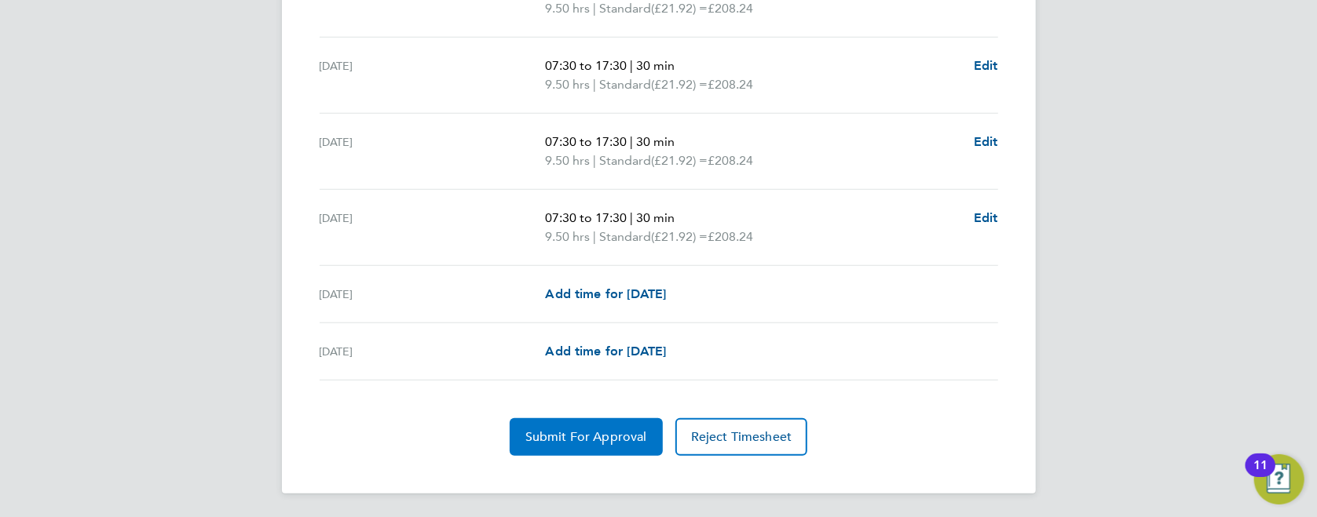
click at [594, 437] on span "Submit For Approval" at bounding box center [586, 437] width 122 height 16
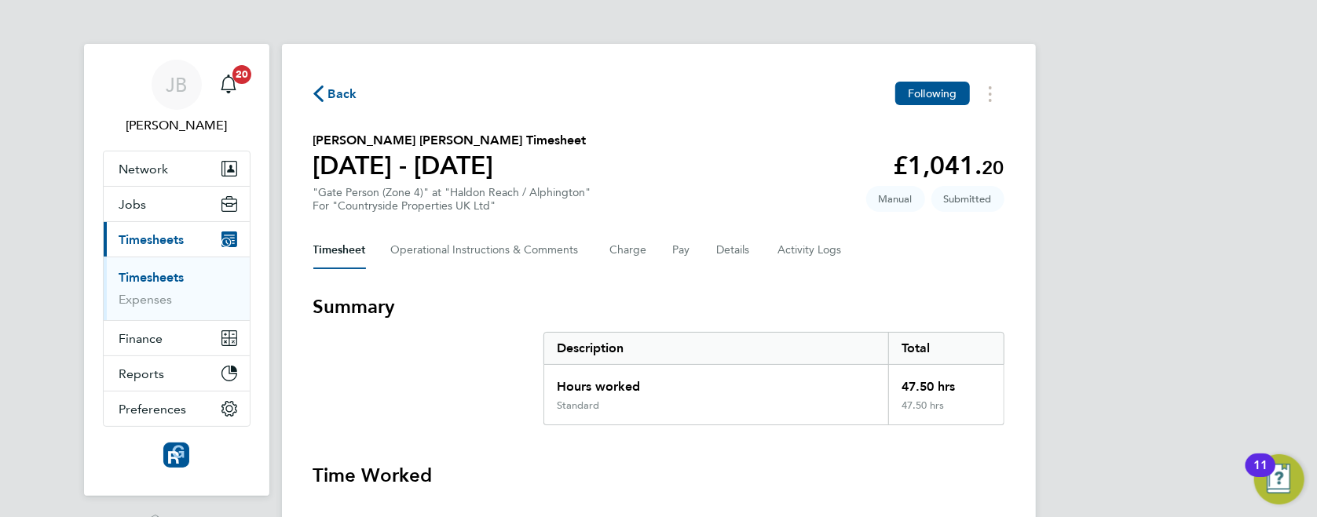
click at [328, 104] on div "Back Following" at bounding box center [658, 94] width 691 height 24
click at [349, 94] on span "Back" at bounding box center [342, 94] width 29 height 19
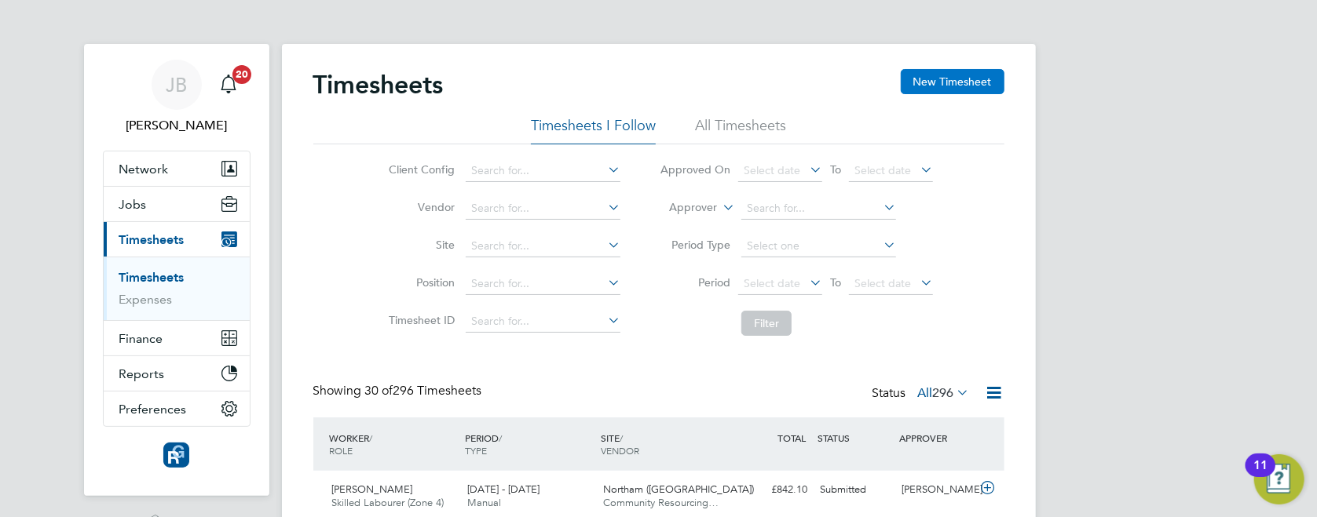
click at [946, 88] on button "New Timesheet" at bounding box center [952, 81] width 104 height 25
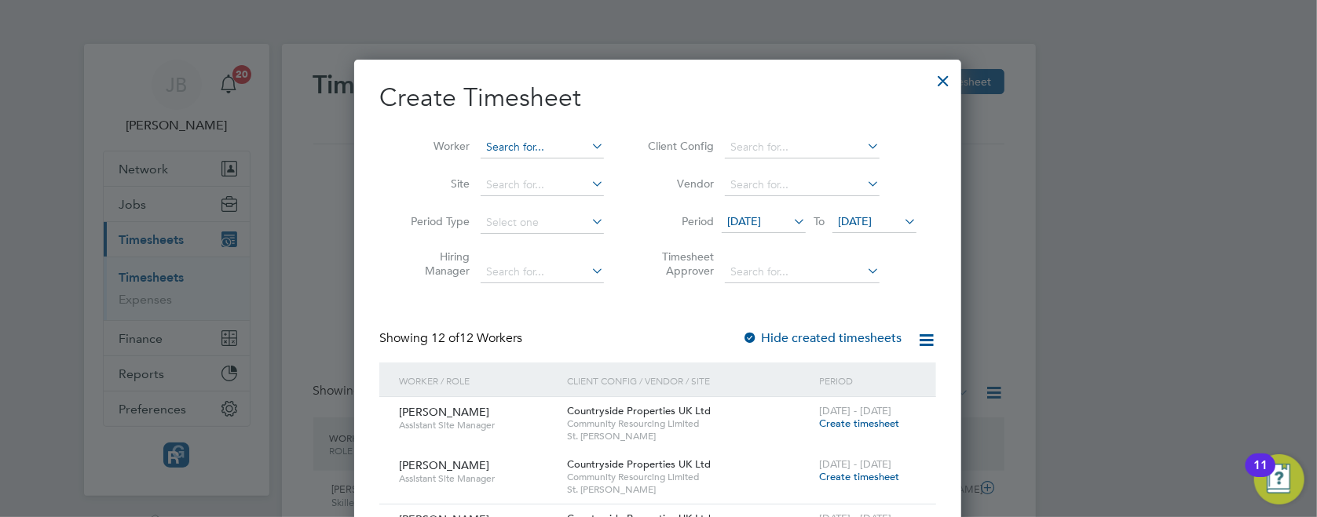
click at [546, 152] on input at bounding box center [541, 148] width 123 height 22
click at [549, 188] on li "[PERSON_NAME]" at bounding box center [577, 189] width 194 height 21
type input "[PERSON_NAME]"
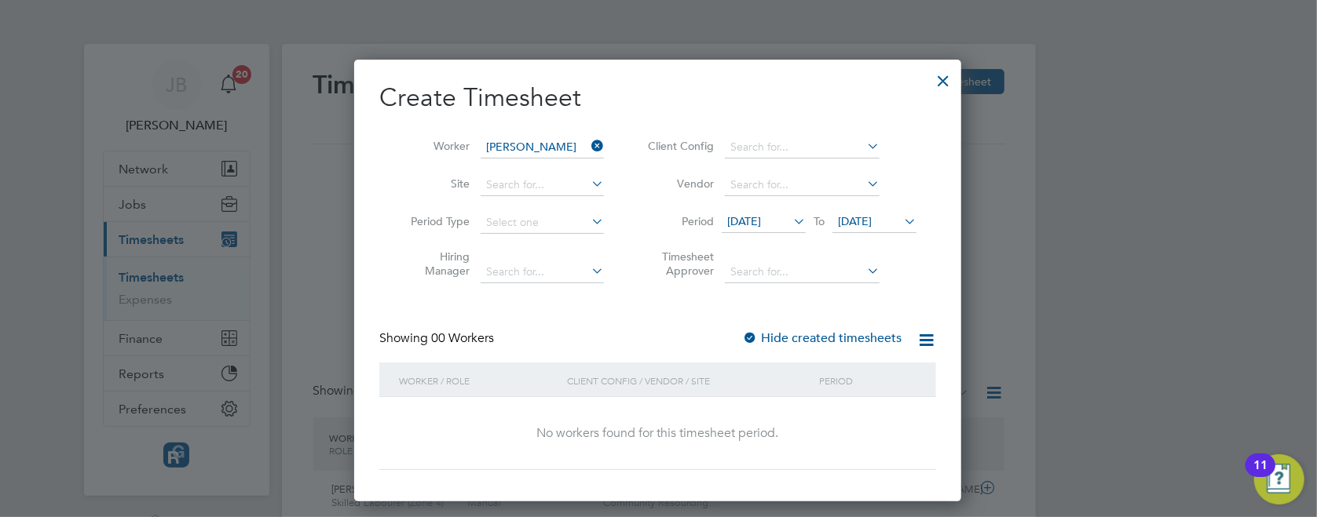
click at [810, 310] on div "Create Timesheet Worker [PERSON_NAME] Site Period Type Hiring Manager Client Co…" at bounding box center [657, 276] width 557 height 389
click at [808, 339] on label "Hide created timesheets" at bounding box center [821, 339] width 159 height 16
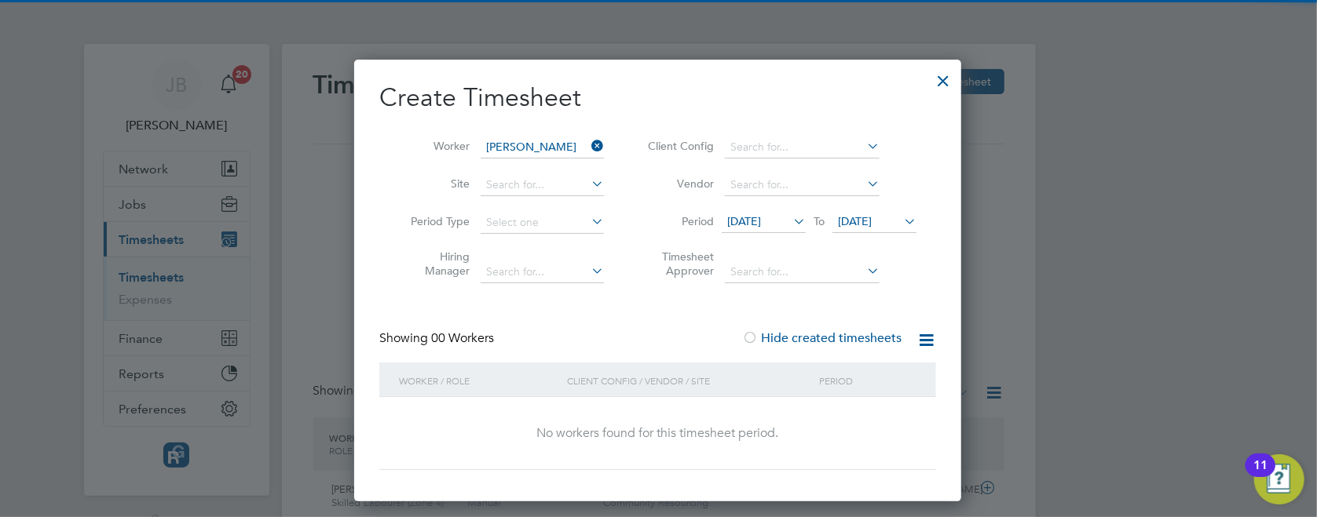
click at [807, 339] on label "Hide created timesheets" at bounding box center [821, 339] width 159 height 16
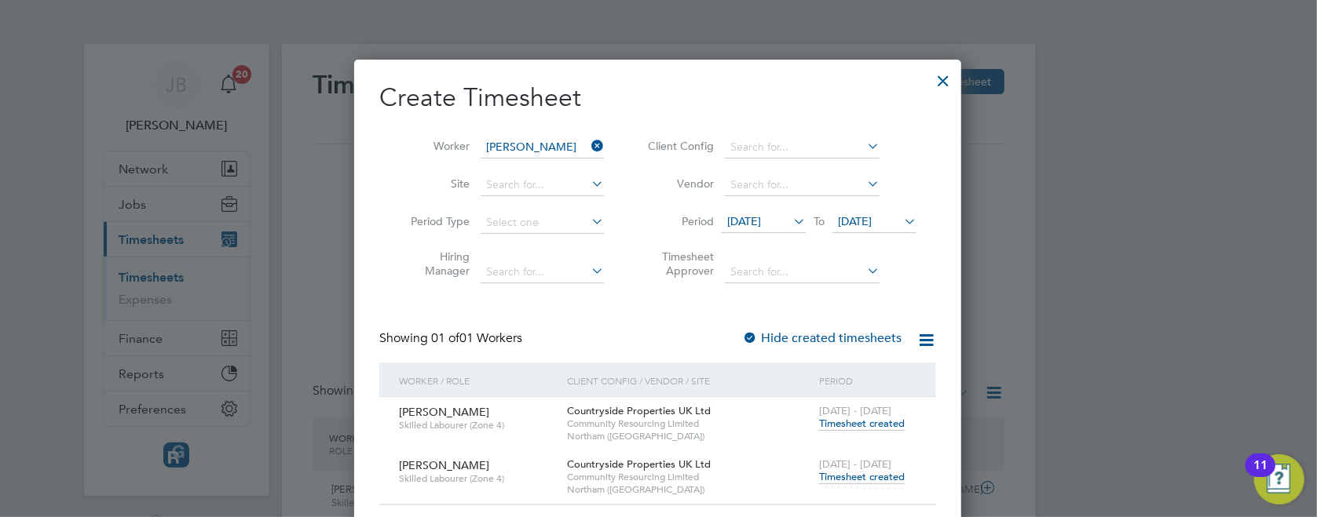
click at [860, 480] on span "Timesheet created" at bounding box center [862, 477] width 86 height 14
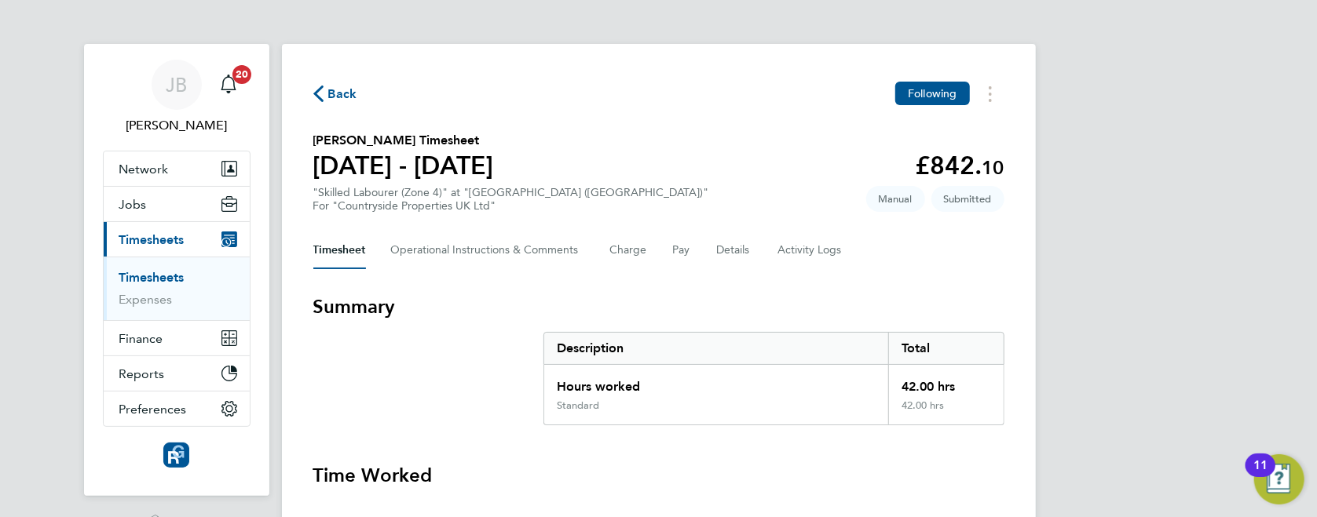
click at [339, 88] on span "Back" at bounding box center [342, 94] width 29 height 19
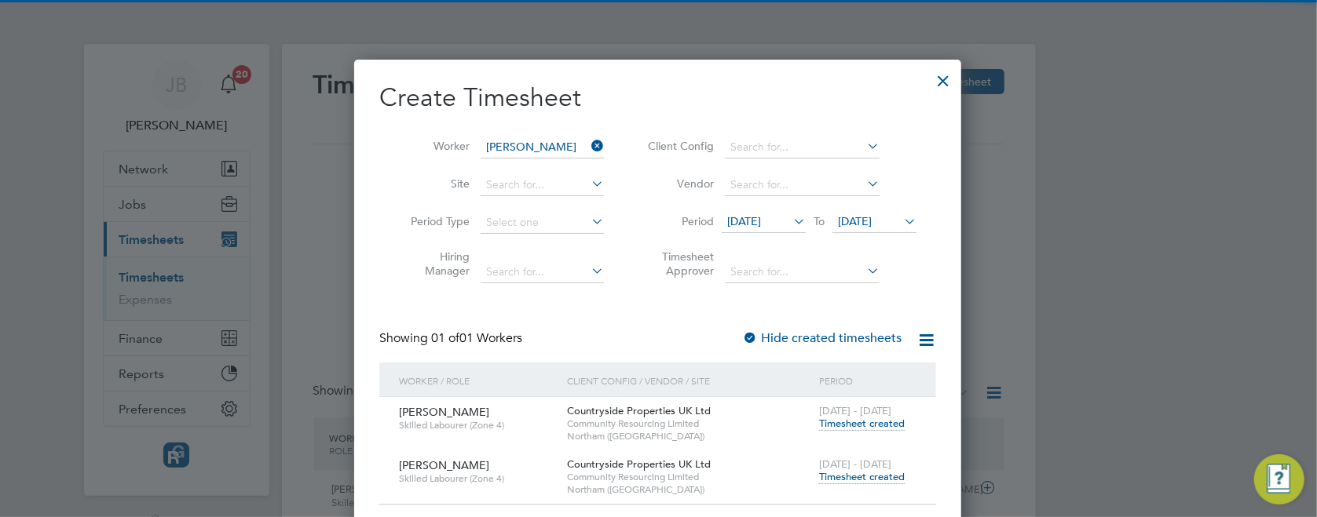
scroll to position [39, 136]
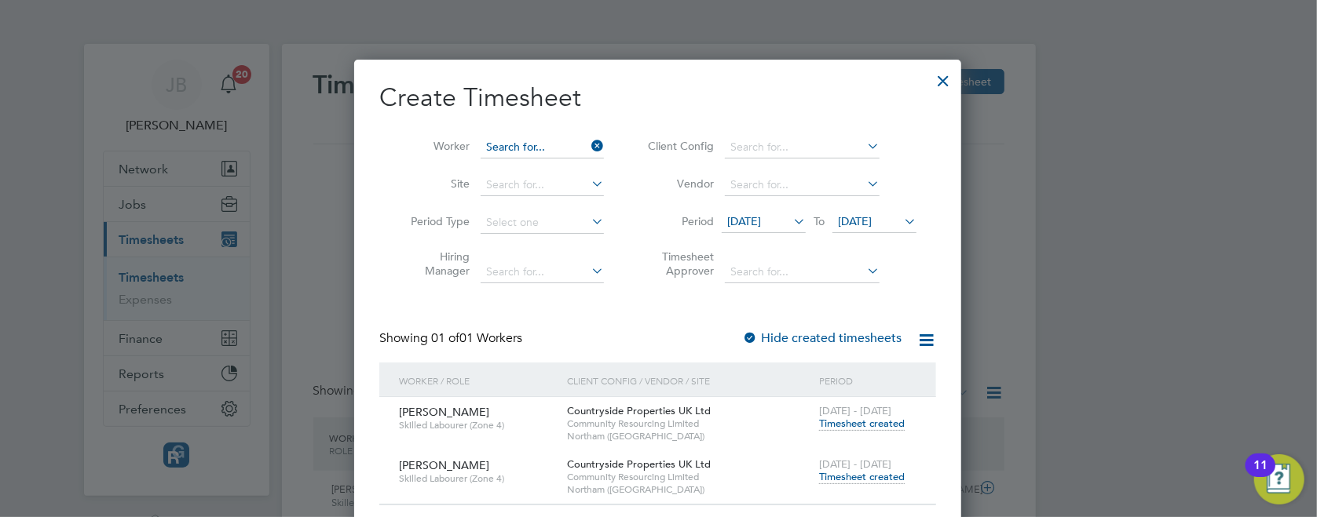
click at [541, 144] on input at bounding box center [541, 148] width 123 height 22
click at [564, 167] on li "[PERSON_NAME] es" at bounding box center [542, 168] width 124 height 21
type input "[PERSON_NAME]"
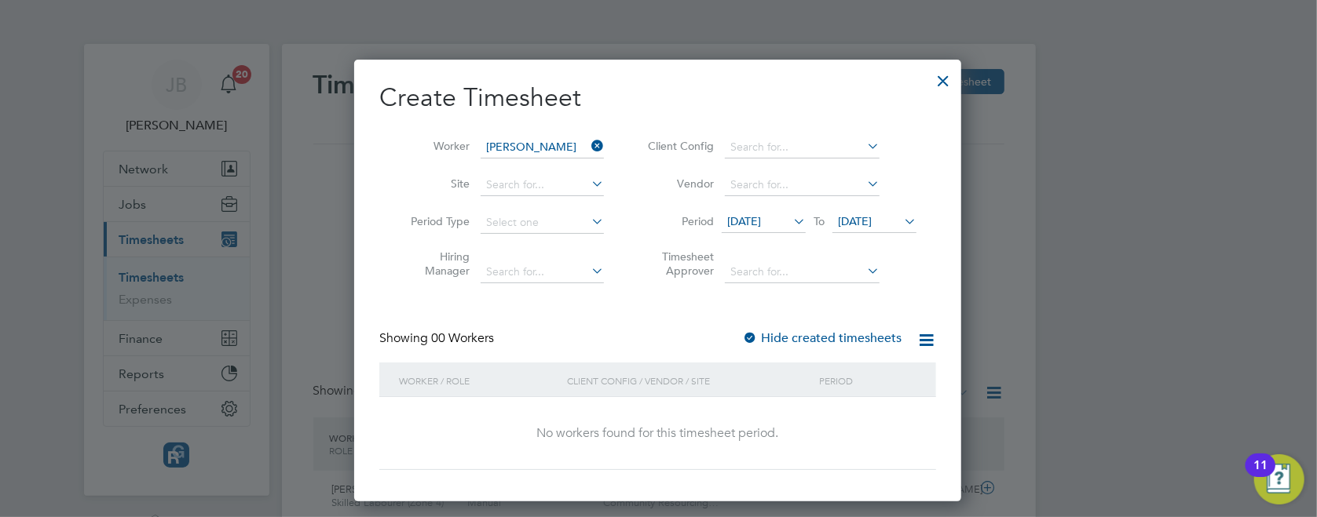
click at [834, 333] on label "Hide created timesheets" at bounding box center [821, 339] width 159 height 16
click at [798, 331] on label "Hide created timesheets" at bounding box center [821, 339] width 159 height 16
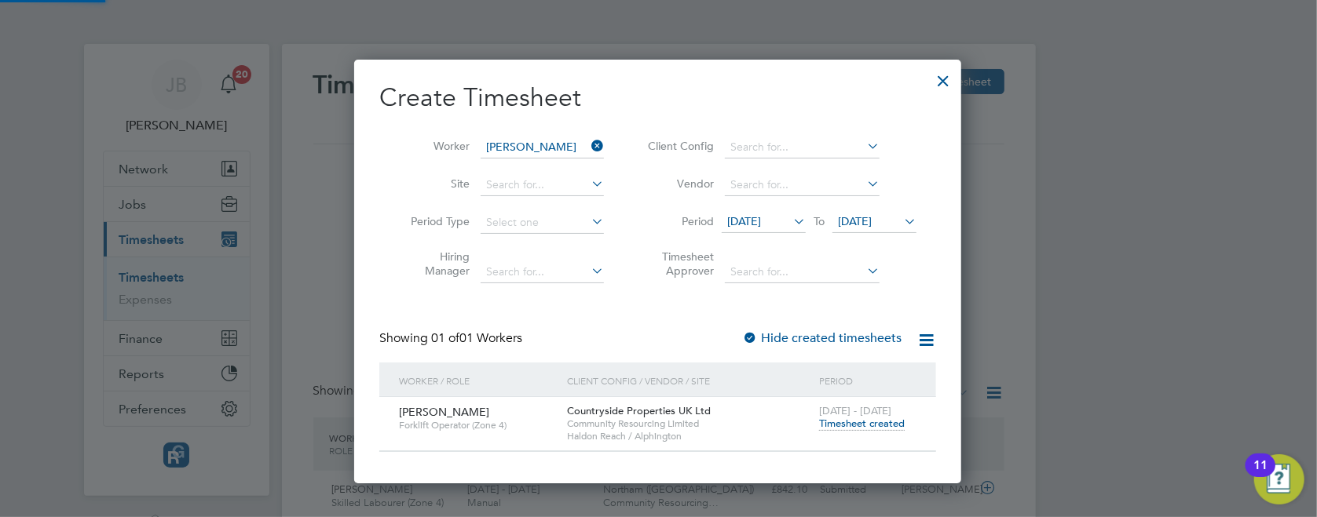
click at [799, 334] on label "Hide created timesheets" at bounding box center [821, 339] width 159 height 16
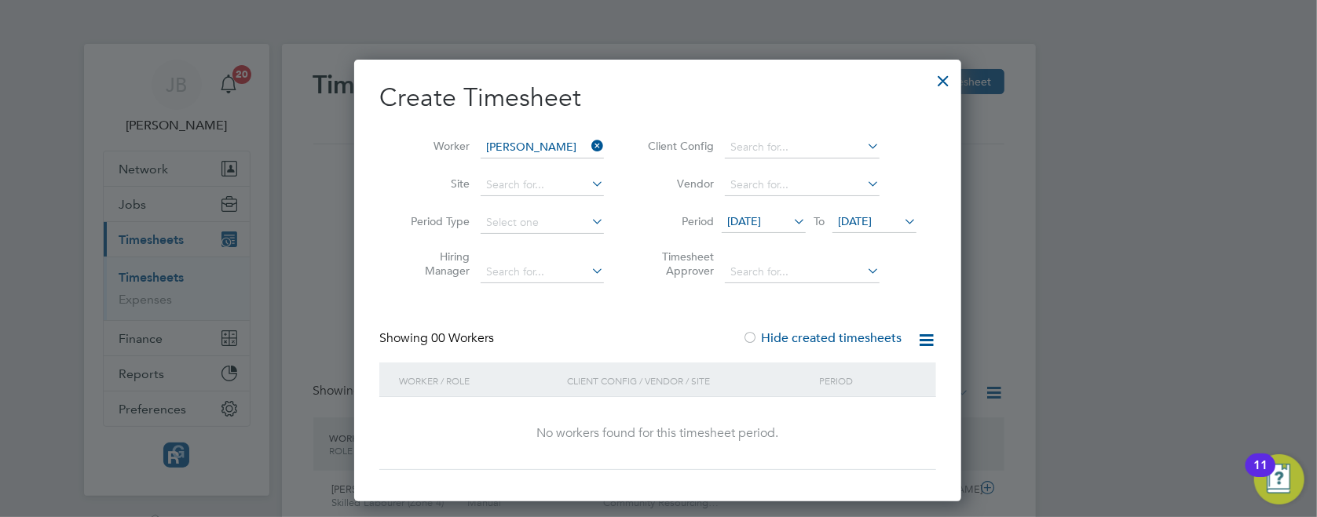
click at [815, 328] on div "Create Timesheet Worker [PERSON_NAME] Site Period Type Hiring Manager Client Co…" at bounding box center [657, 276] width 557 height 389
click at [815, 339] on label "Hide created timesheets" at bounding box center [821, 339] width 159 height 16
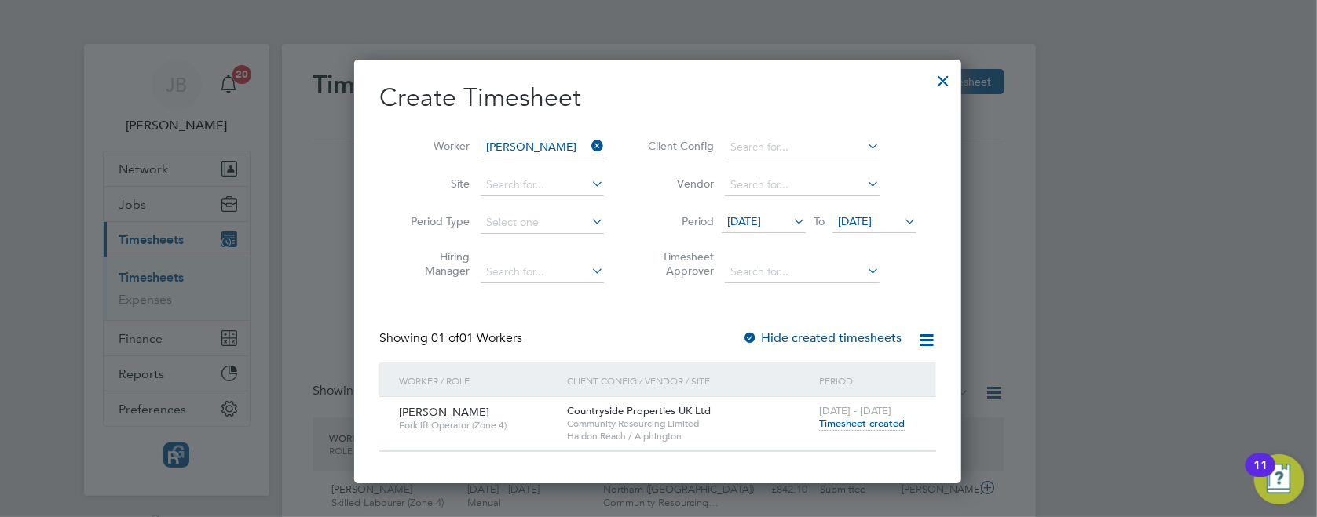
click at [878, 422] on span "Timesheet created" at bounding box center [862, 424] width 86 height 14
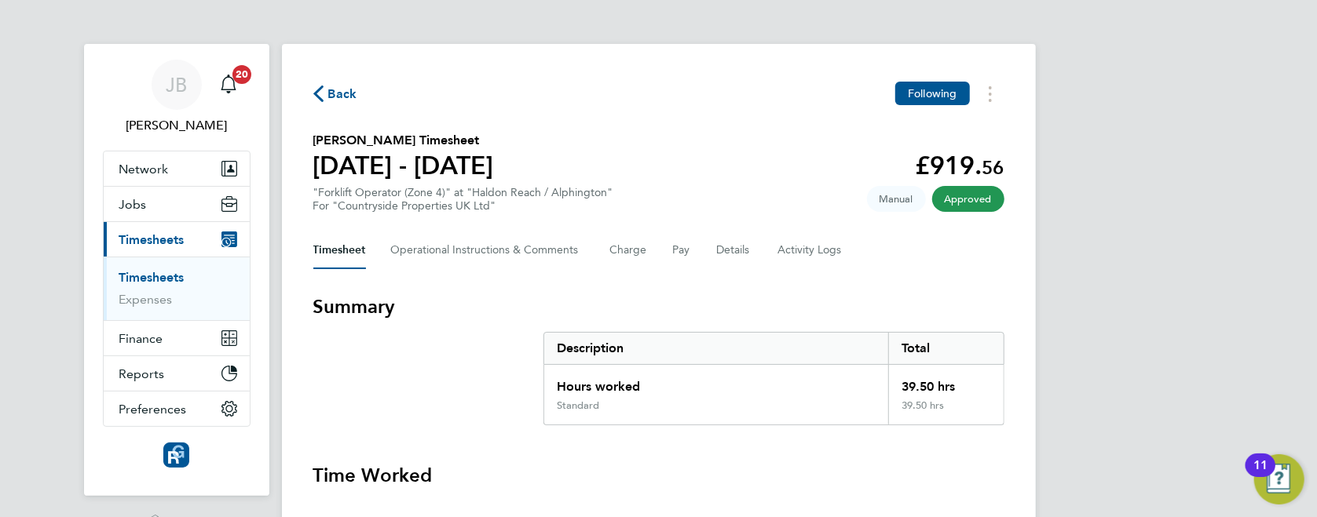
click at [324, 93] on span "Back" at bounding box center [335, 93] width 44 height 15
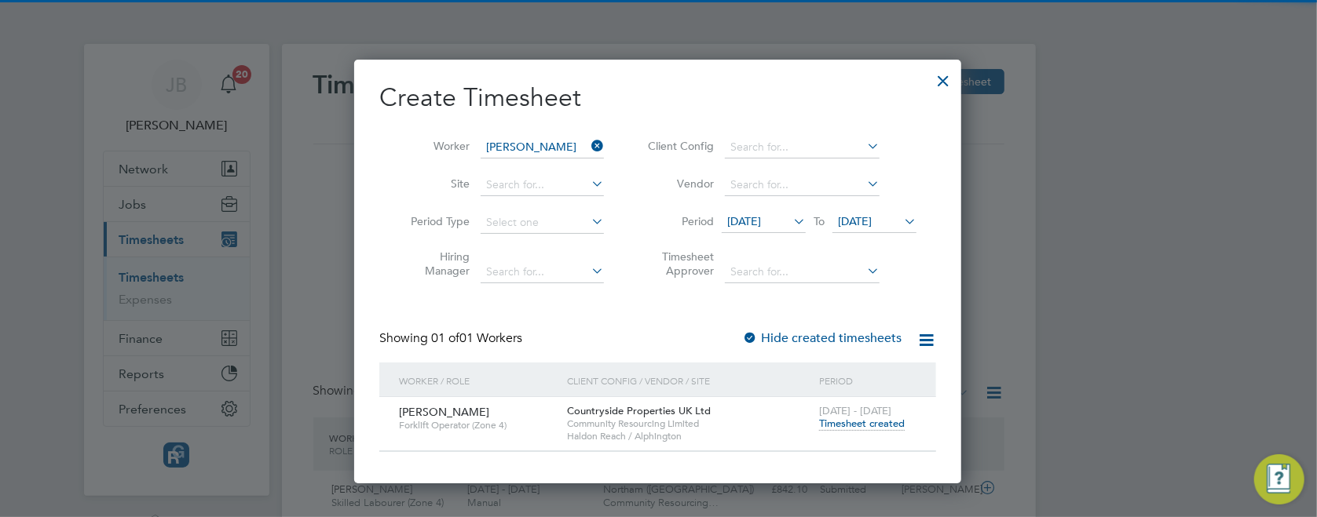
click at [900, 217] on icon at bounding box center [900, 221] width 0 height 22
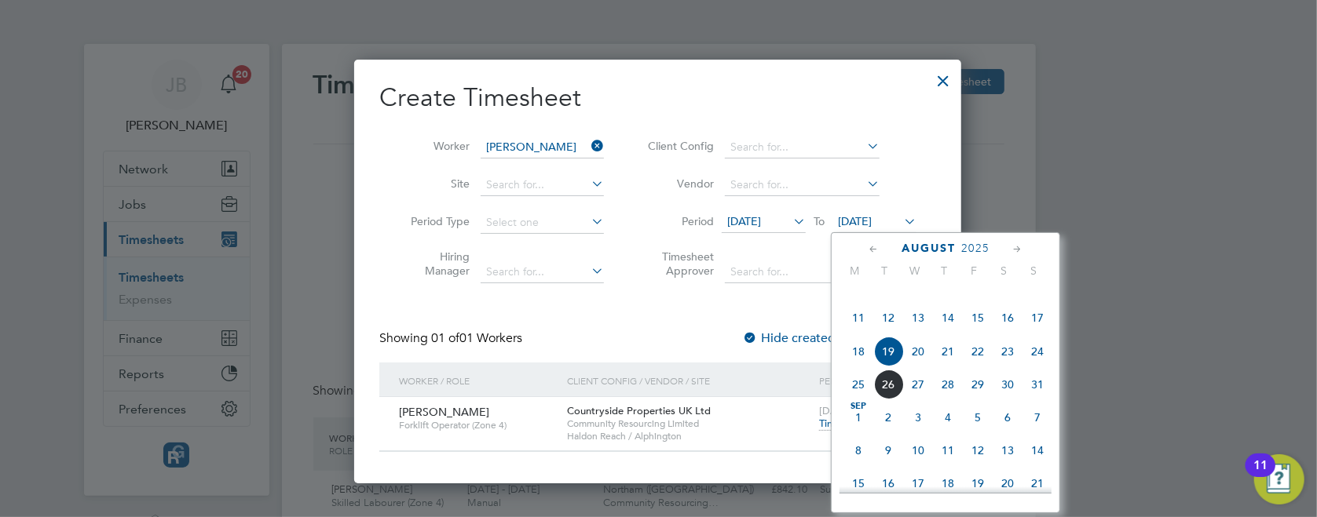
click at [888, 433] on span "2" at bounding box center [888, 418] width 30 height 30
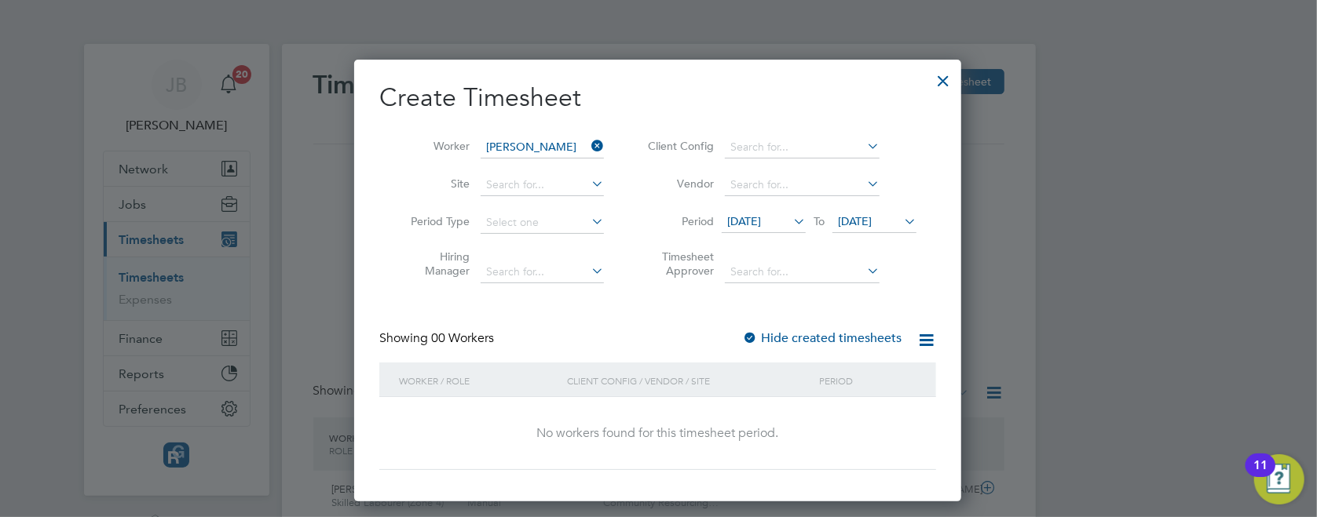
click at [873, 337] on label "Hide created timesheets" at bounding box center [821, 339] width 159 height 16
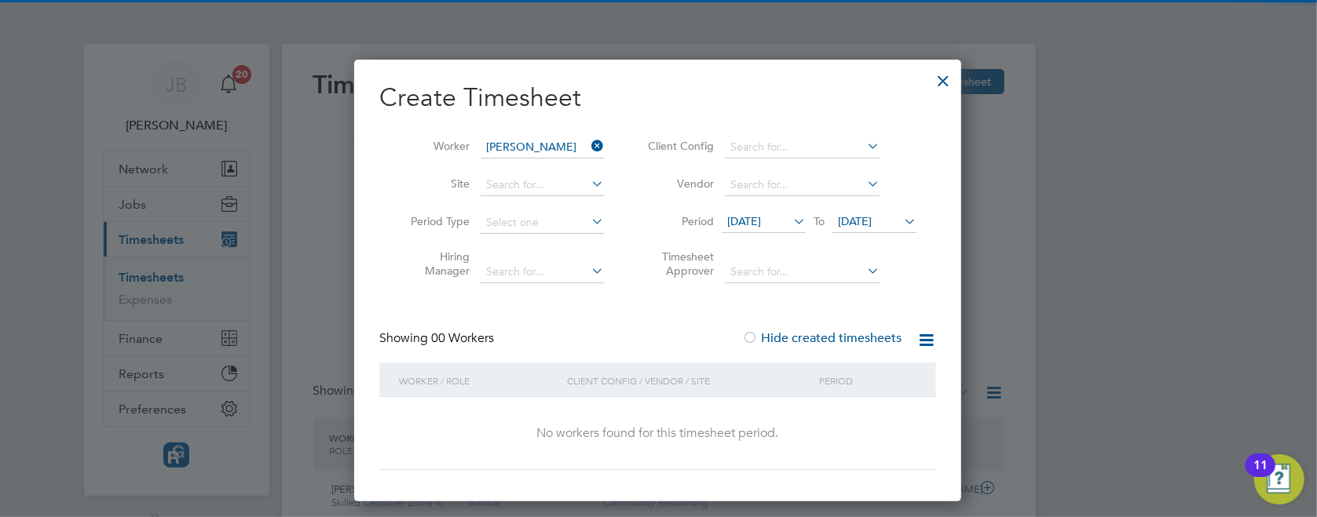
click at [877, 342] on label "Hide created timesheets" at bounding box center [821, 339] width 159 height 16
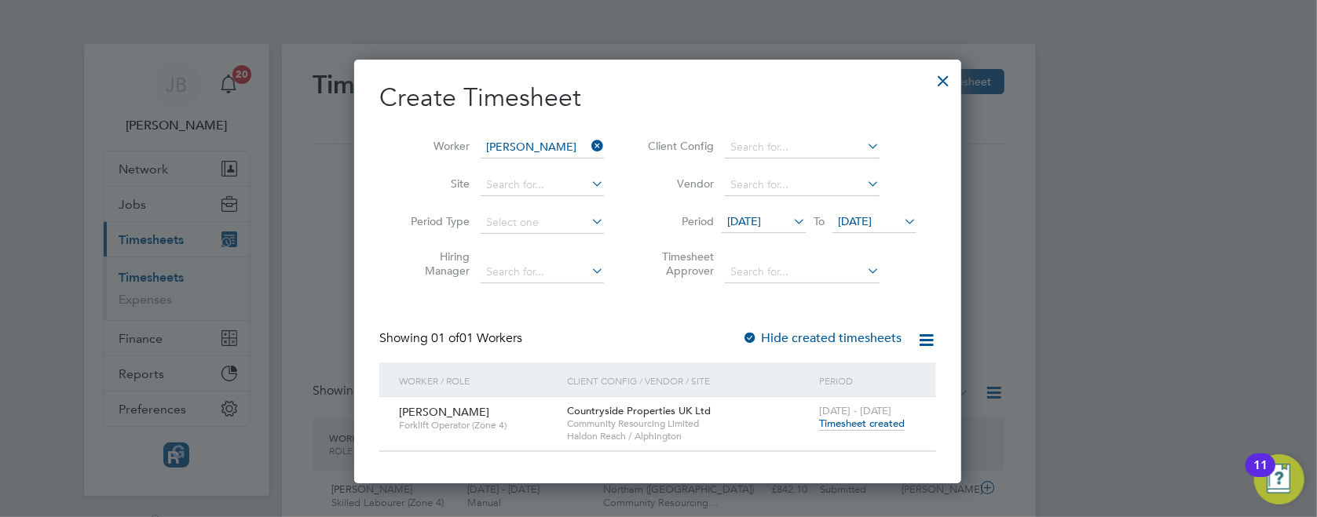
click at [877, 342] on label "Hide created timesheets" at bounding box center [821, 339] width 159 height 16
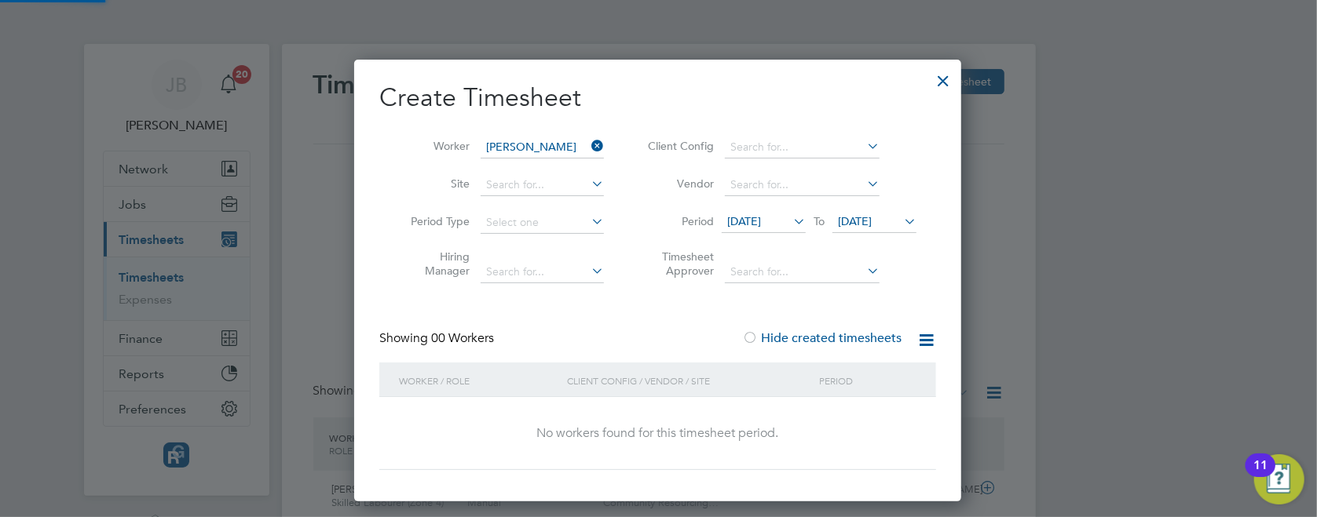
click at [877, 342] on label "Hide created timesheets" at bounding box center [821, 339] width 159 height 16
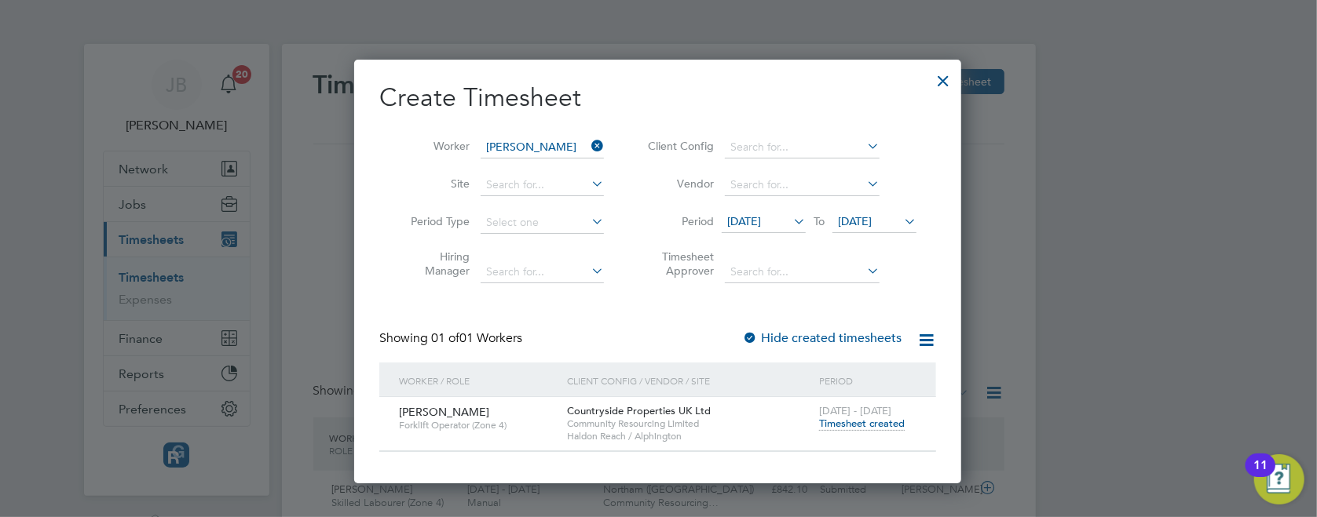
click at [588, 146] on icon at bounding box center [588, 146] width 0 height 22
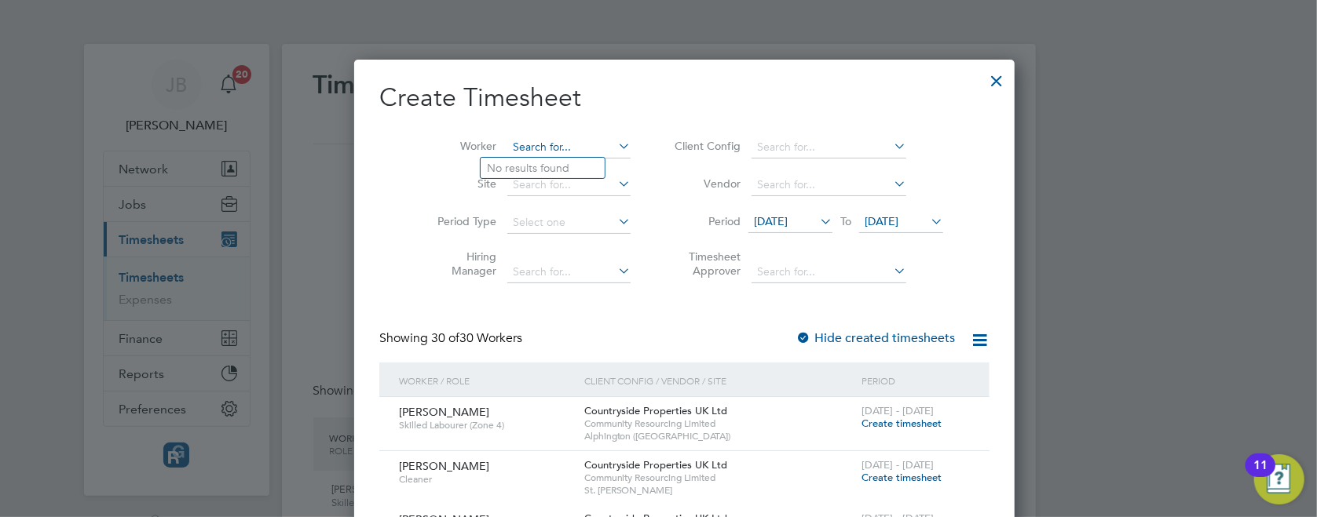
click at [526, 144] on input at bounding box center [568, 148] width 123 height 22
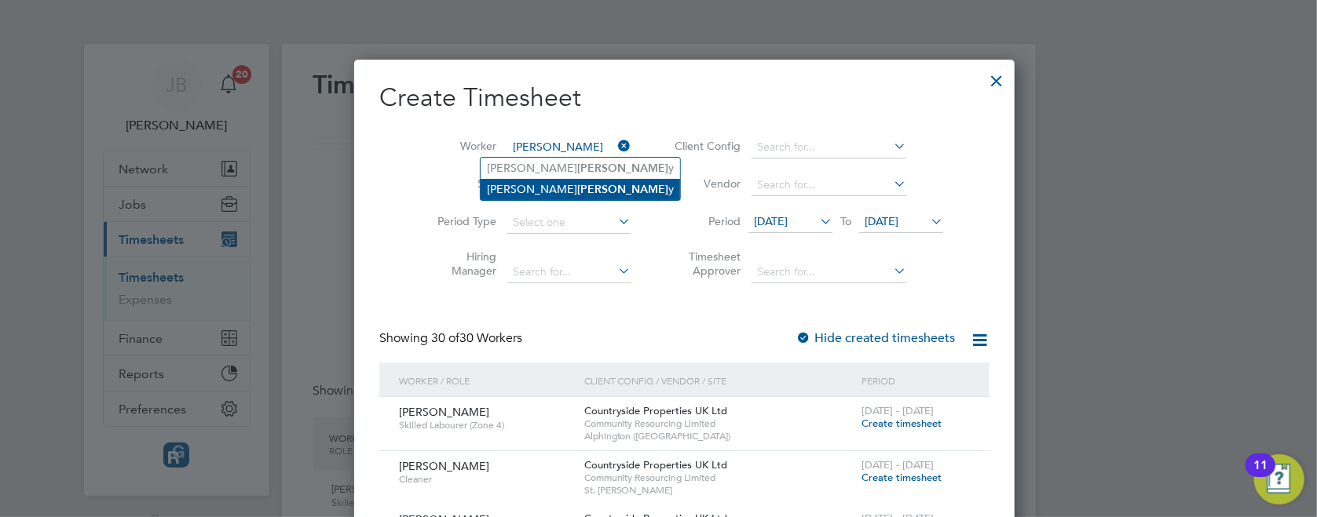
click at [561, 184] on li "[PERSON_NAME] y" at bounding box center [579, 189] width 199 height 21
type input "[PERSON_NAME]"
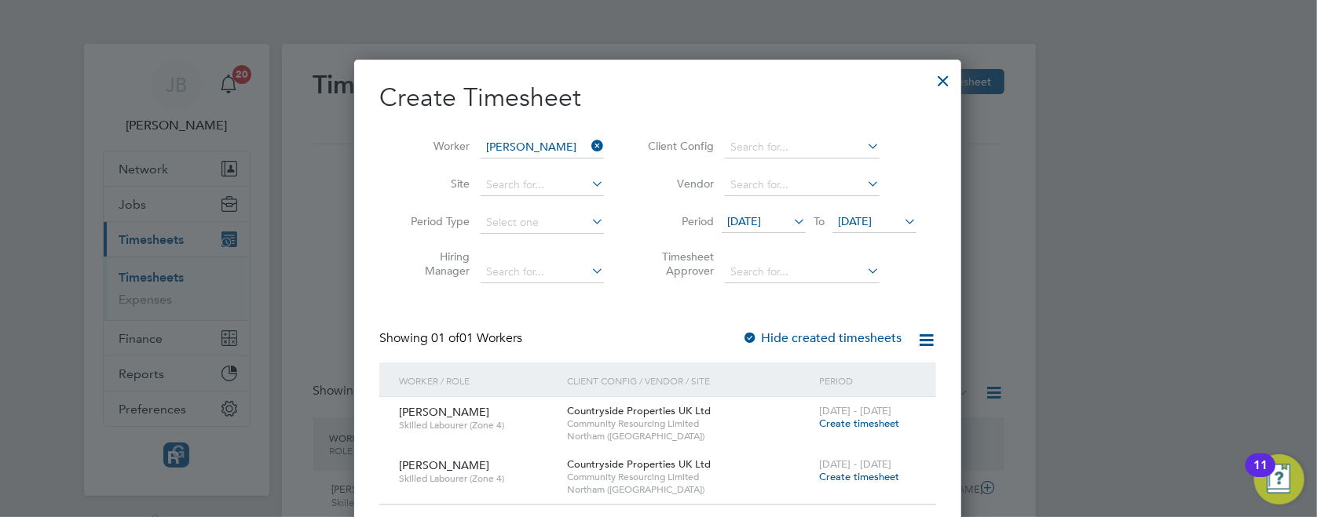
click at [824, 334] on label "Hide created timesheets" at bounding box center [821, 339] width 159 height 16
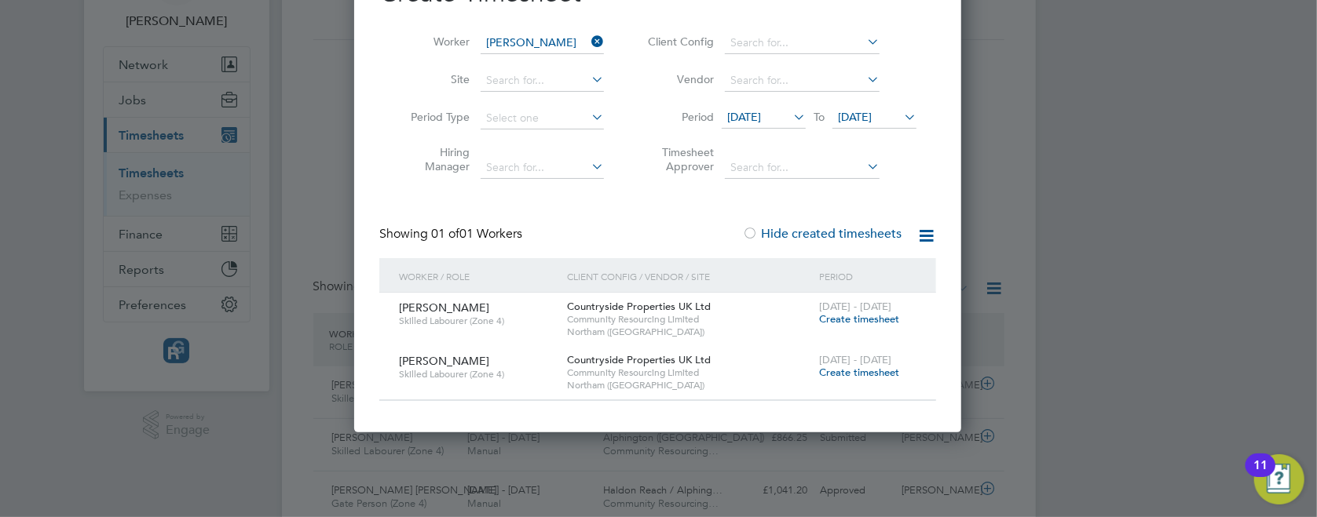
click at [827, 226] on label "Hide created timesheets" at bounding box center [821, 234] width 159 height 16
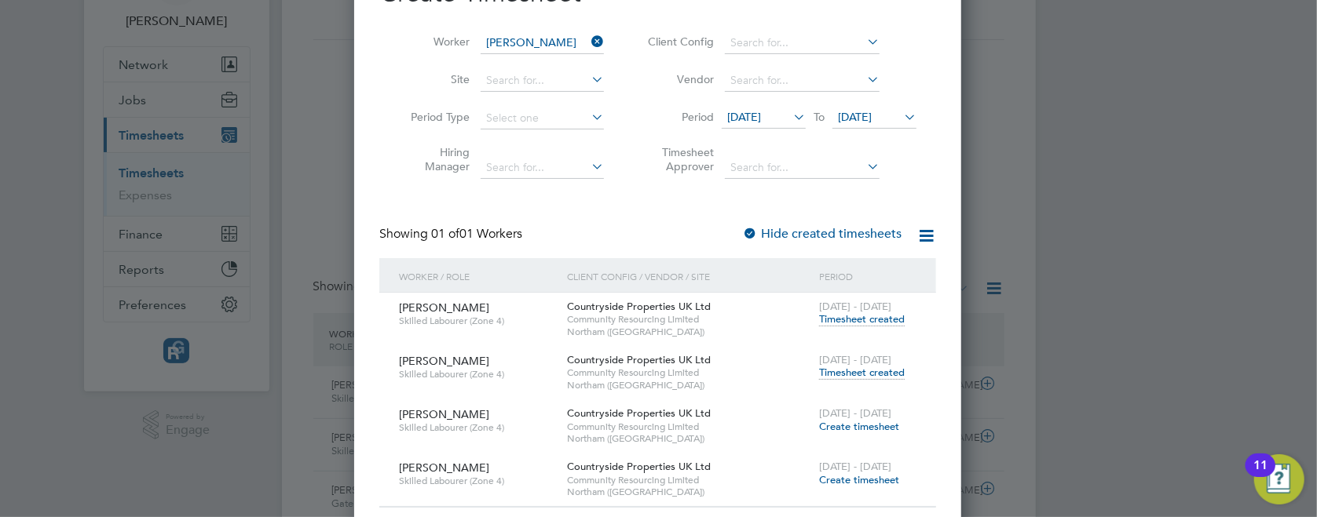
click at [867, 371] on span "Timesheet created" at bounding box center [862, 373] width 86 height 14
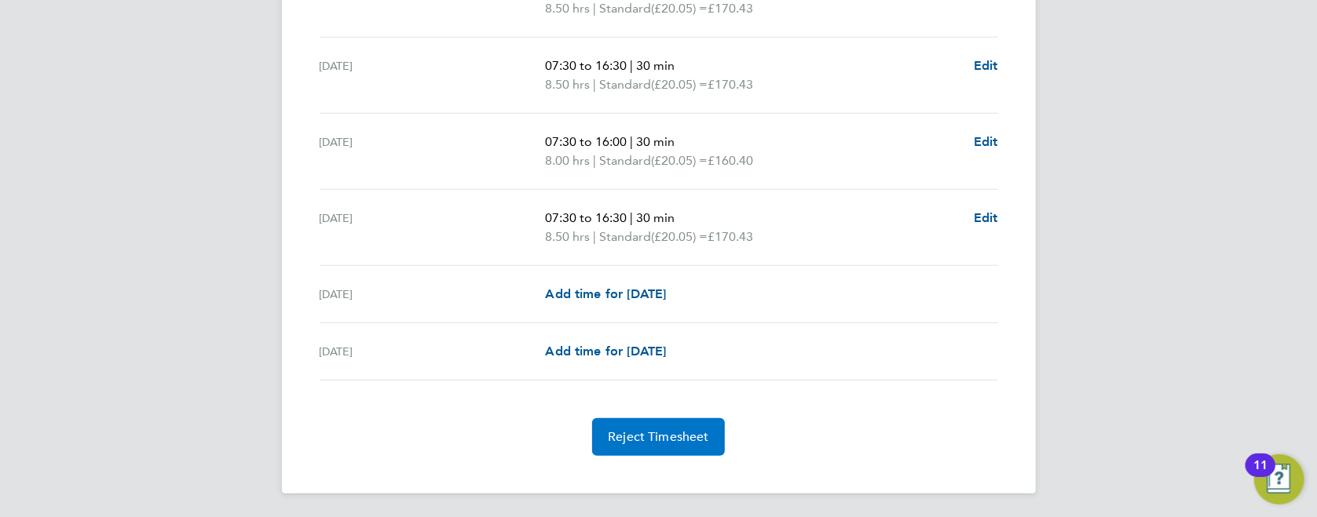
click at [652, 433] on span "Reject Timesheet" at bounding box center [658, 437] width 101 height 16
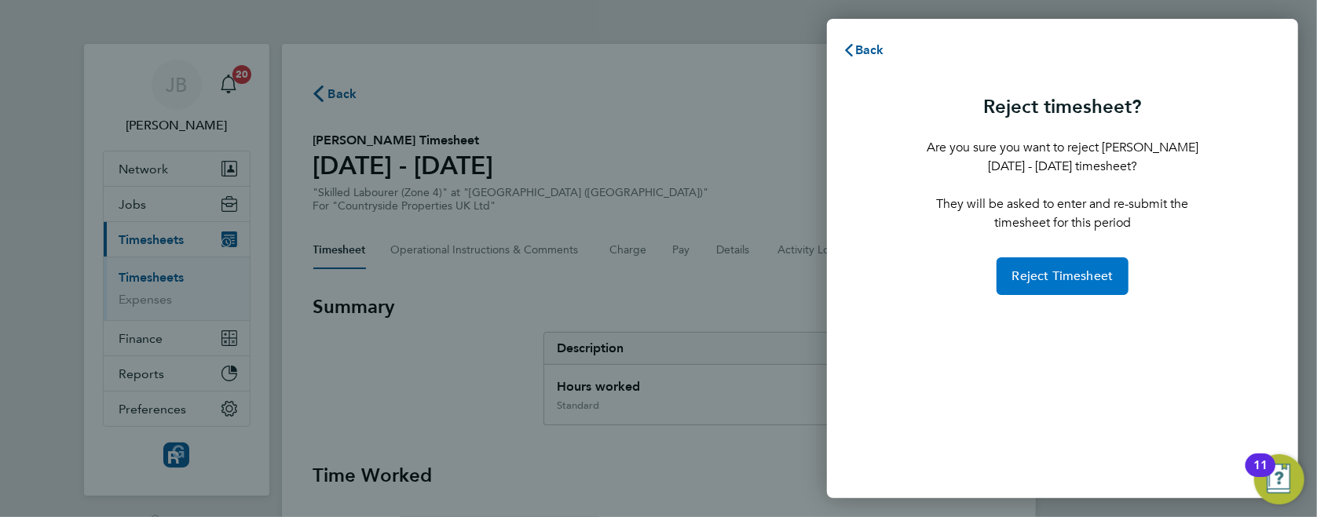
click at [1093, 265] on button "Reject Timesheet" at bounding box center [1062, 277] width 133 height 38
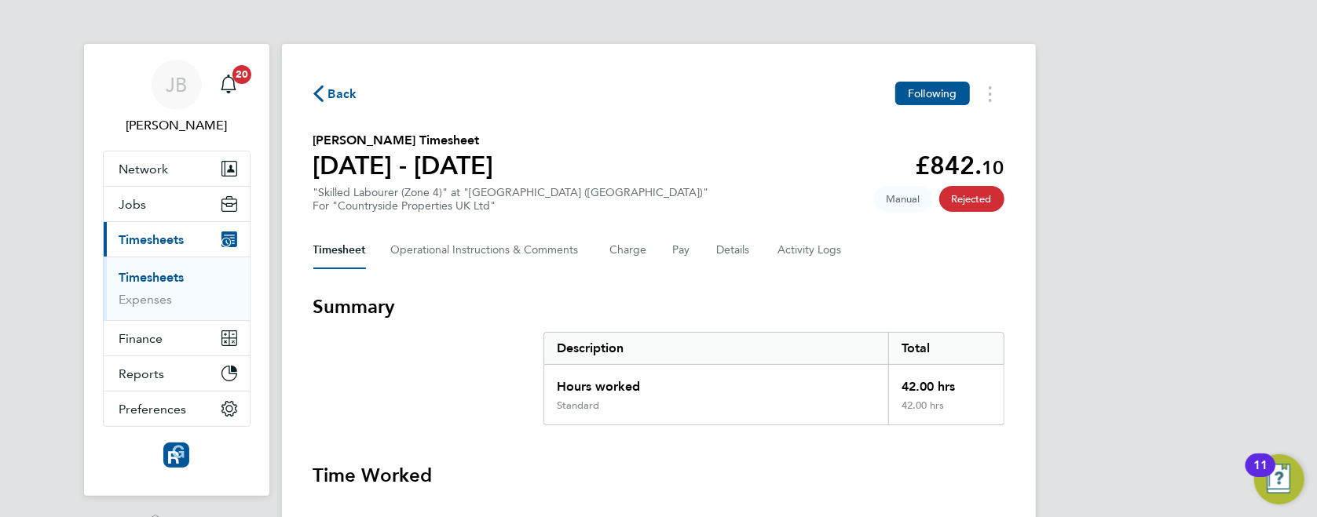
click at [342, 90] on span "Back" at bounding box center [342, 94] width 29 height 19
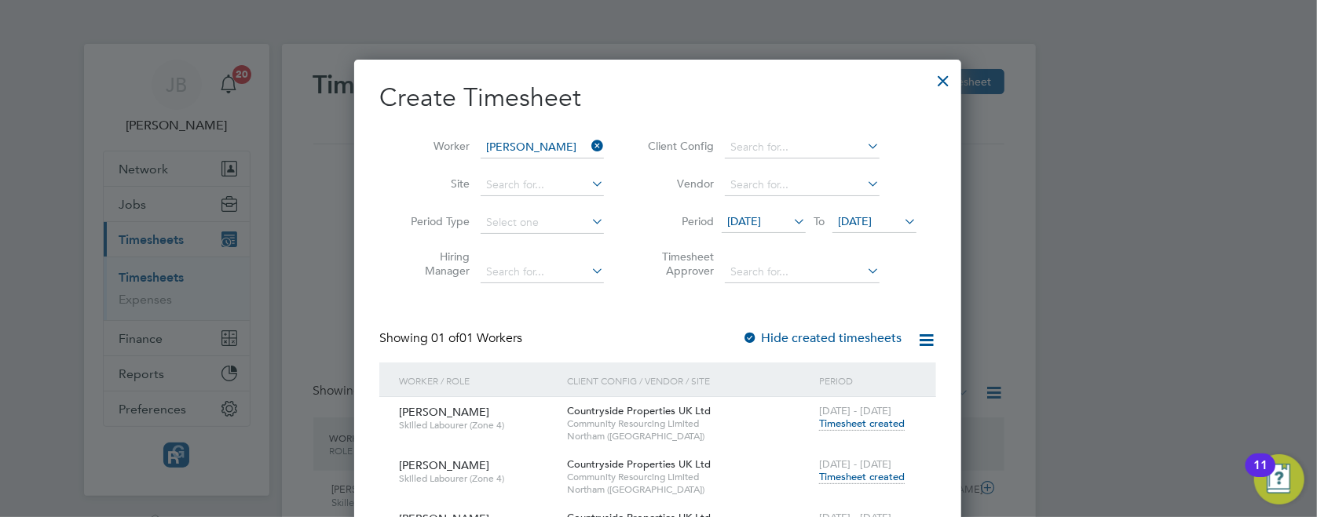
click at [851, 333] on label "Hide created timesheets" at bounding box center [821, 339] width 159 height 16
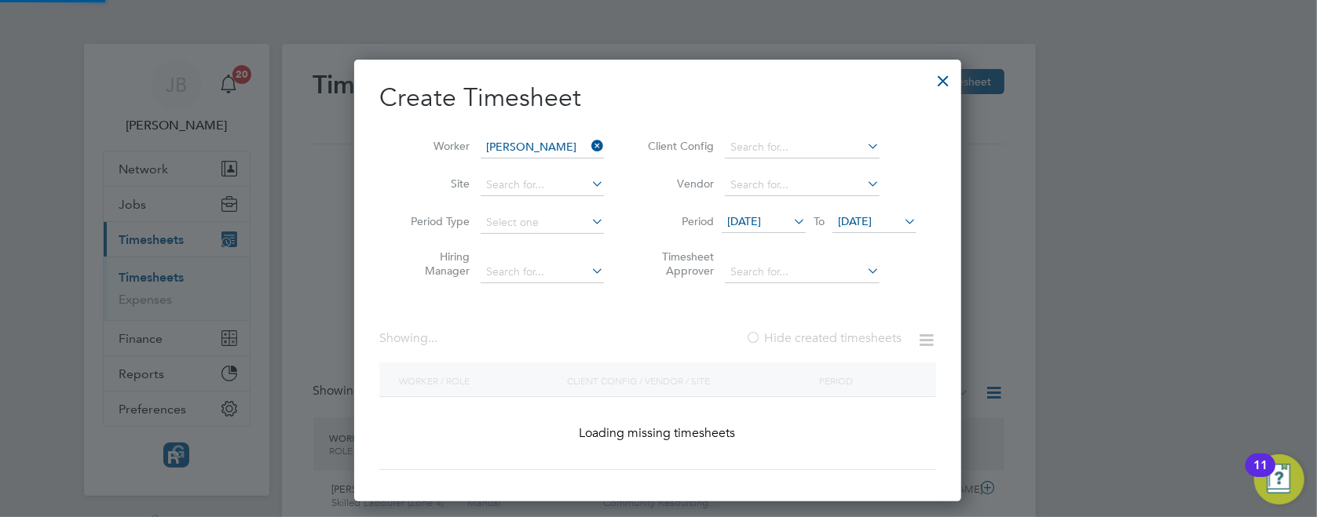
click at [851, 333] on label "Hide created timesheets" at bounding box center [823, 339] width 156 height 16
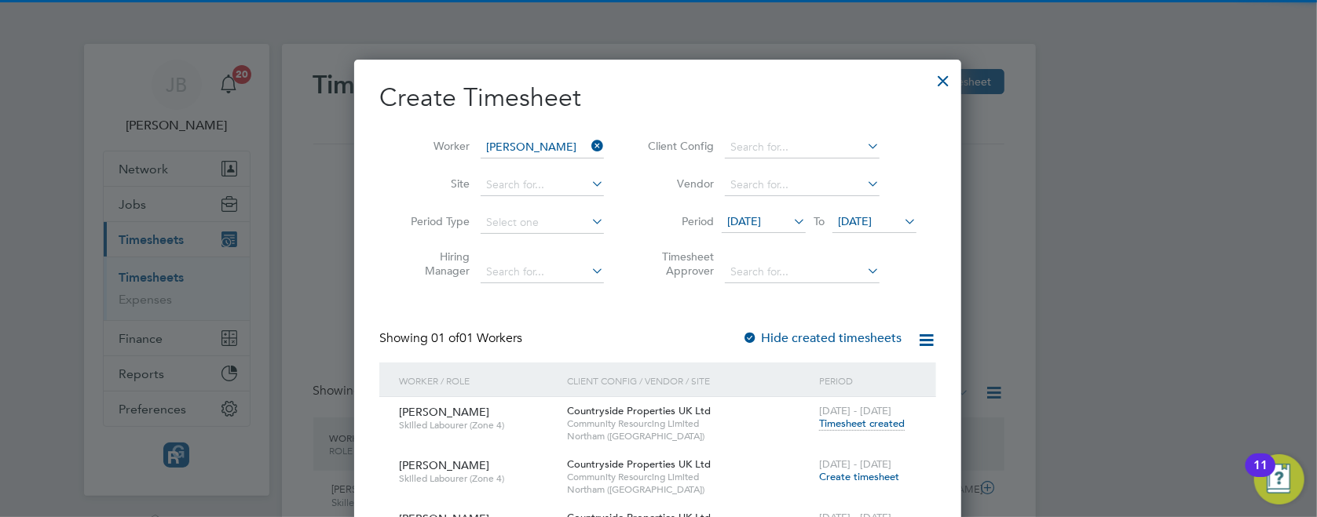
click at [854, 334] on label "Hide created timesheets" at bounding box center [821, 339] width 159 height 16
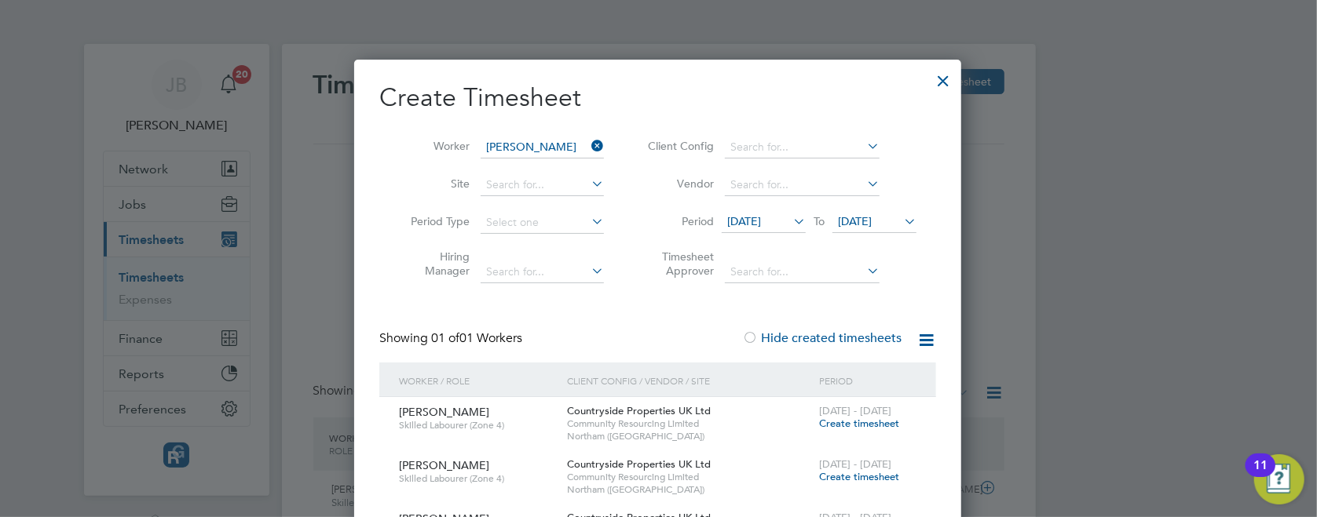
click at [855, 429] on span "Create timesheet" at bounding box center [859, 423] width 80 height 13
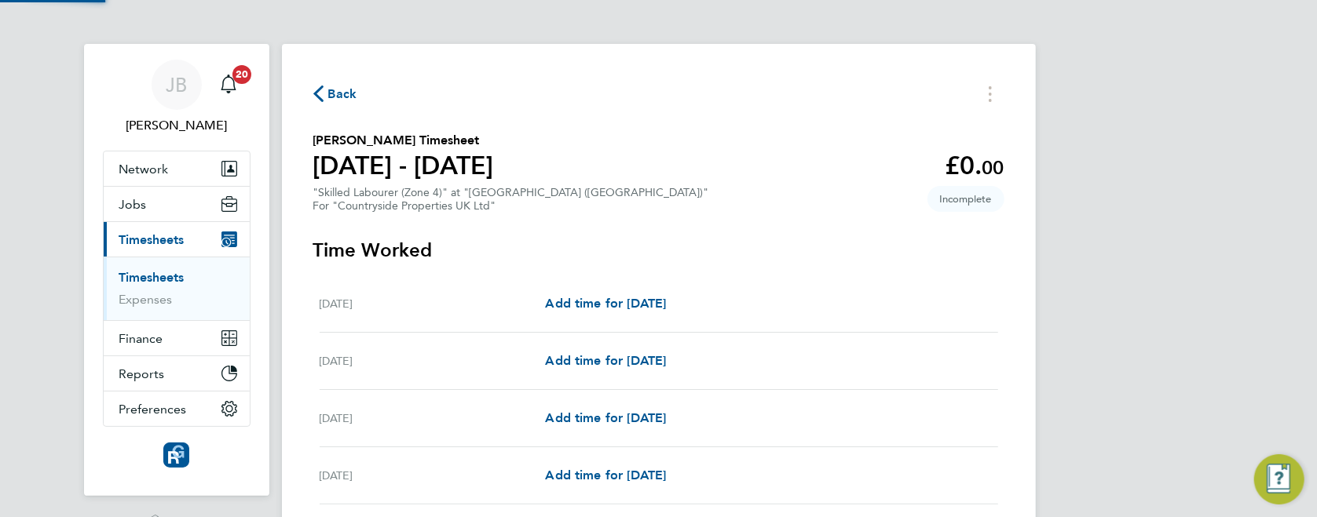
click at [855, 426] on div "Add time for [DATE] Add time for [DATE]" at bounding box center [771, 418] width 452 height 19
click at [659, 301] on span "Add time for [DATE]" at bounding box center [605, 303] width 121 height 15
select select "30"
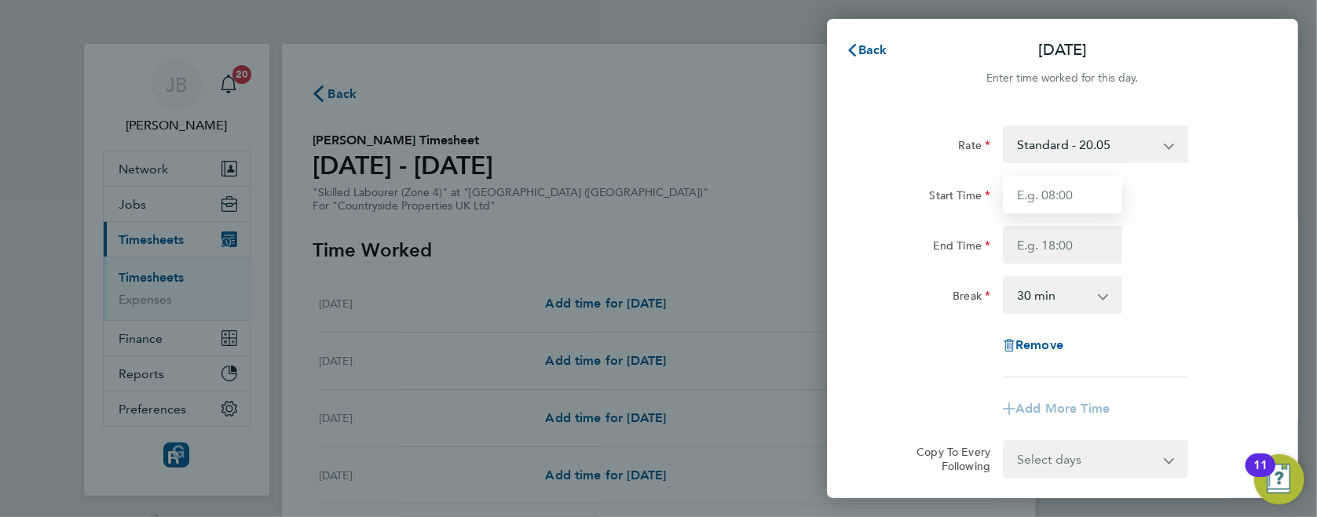
click at [1036, 179] on input "Start Time" at bounding box center [1062, 195] width 119 height 38
type input "07:30"
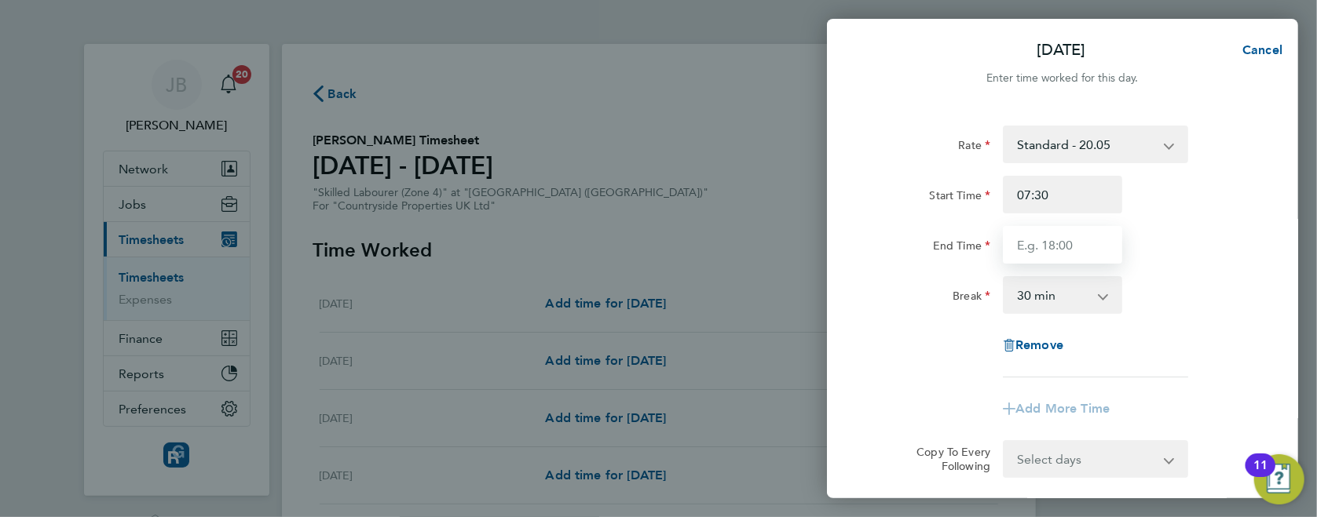
click at [1043, 248] on input "End Time" at bounding box center [1062, 245] width 119 height 38
type input "17:00"
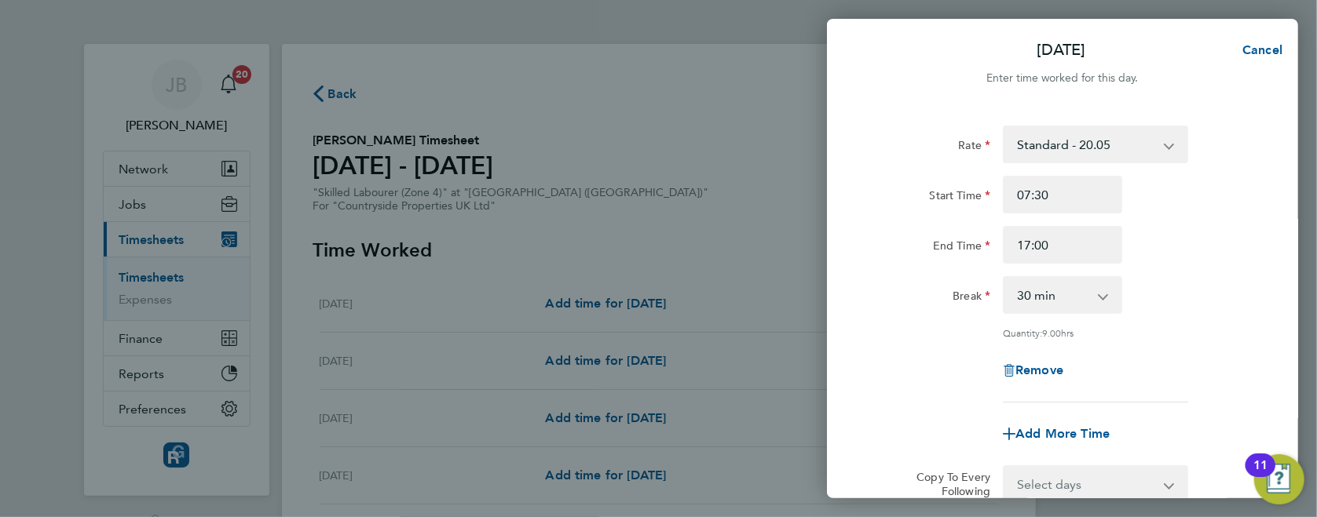
click at [1174, 230] on div "End Time 17:00" at bounding box center [1062, 245] width 396 height 38
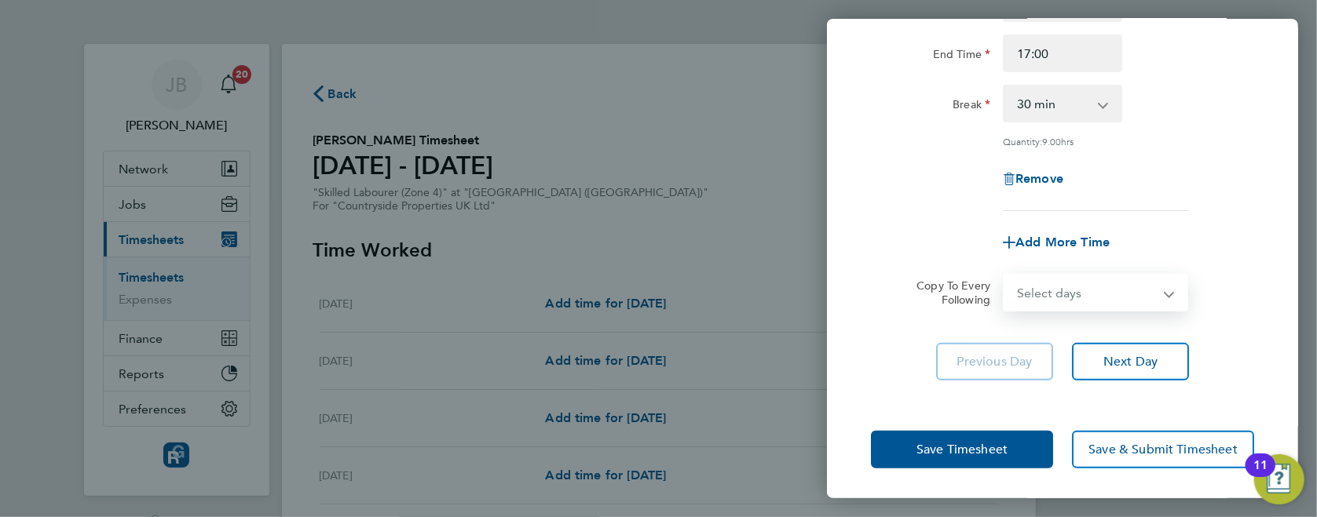
click at [1106, 276] on select "Select days Day Weekday (Mon-Fri) Weekend (Sat-Sun) [DATE] [DATE] [DATE] [DATE]…" at bounding box center [1086, 293] width 165 height 35
select select "WEEKDAY"
click at [1004, 276] on select "Select days Day Weekday (Mon-Fri) Weekend (Sat-Sun) [DATE] [DATE] [DATE] [DATE]…" at bounding box center [1086, 293] width 165 height 35
select select "[DATE]"
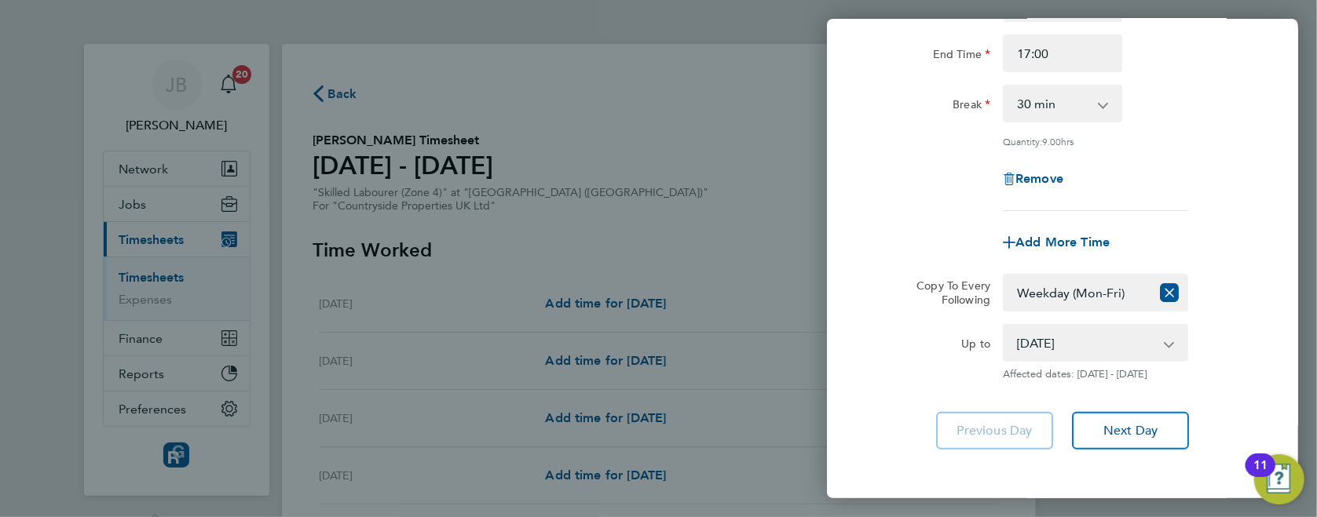
click at [1175, 144] on div "Quantity: 9.00 hrs" at bounding box center [1095, 141] width 185 height 13
click at [1143, 426] on span "Next Day" at bounding box center [1130, 431] width 54 height 16
click at [1143, 426] on app-form-button "Next Day Loading" at bounding box center [1125, 431] width 126 height 38
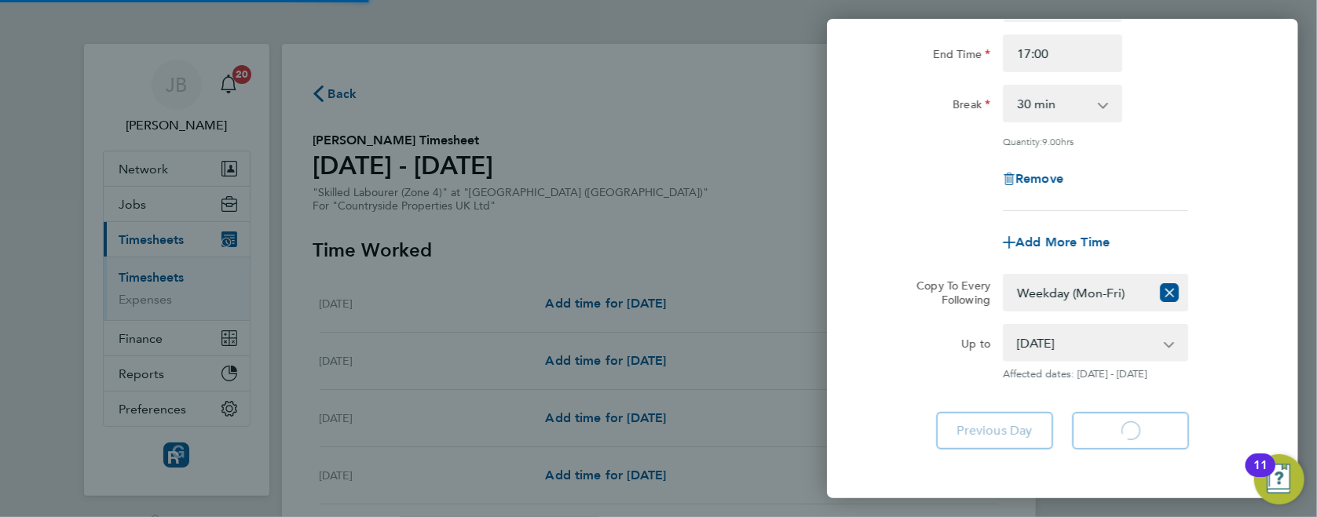
click at [1143, 426] on app-form-button "Next Day Loading" at bounding box center [1125, 431] width 126 height 38
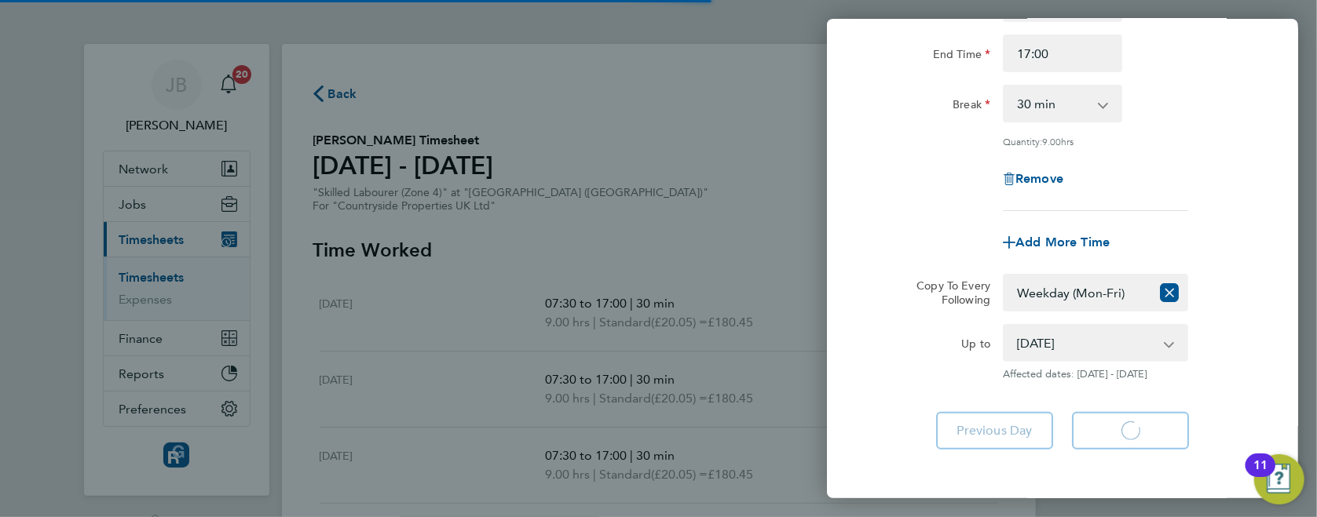
select select "30"
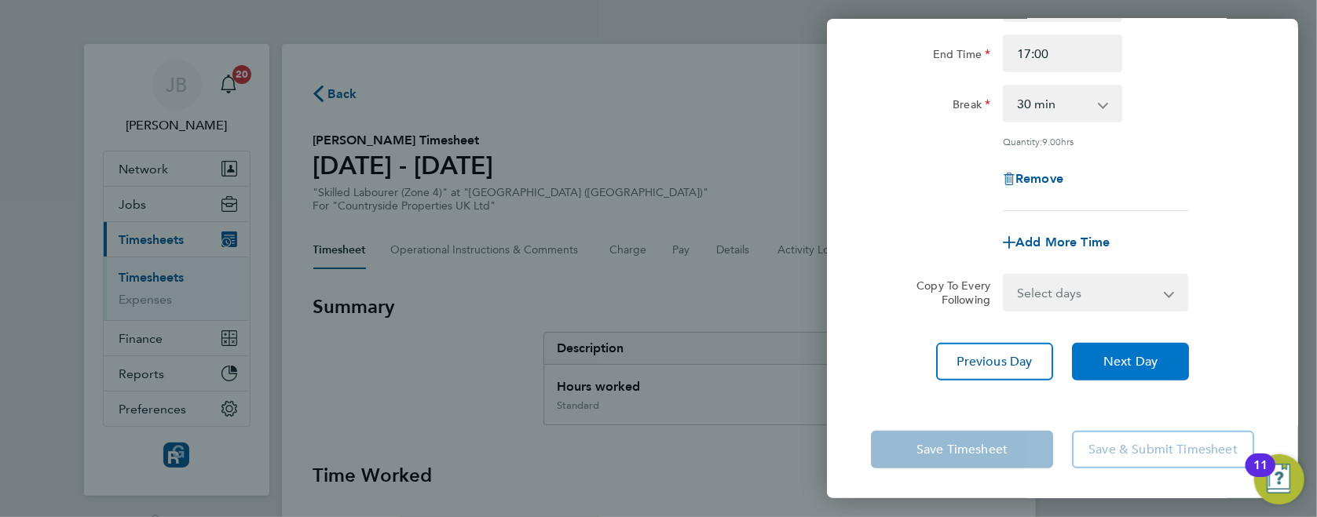
click at [1151, 371] on button "Next Day" at bounding box center [1130, 362] width 117 height 38
select select "30"
click at [1151, 371] on button "Next Day" at bounding box center [1130, 362] width 117 height 38
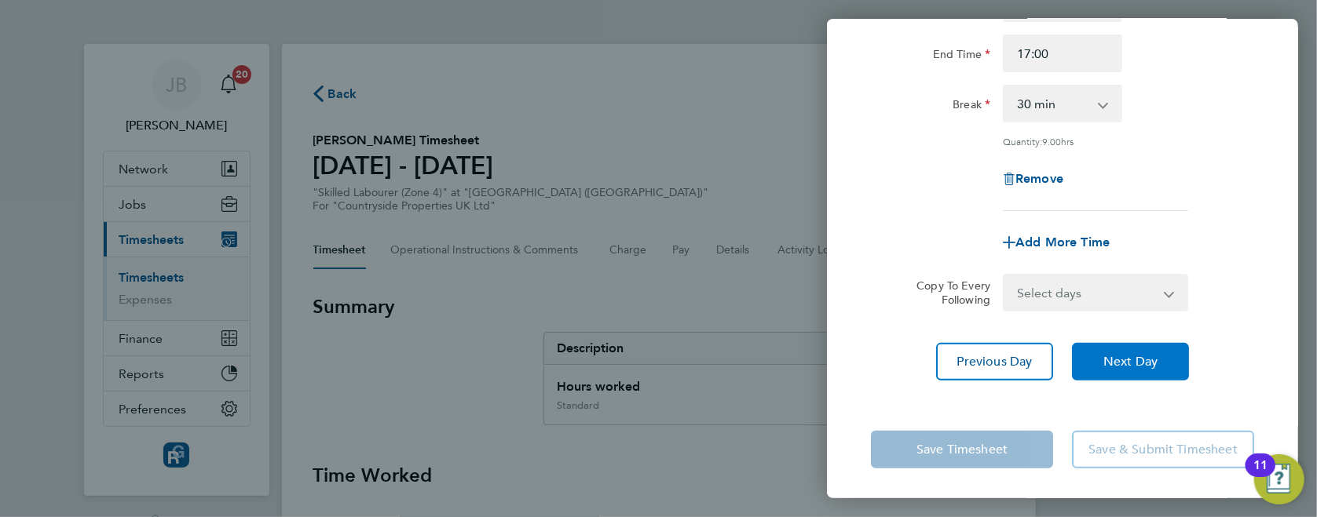
click at [1148, 370] on button "Next Day" at bounding box center [1130, 362] width 117 height 38
select select "30"
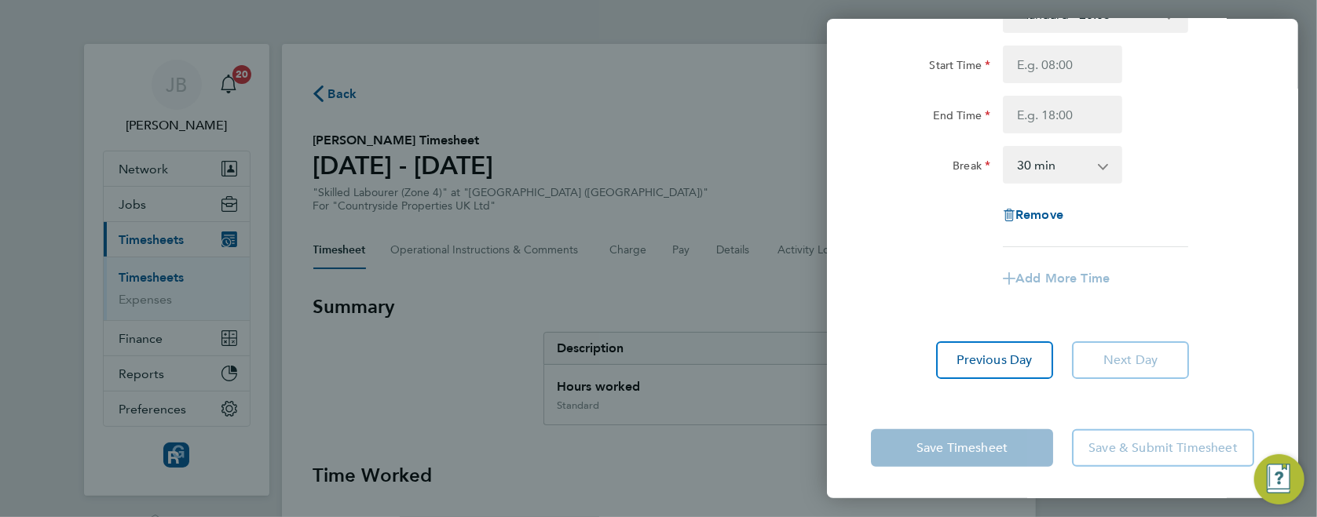
click at [1142, 364] on app-form-button "Next Day" at bounding box center [1125, 361] width 126 height 38
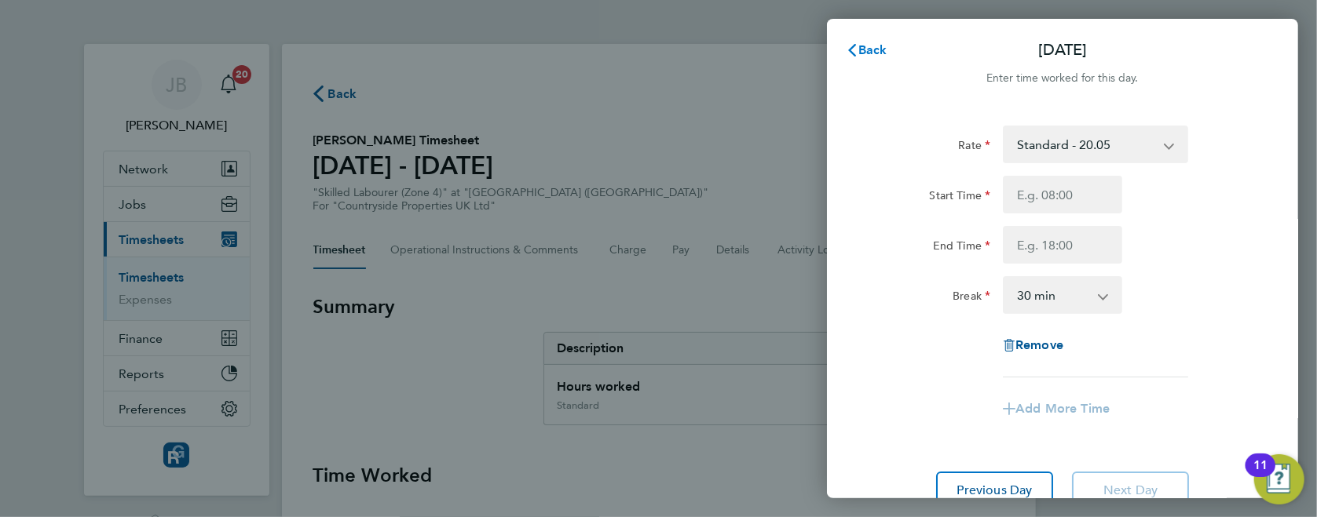
click at [872, 49] on span "Back" at bounding box center [872, 49] width 29 height 15
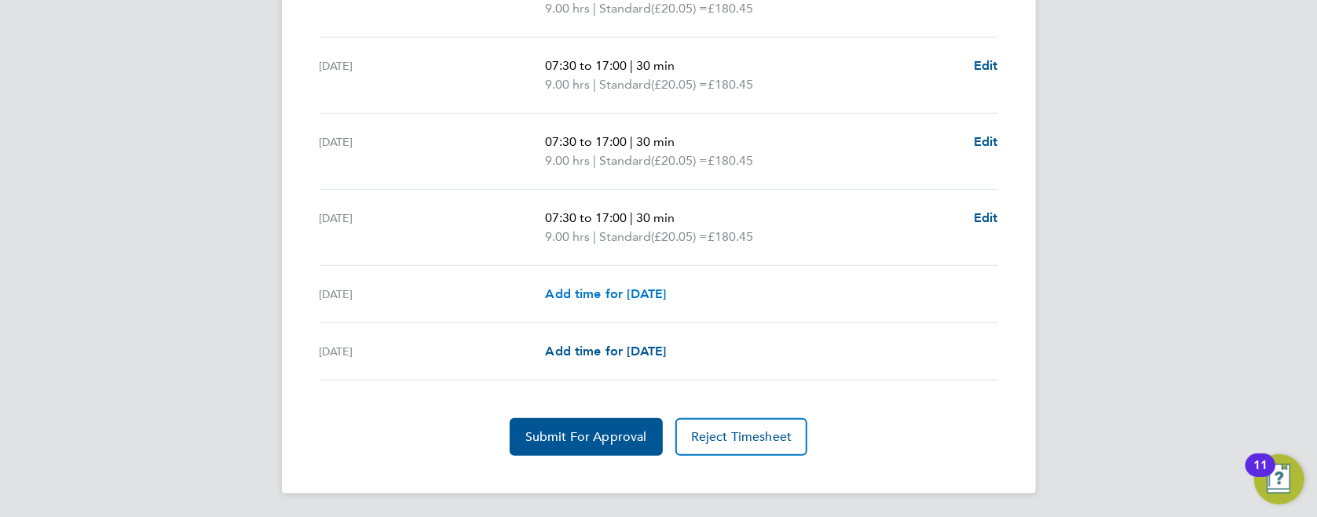
click at [637, 287] on span "Add time for [DATE]" at bounding box center [605, 294] width 121 height 15
select select "30"
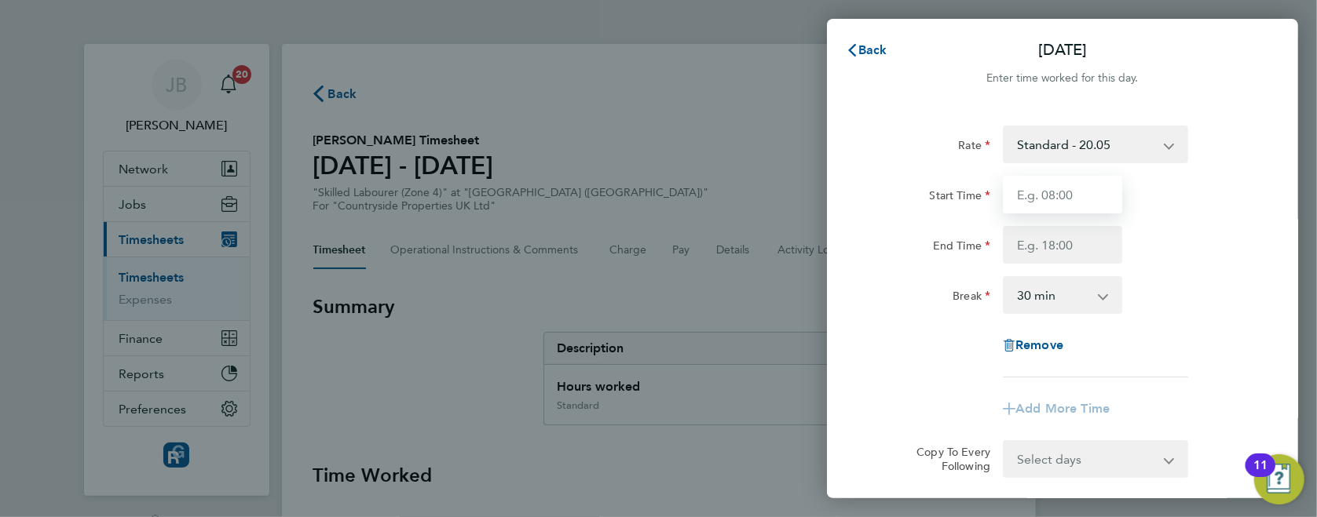
click at [1076, 198] on input "Start Time" at bounding box center [1062, 195] width 119 height 38
type input "07:30"
click at [1046, 234] on input "End Time" at bounding box center [1062, 245] width 119 height 38
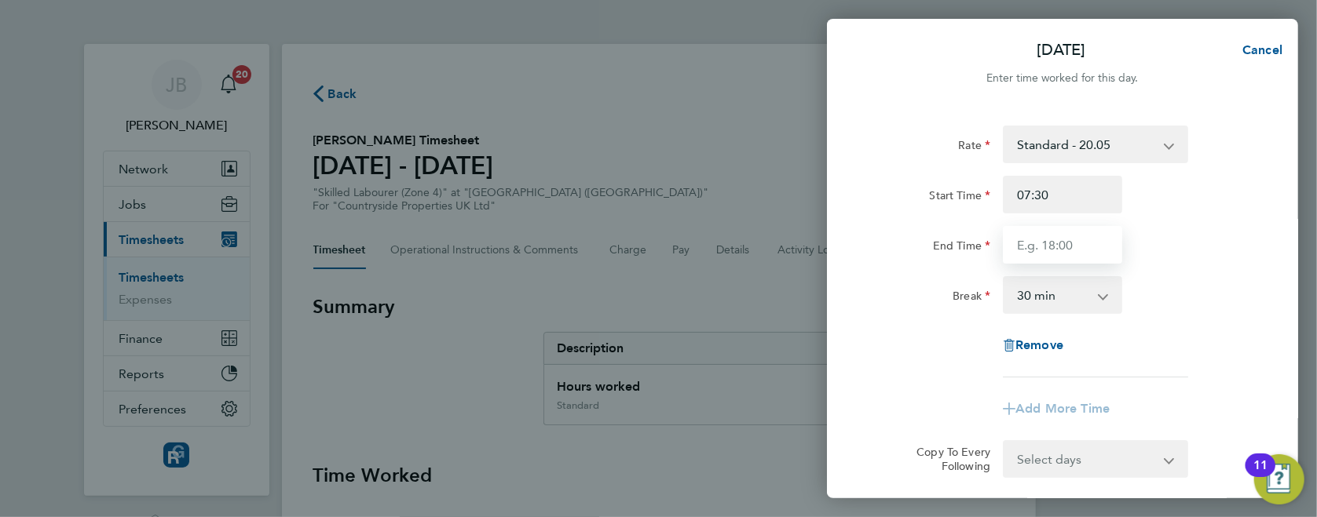
type input "16:00"
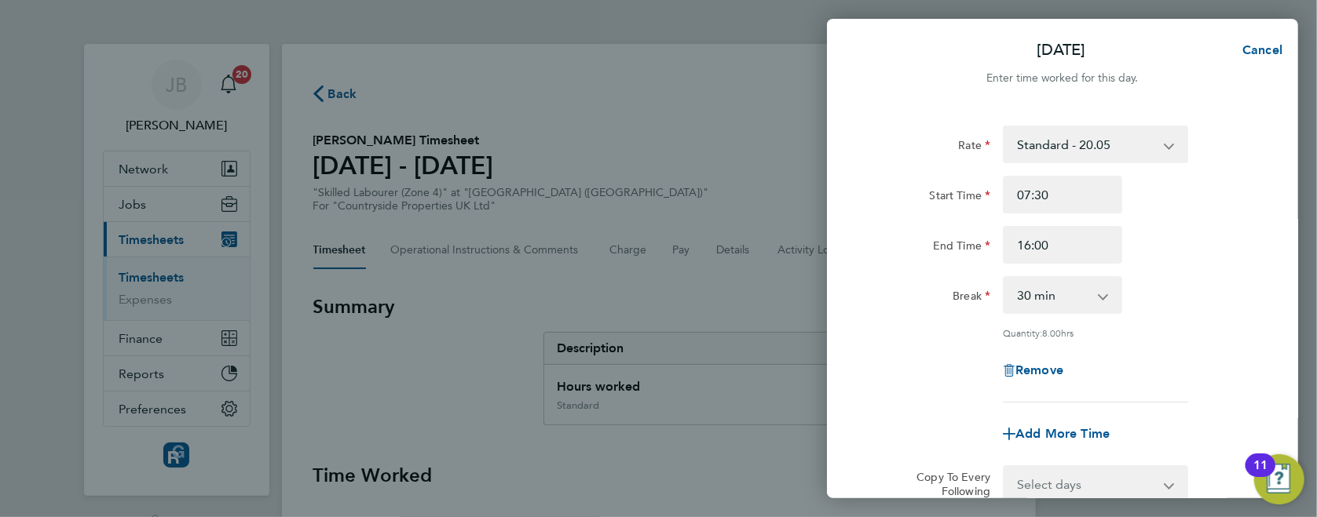
click at [1262, 229] on div "Rate Standard - 20.05 Start Time 07:30 End Time 16:00 Break 0 min 15 min 30 min…" at bounding box center [1062, 349] width 471 height 484
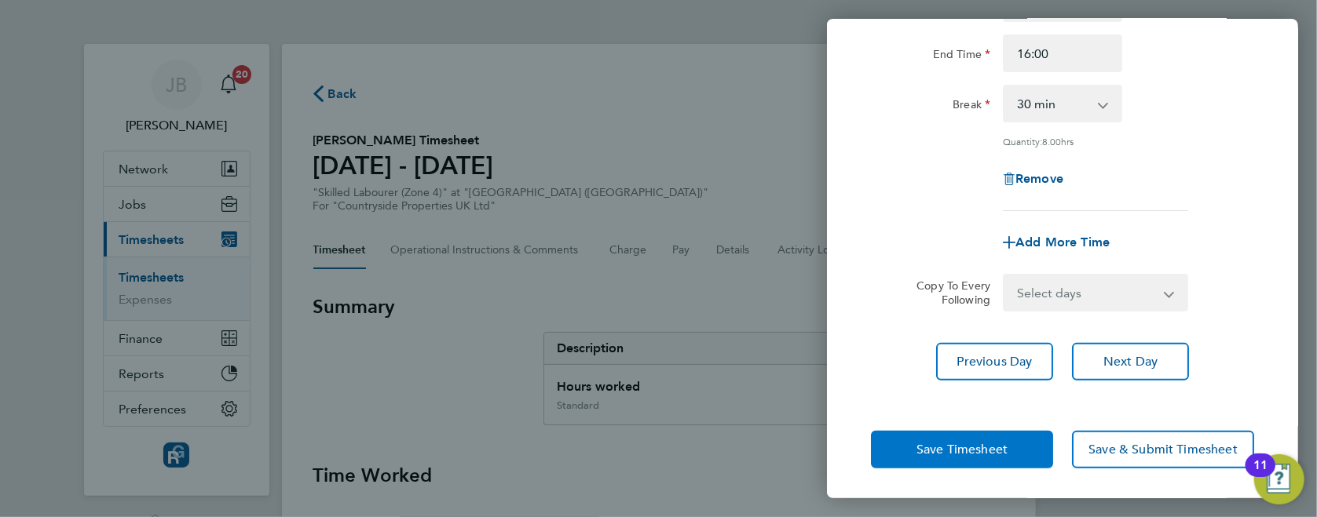
click at [923, 437] on button "Save Timesheet" at bounding box center [962, 450] width 182 height 38
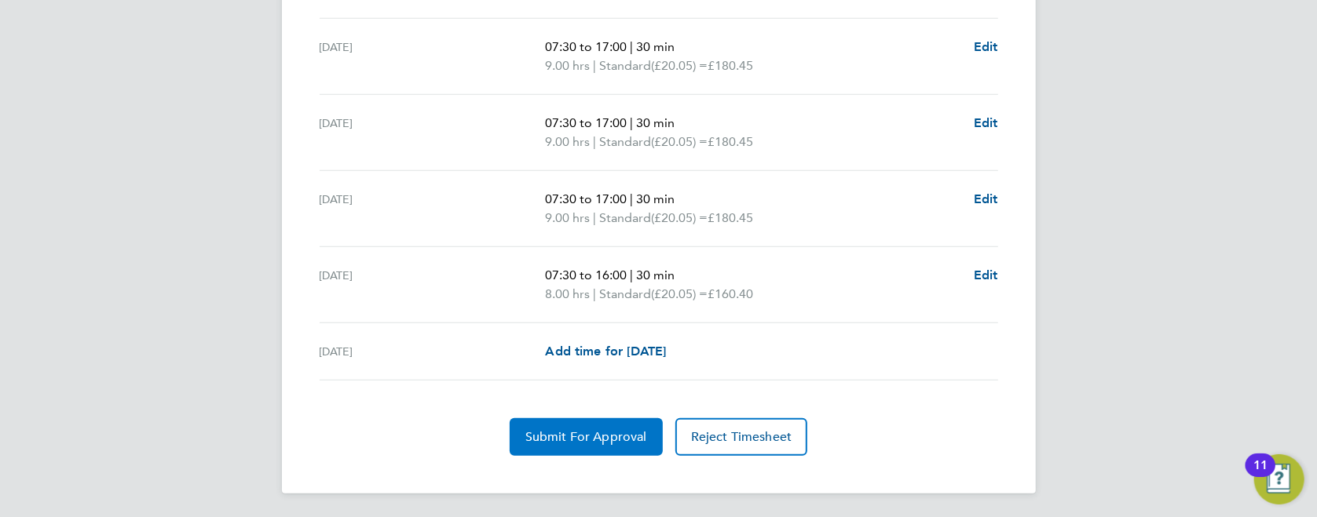
click at [609, 452] on button "Submit For Approval" at bounding box center [586, 437] width 153 height 38
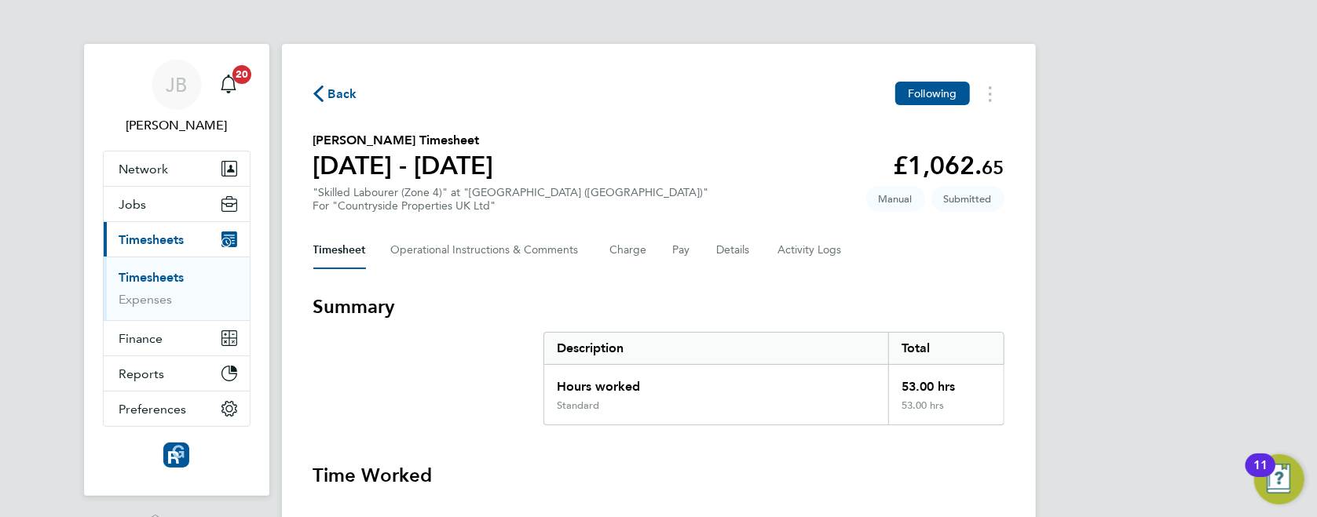
click at [319, 88] on icon "button" at bounding box center [318, 94] width 10 height 16
